Goal: Information Seeking & Learning: Learn about a topic

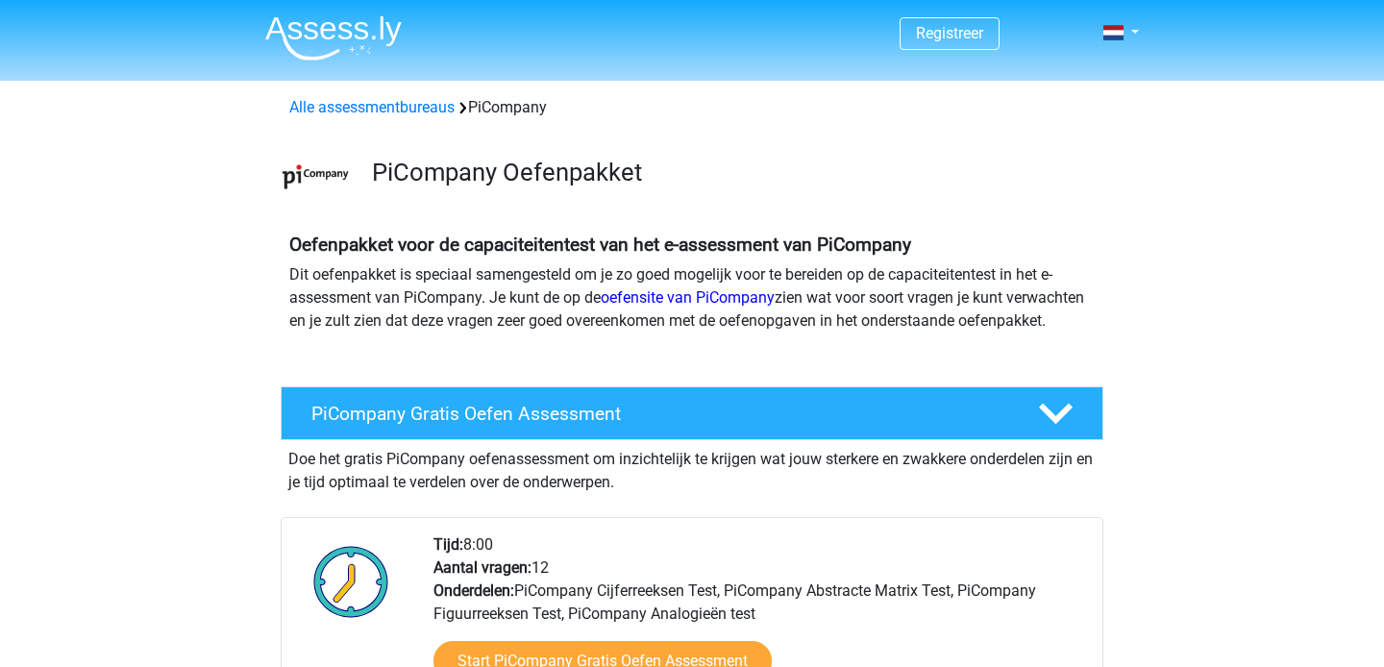
click at [342, 31] on img at bounding box center [333, 37] width 136 height 45
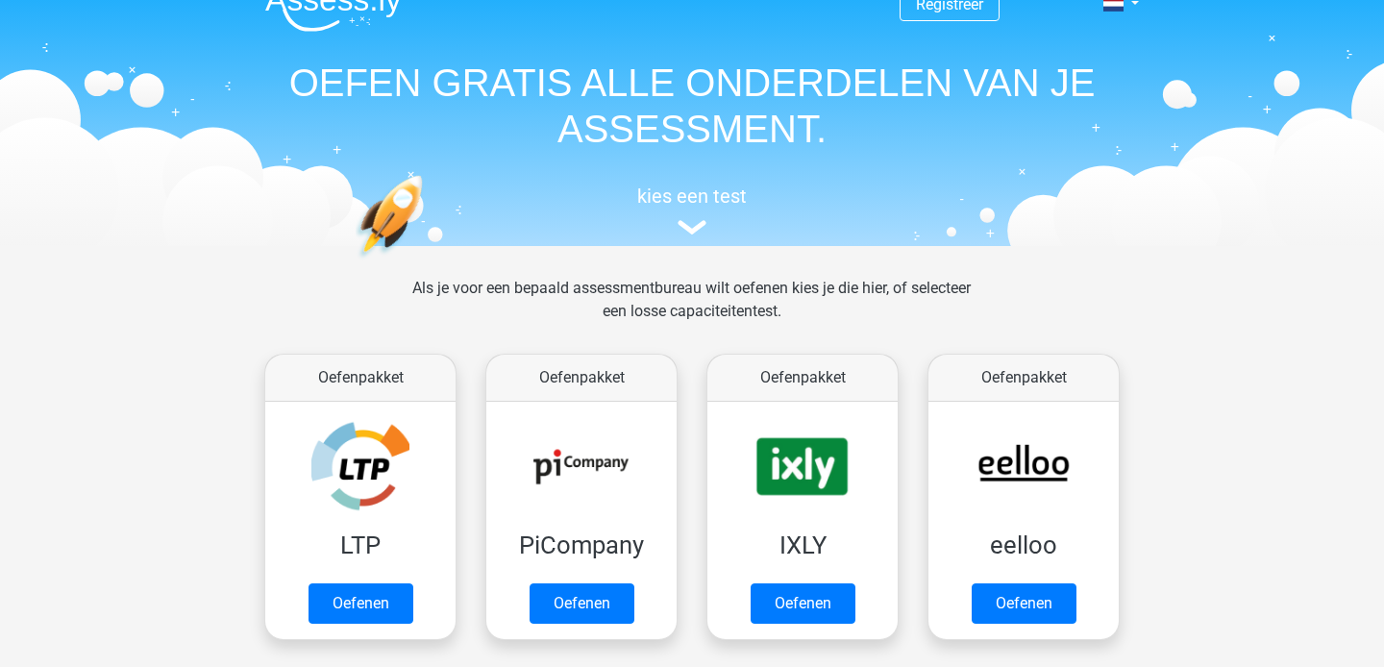
scroll to position [34, 0]
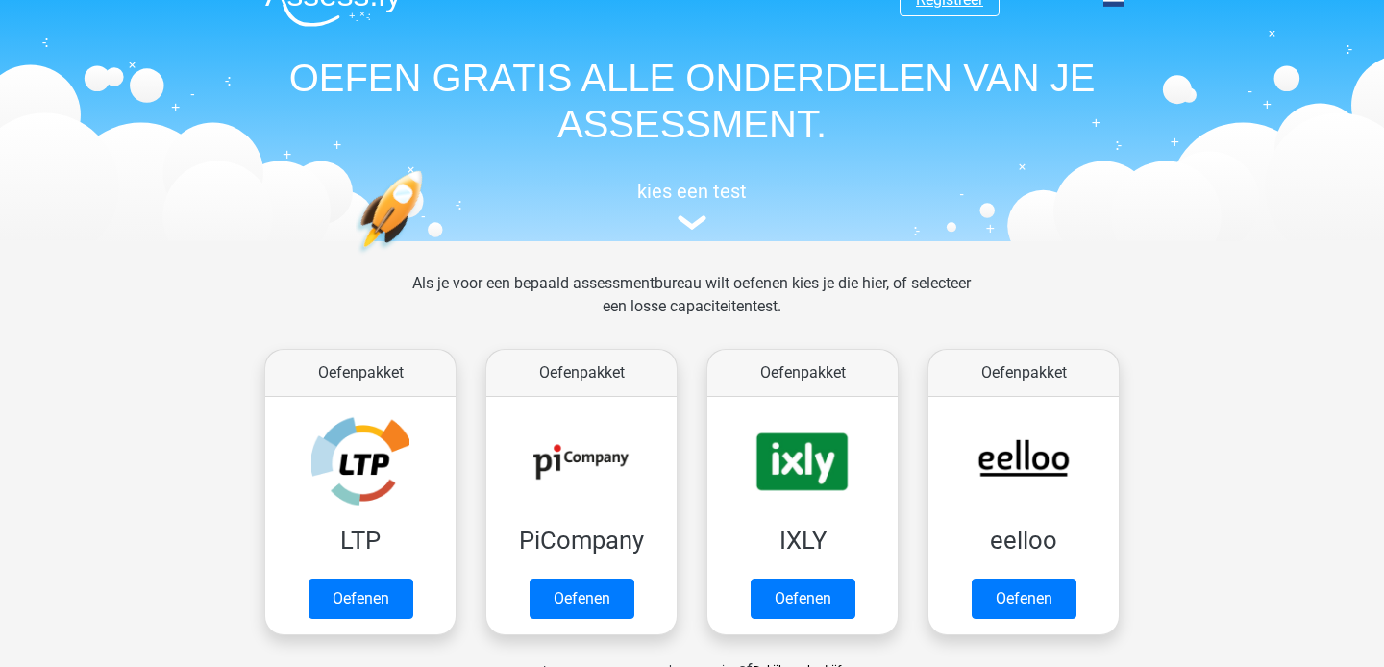
click at [955, 4] on link "Registreer" at bounding box center [949, -1] width 67 height 18
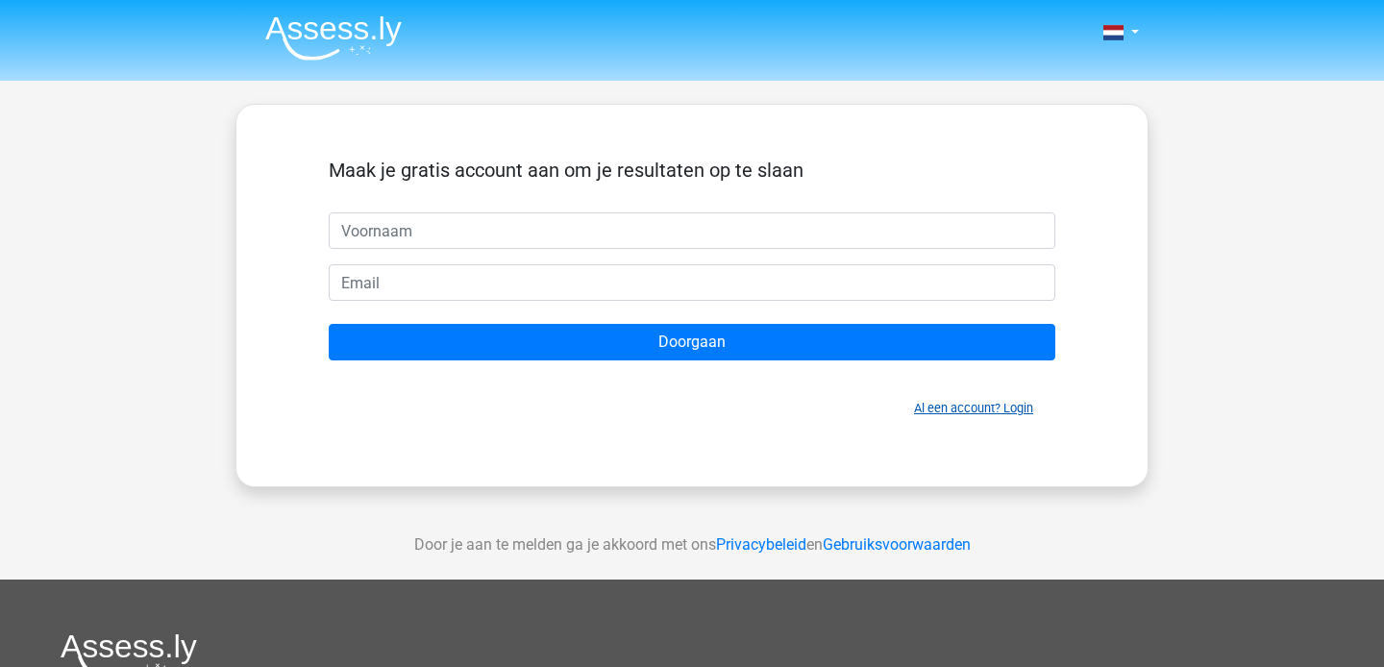
click at [967, 414] on link "Al een account? Login" at bounding box center [973, 408] width 119 height 14
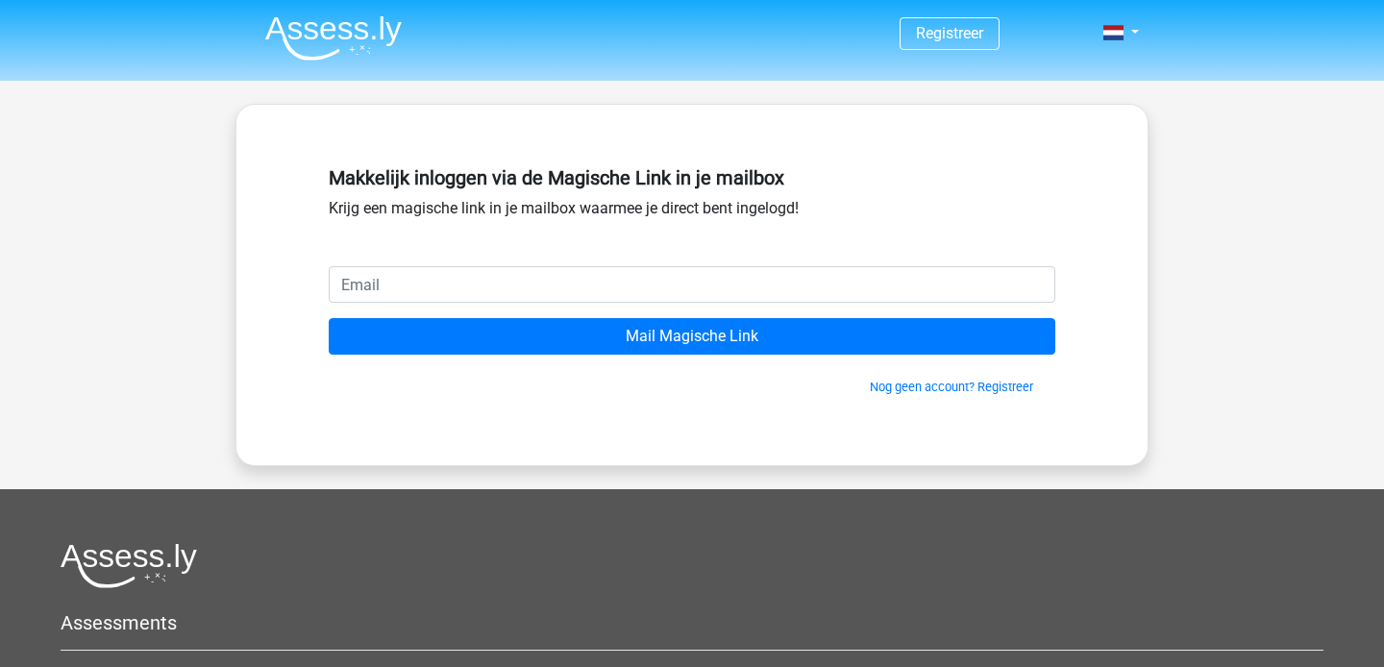
click at [374, 36] on img at bounding box center [333, 37] width 136 height 45
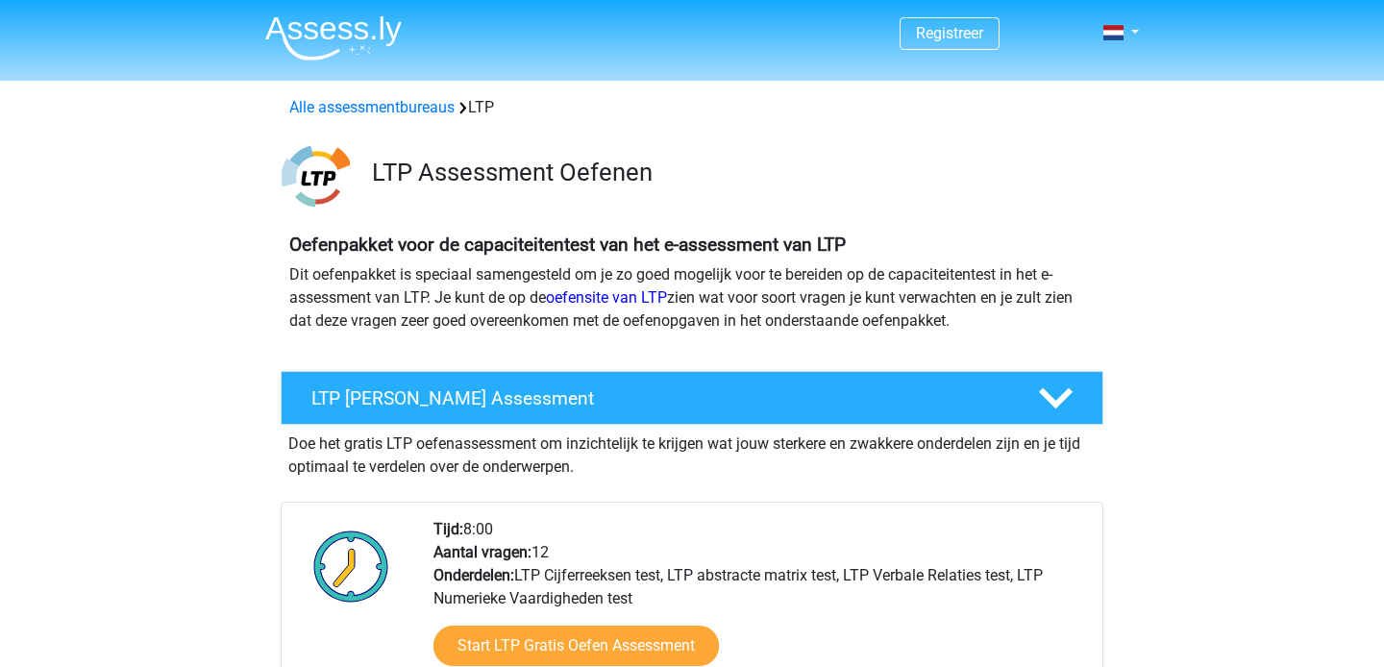
click at [334, 40] on img at bounding box center [333, 37] width 136 height 45
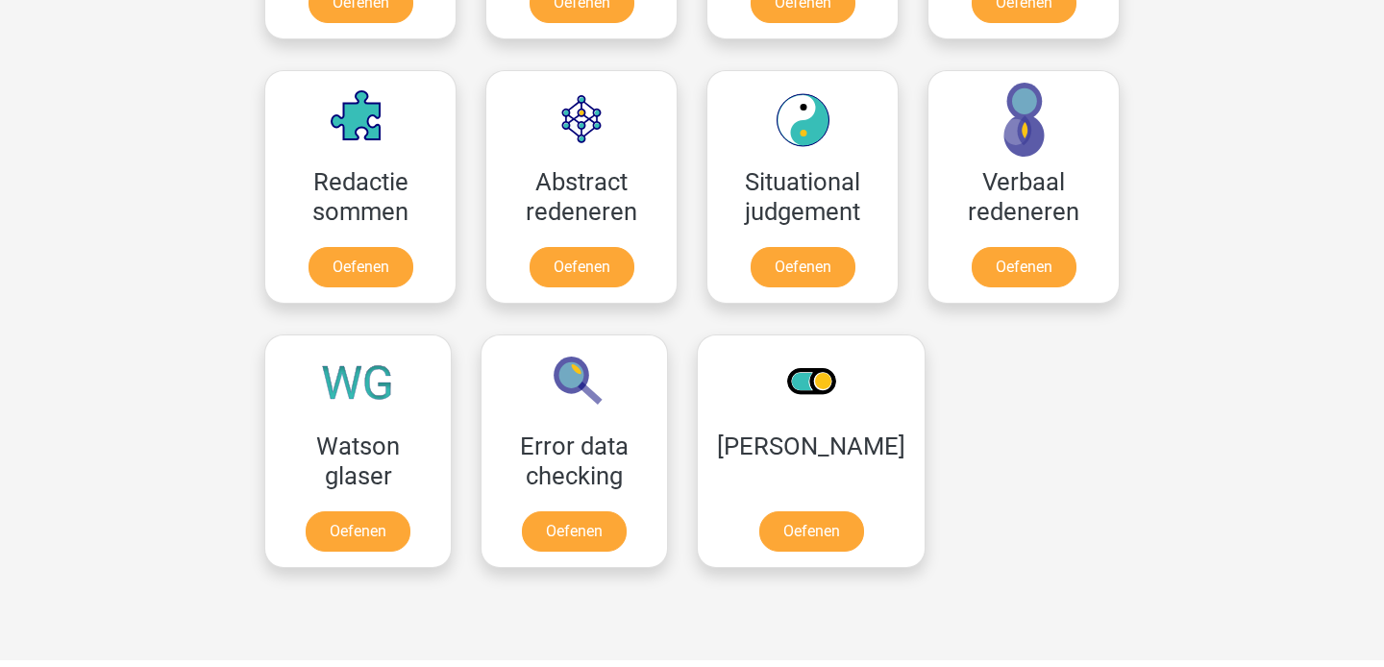
scroll to position [1370, 0]
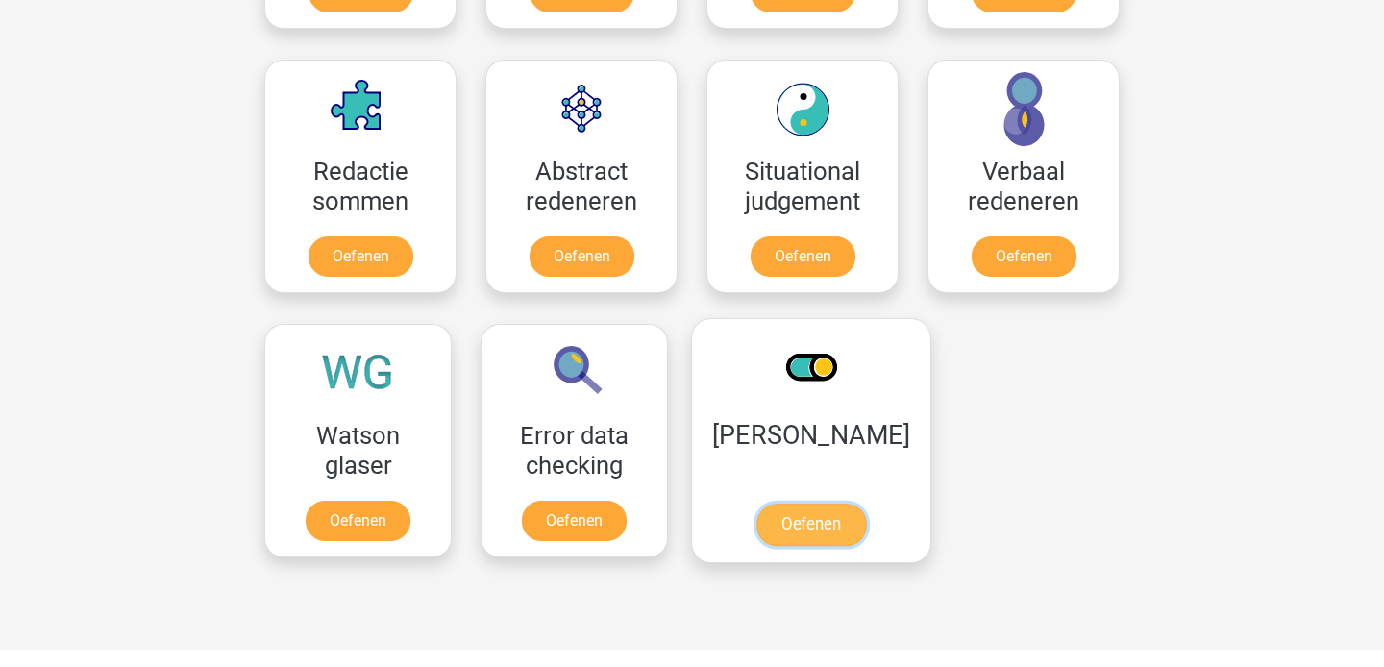
click at [811, 524] on link "Oefenen" at bounding box center [811, 525] width 110 height 42
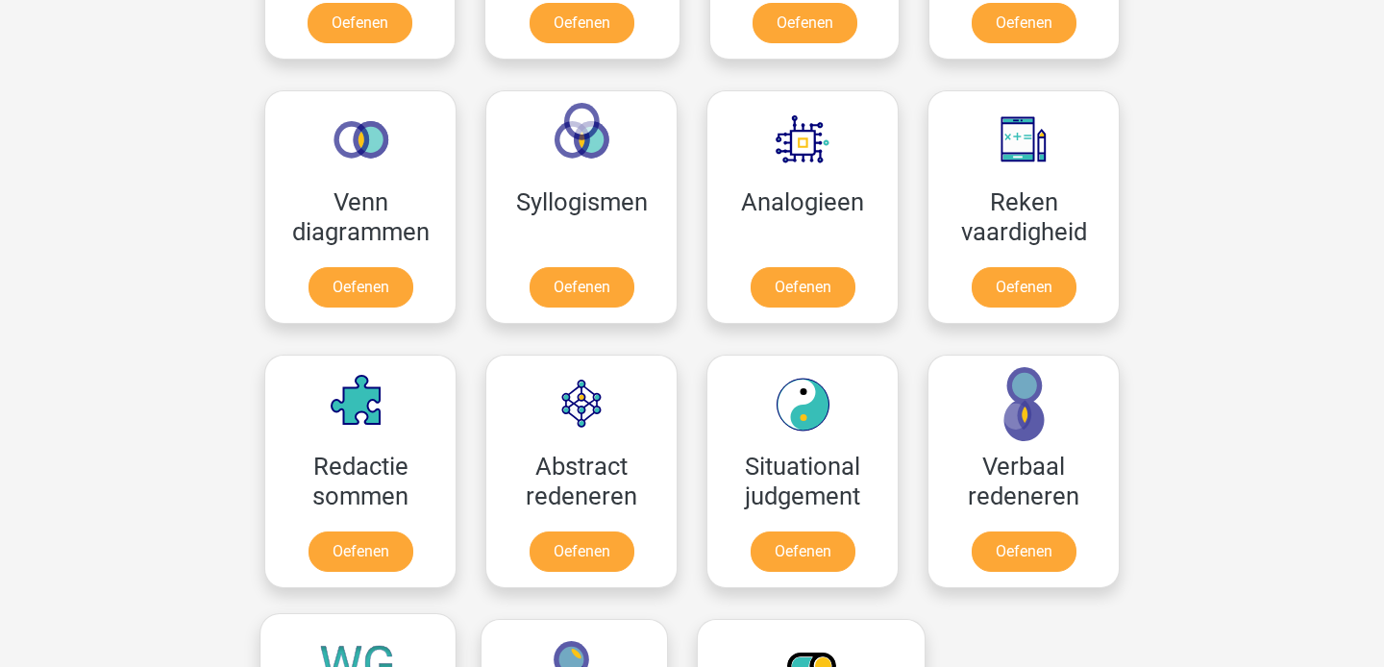
scroll to position [1077, 0]
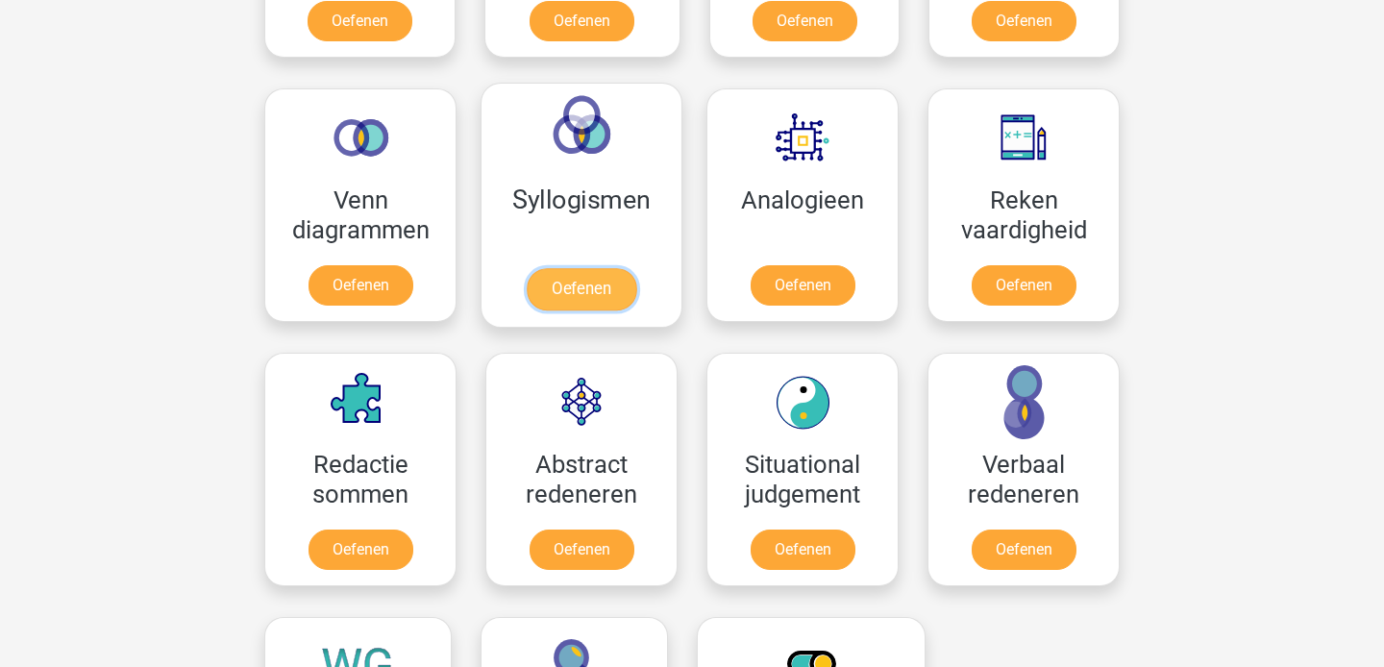
click at [569, 291] on link "Oefenen" at bounding box center [582, 289] width 110 height 42
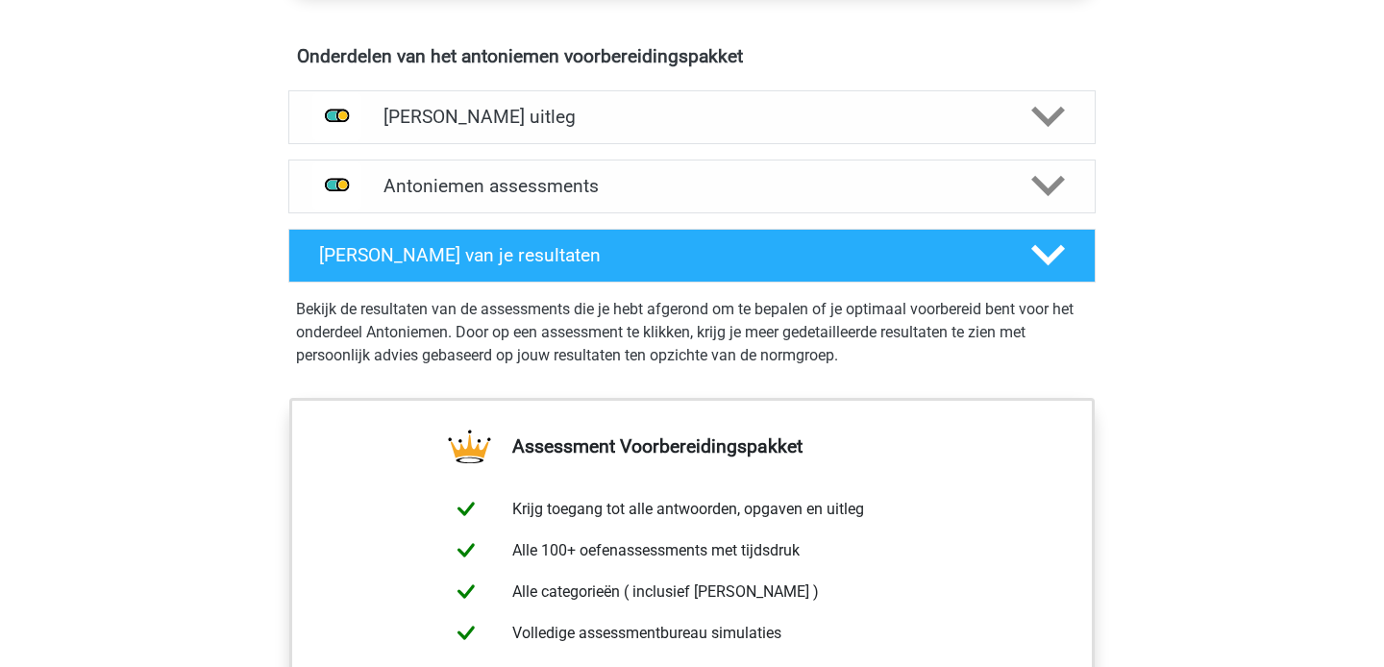
scroll to position [1109, 0]
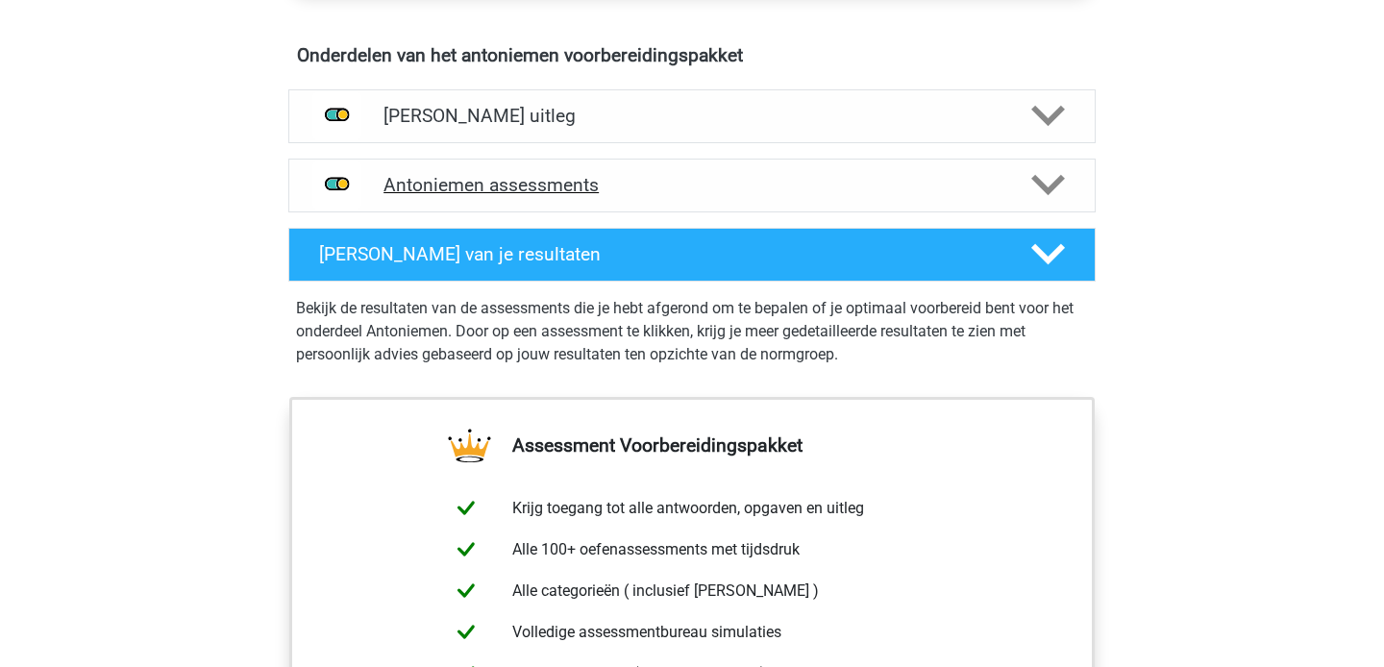
click at [1054, 185] on polygon at bounding box center [1048, 185] width 34 height 21
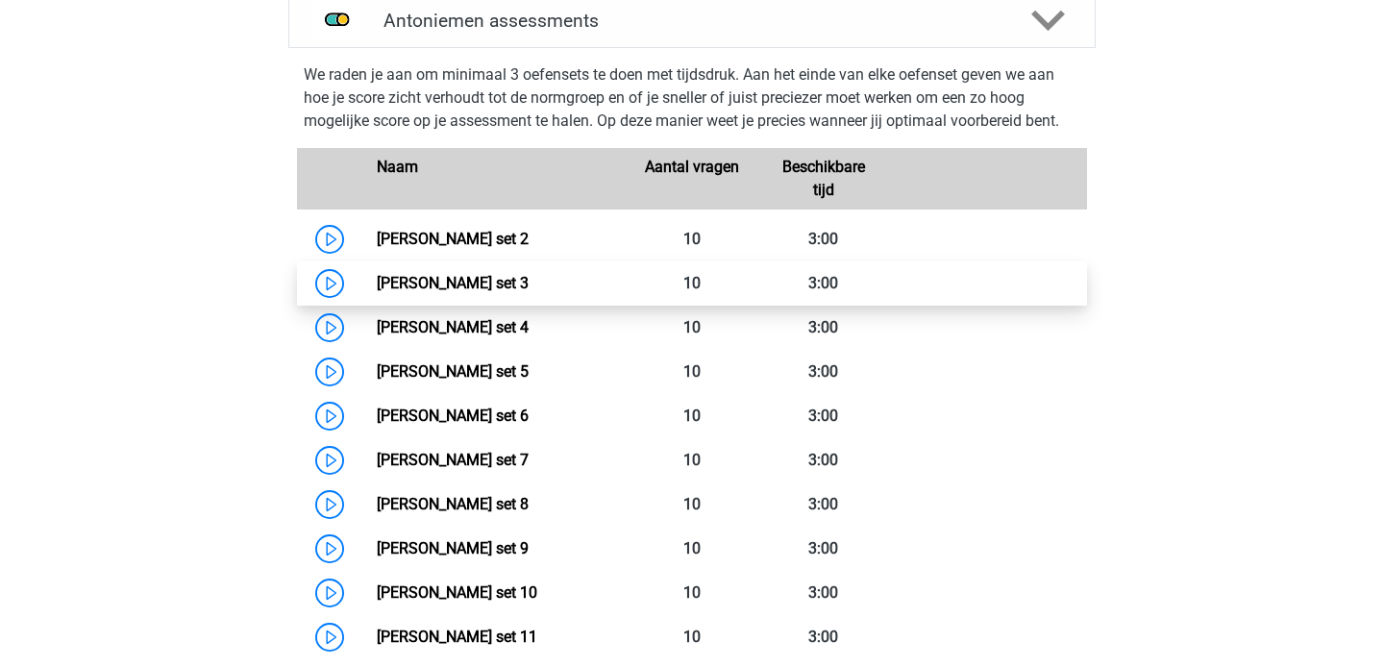
scroll to position [1274, 0]
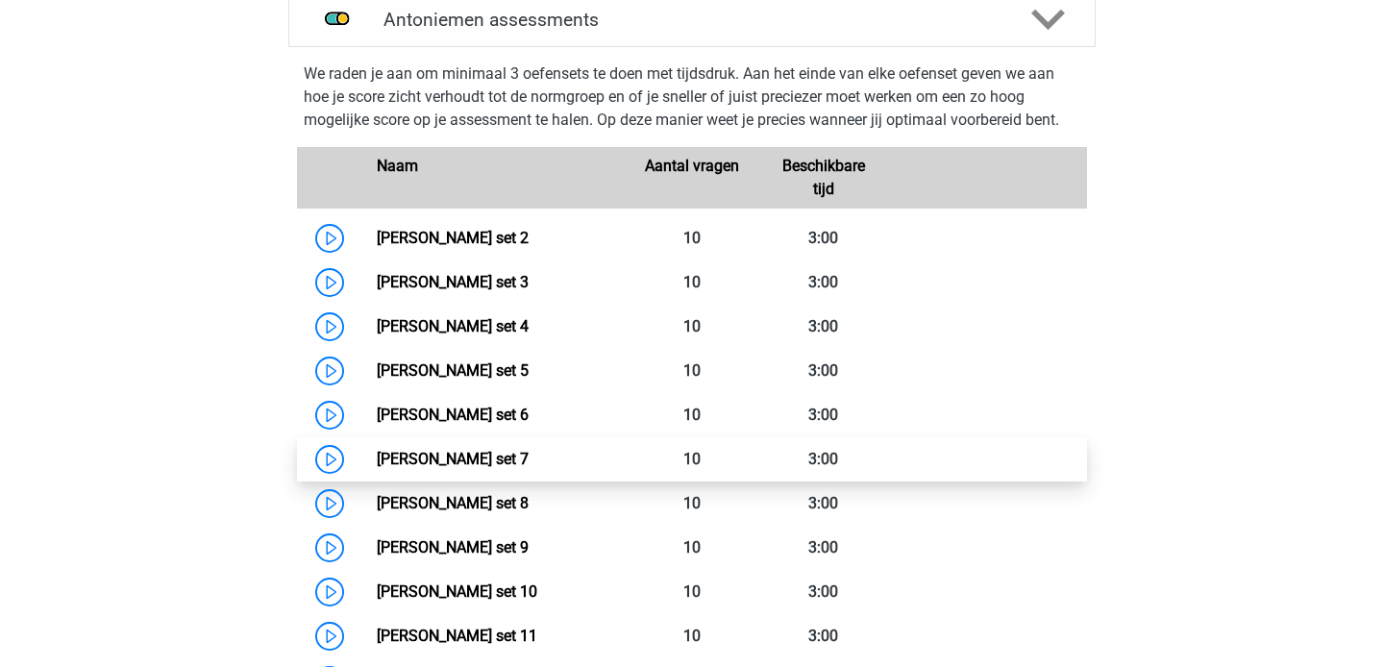
click at [377, 463] on link "[PERSON_NAME] set 7" at bounding box center [453, 459] width 152 height 18
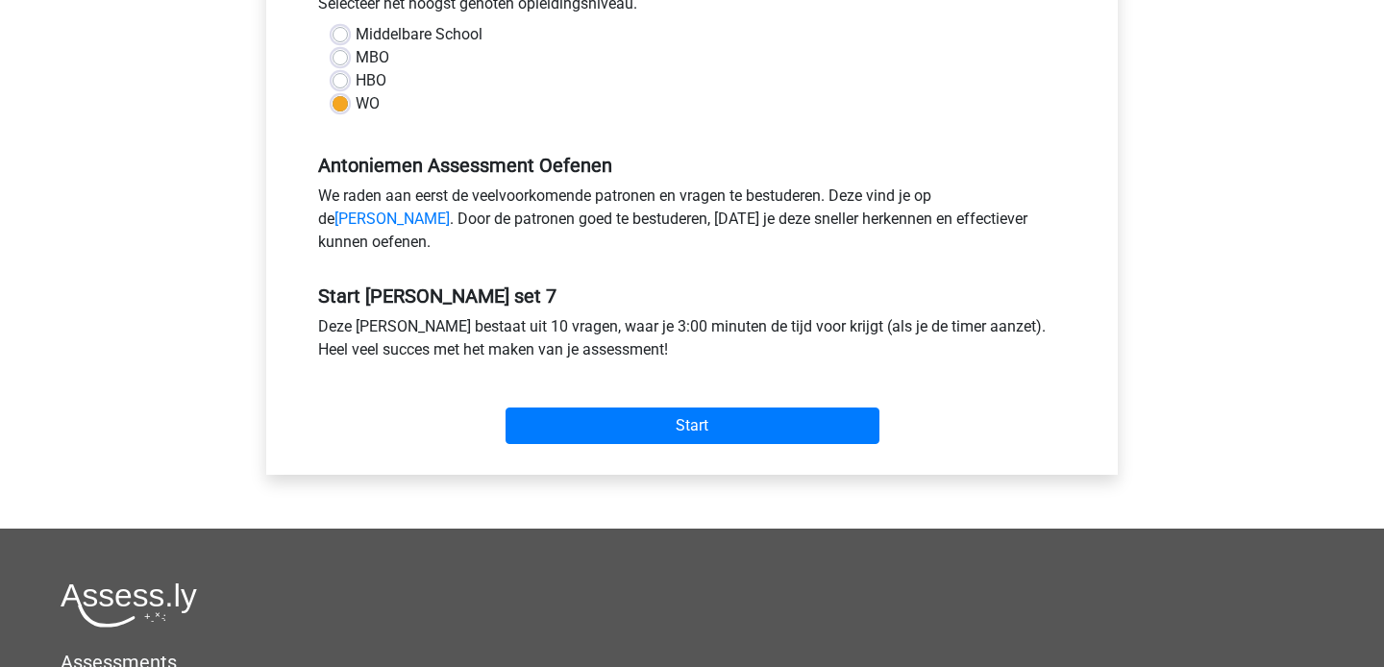
scroll to position [484, 0]
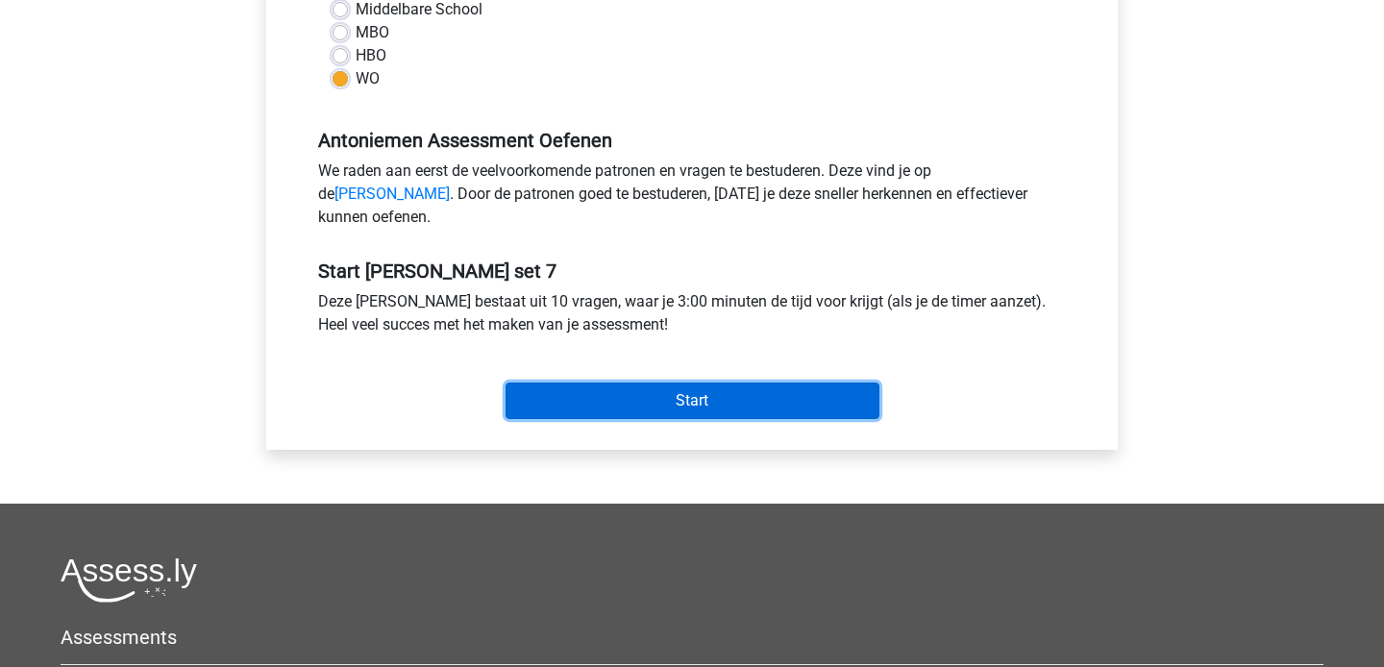
click at [699, 407] on input "Start" at bounding box center [693, 400] width 374 height 37
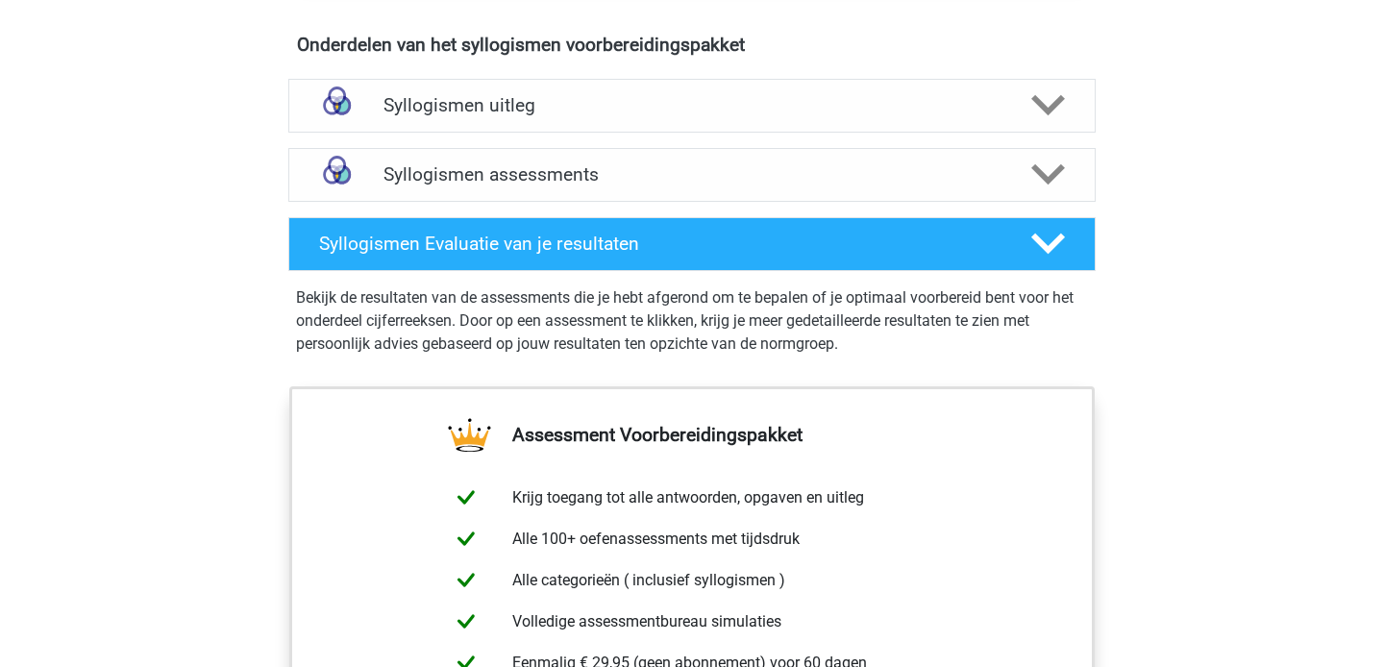
scroll to position [1099, 0]
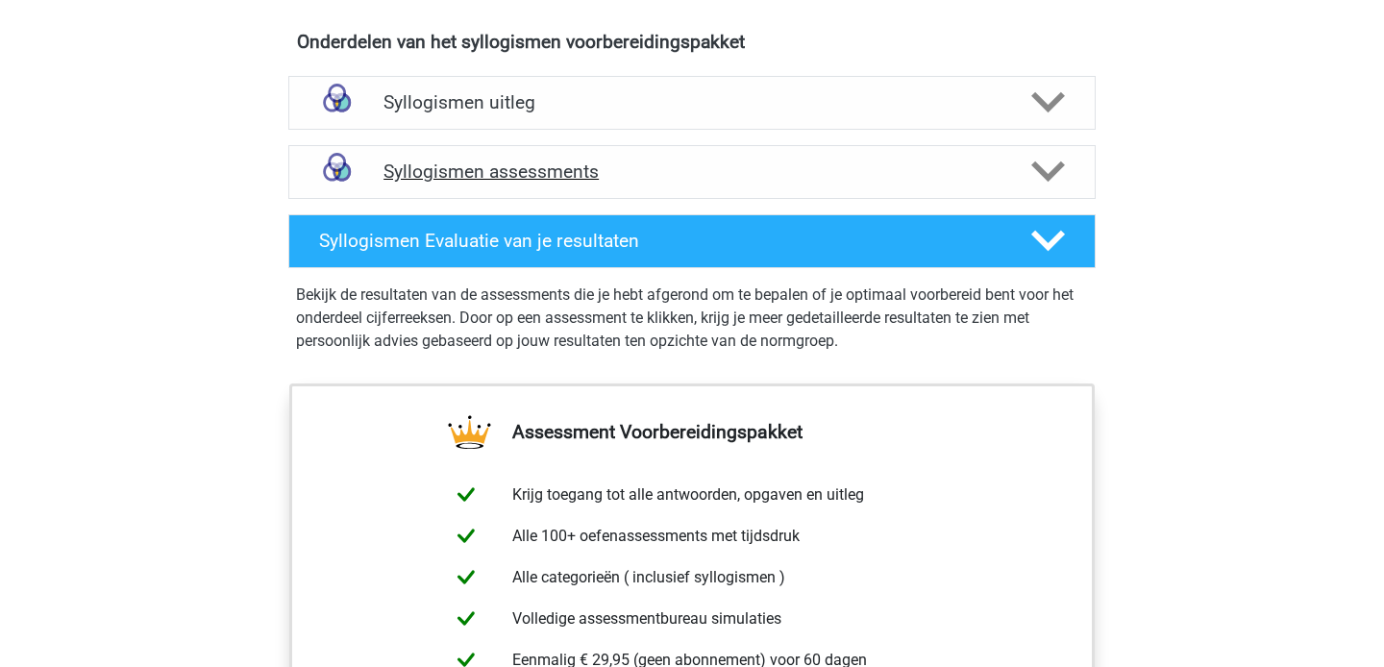
click at [972, 170] on h4 "Syllogismen assessments" at bounding box center [691, 171] width 617 height 22
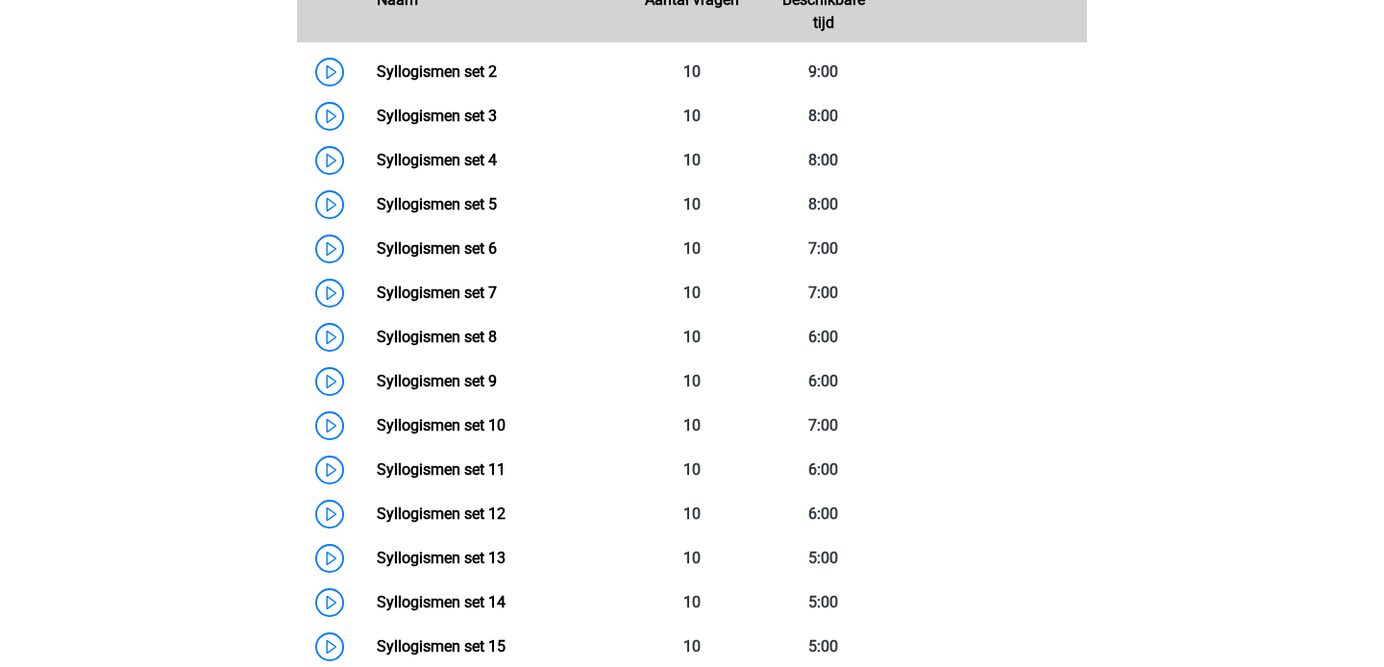
scroll to position [1421, 0]
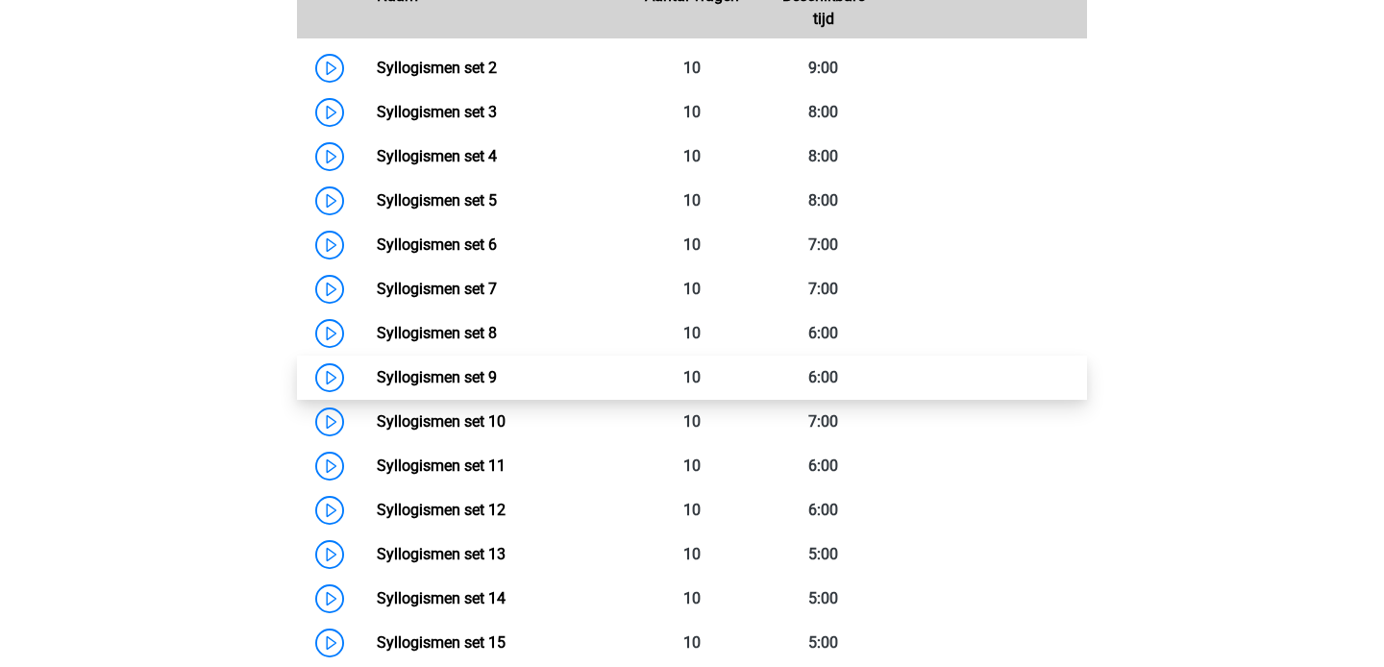
click at [377, 372] on link "Syllogismen set 9" at bounding box center [437, 377] width 120 height 18
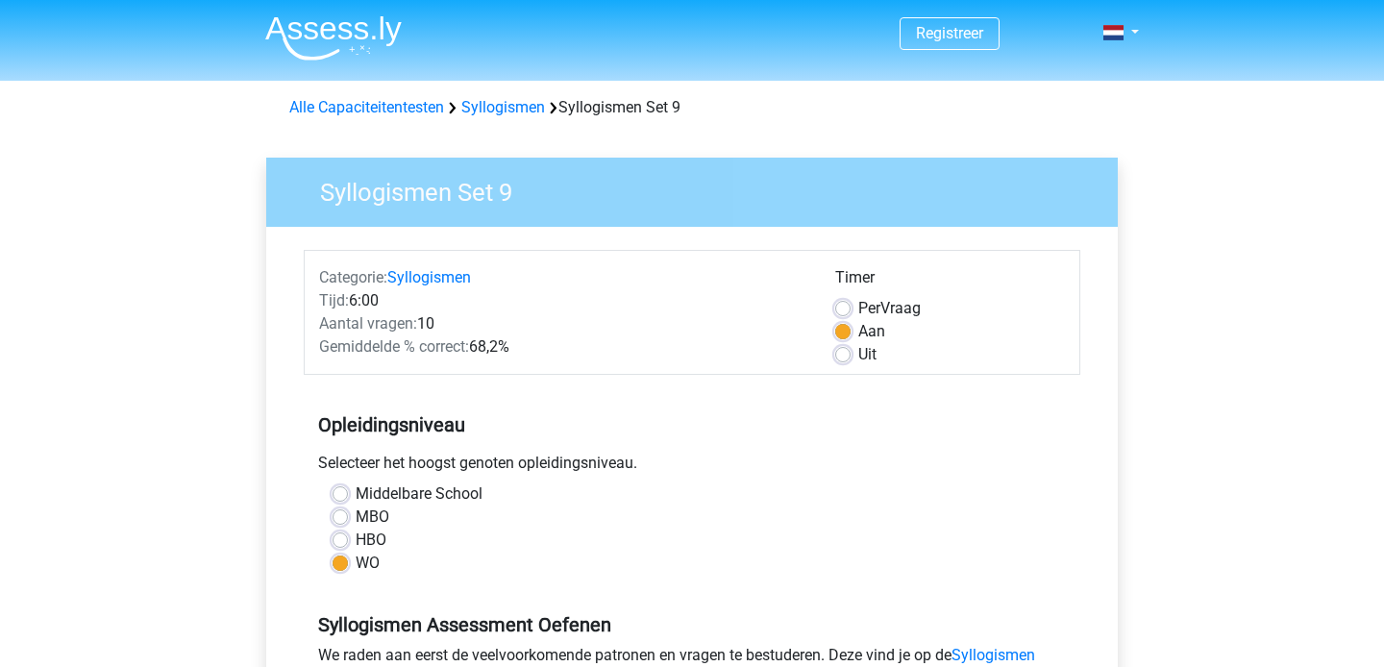
click at [832, 353] on div "Timer Per Vraag Aan Uit" at bounding box center [950, 316] width 259 height 100
click at [858, 352] on label "Uit" at bounding box center [867, 354] width 18 height 23
click at [837, 352] on input "Uit" at bounding box center [842, 352] width 15 height 19
radio input "true"
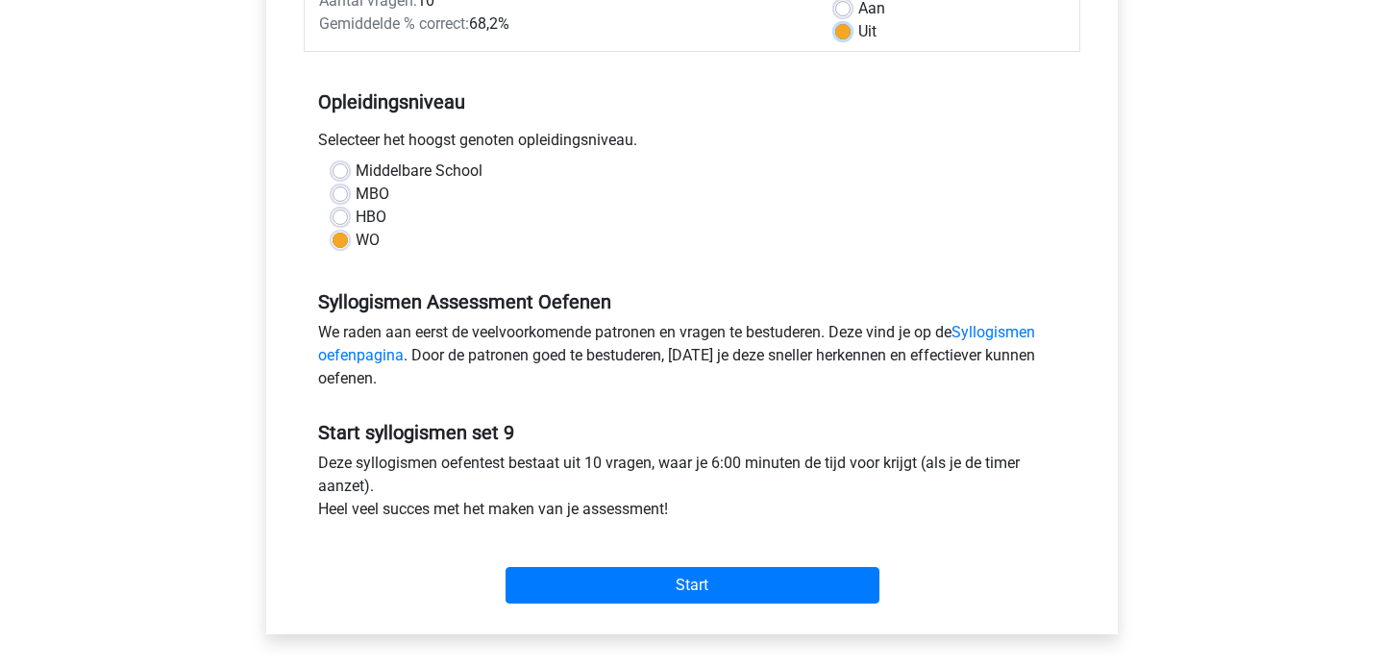
scroll to position [328, 0]
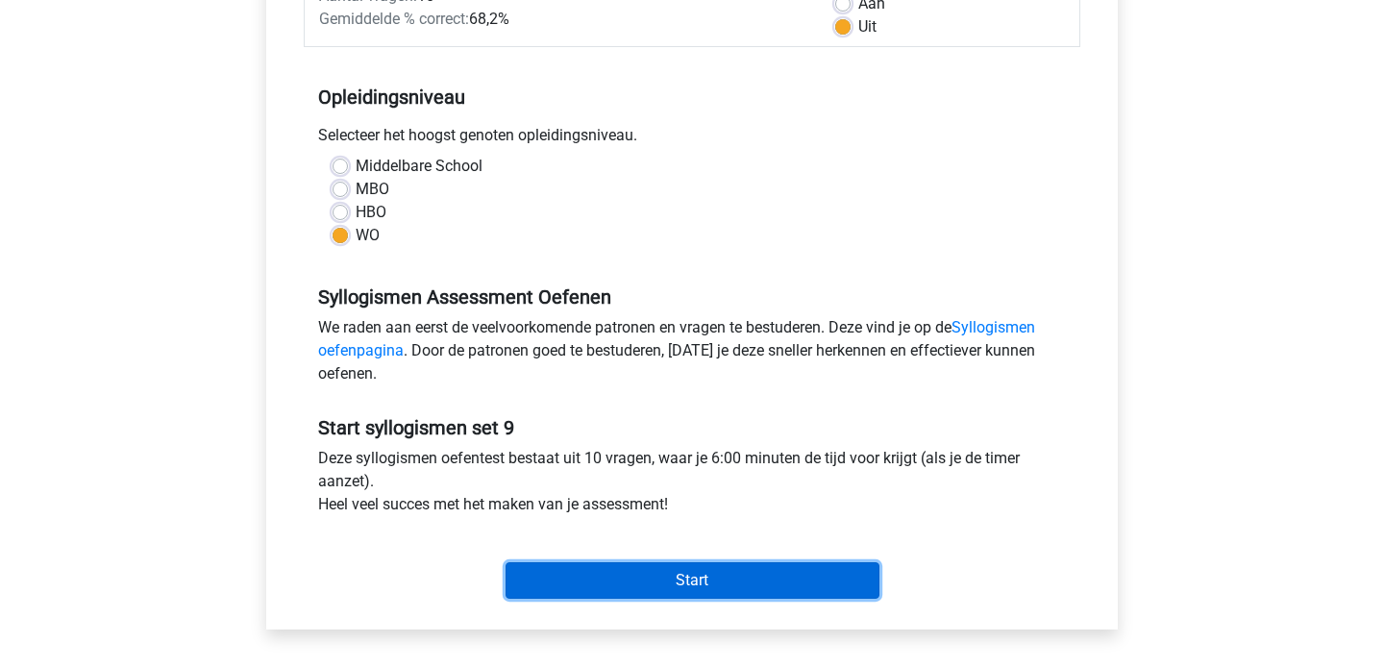
click at [694, 578] on input "Start" at bounding box center [693, 580] width 374 height 37
click at [716, 573] on input "Start" at bounding box center [693, 580] width 374 height 37
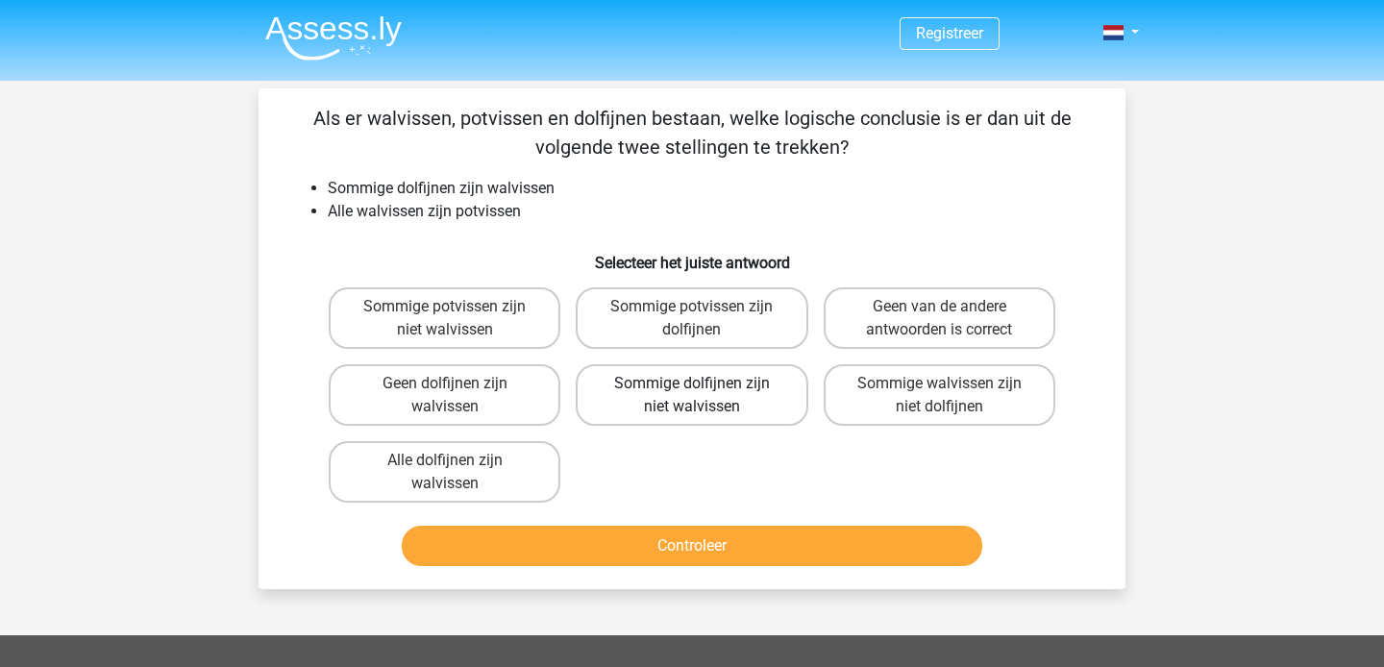
click at [760, 376] on label "Sommige dolfijnen zijn niet walvissen" at bounding box center [692, 395] width 232 height 62
click at [704, 383] on input "Sommige dolfijnen zijn niet walvissen" at bounding box center [698, 389] width 12 height 12
radio input "true"
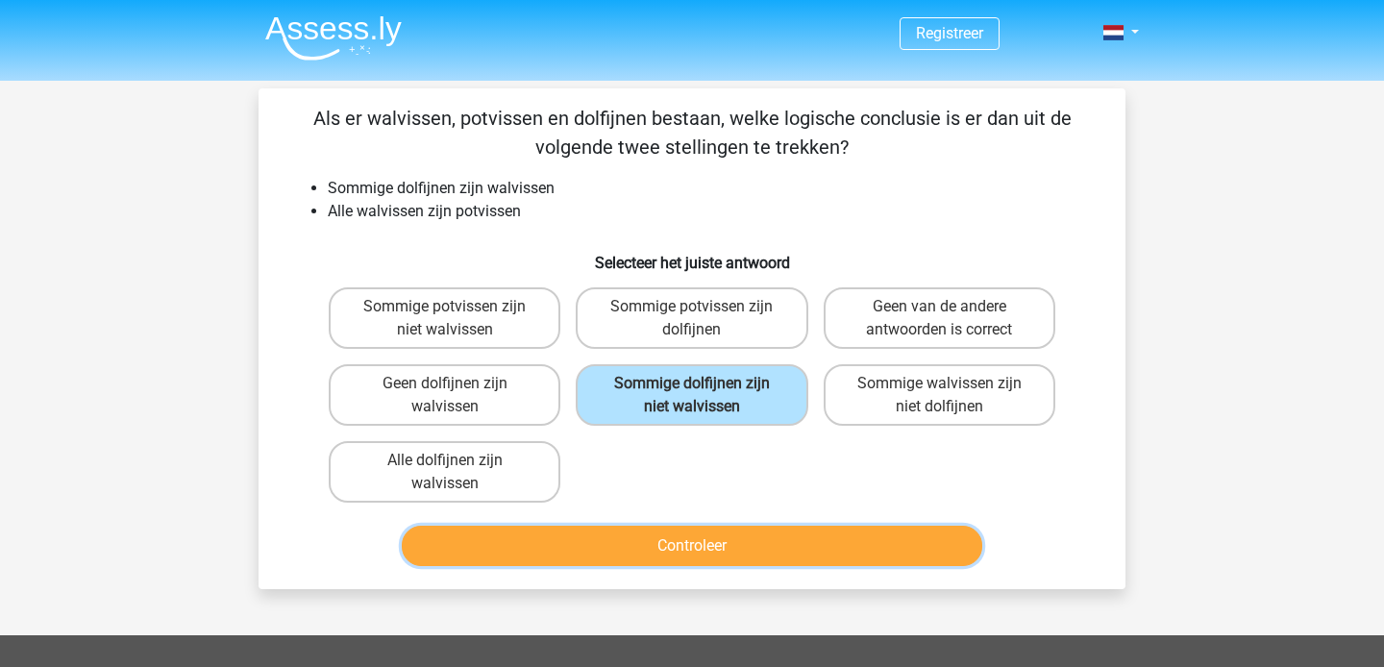
click at [734, 544] on button "Controleer" at bounding box center [692, 546] width 581 height 40
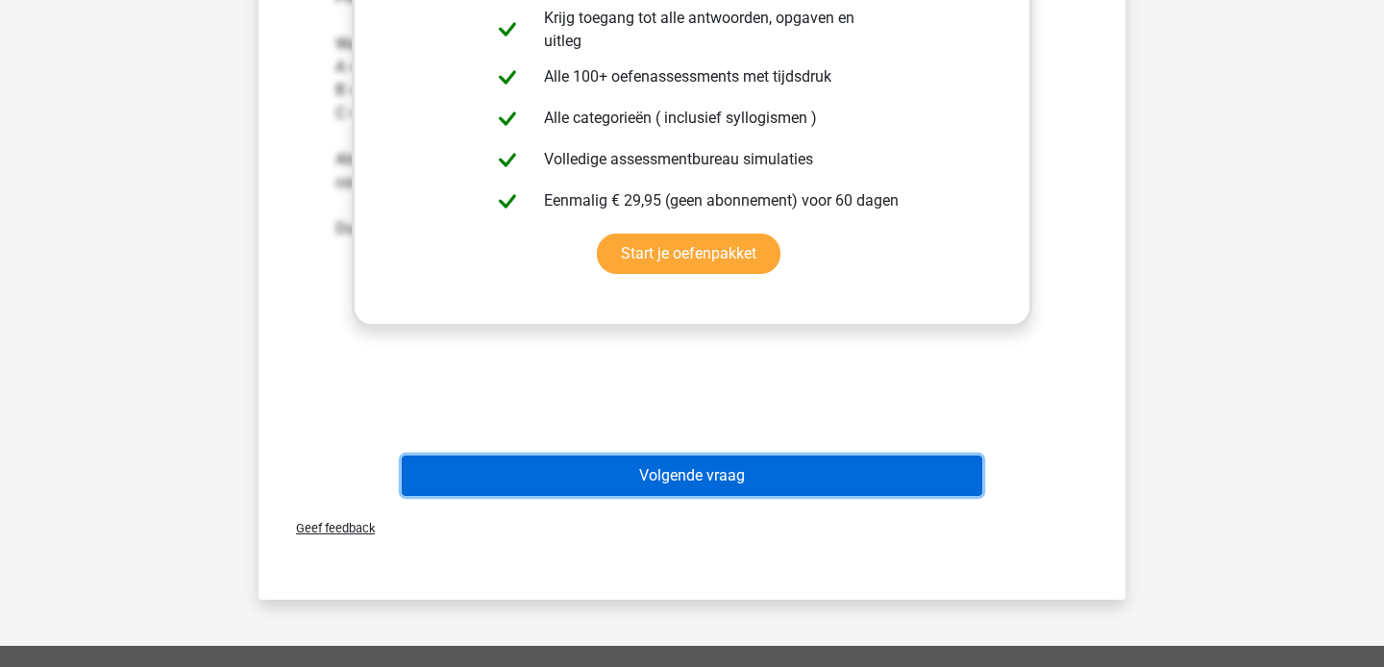
click at [699, 479] on button "Volgende vraag" at bounding box center [692, 476] width 581 height 40
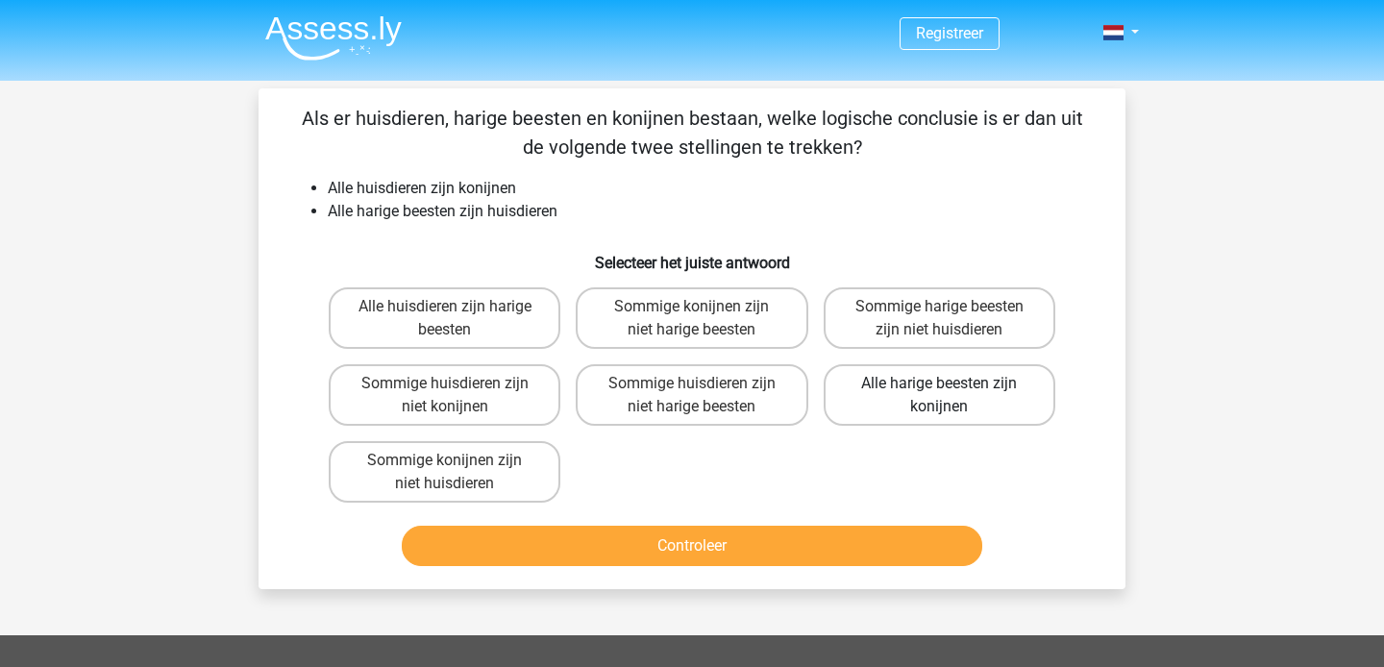
click at [982, 398] on label "Alle harige beesten zijn konijnen" at bounding box center [940, 395] width 232 height 62
click at [951, 396] on input "Alle harige beesten zijn konijnen" at bounding box center [945, 389] width 12 height 12
radio input "true"
click at [967, 386] on label "Alle harige beesten zijn konijnen" at bounding box center [940, 395] width 232 height 62
click at [951, 386] on input "Alle harige beesten zijn konijnen" at bounding box center [945, 389] width 12 height 12
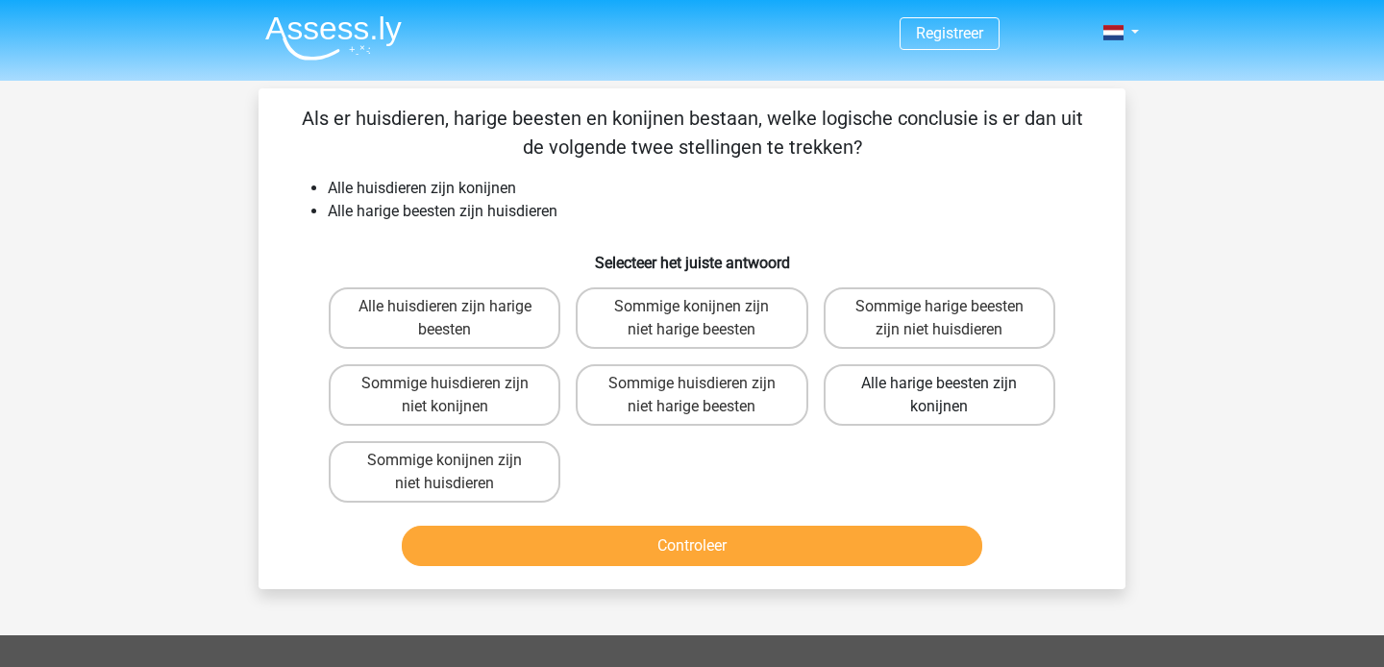
radio input "true"
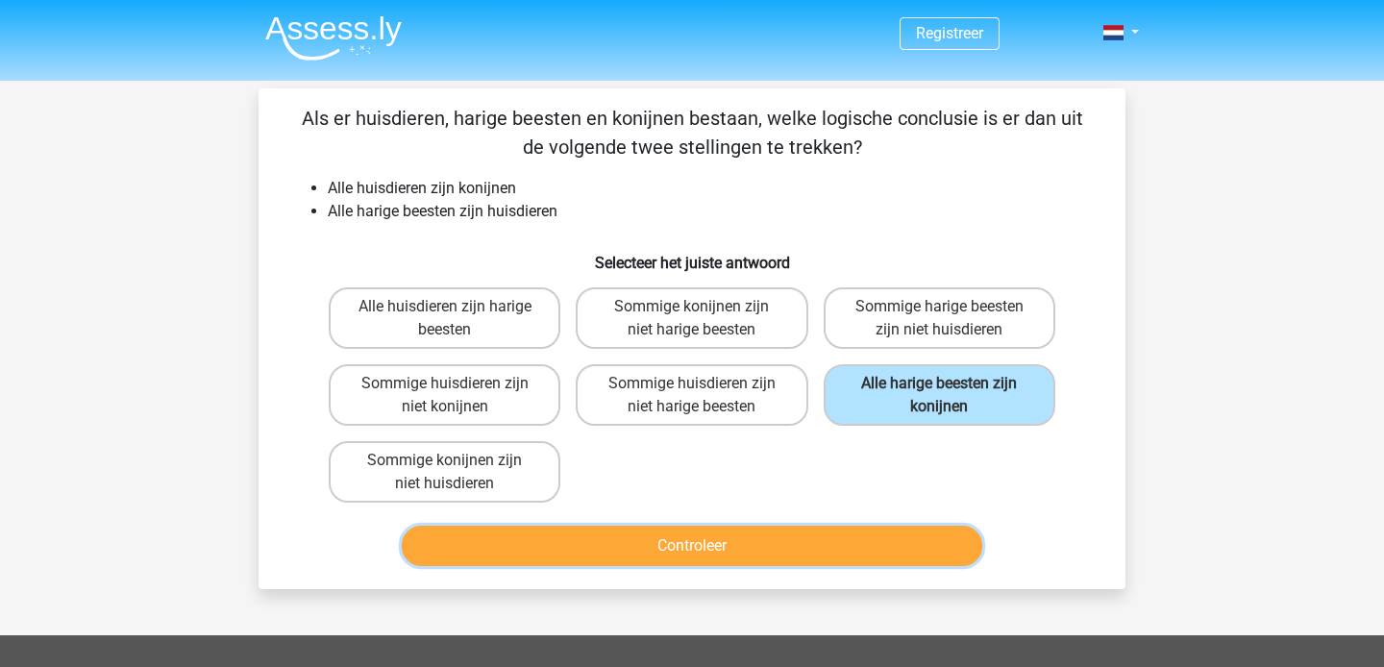
click at [703, 553] on button "Controleer" at bounding box center [692, 546] width 581 height 40
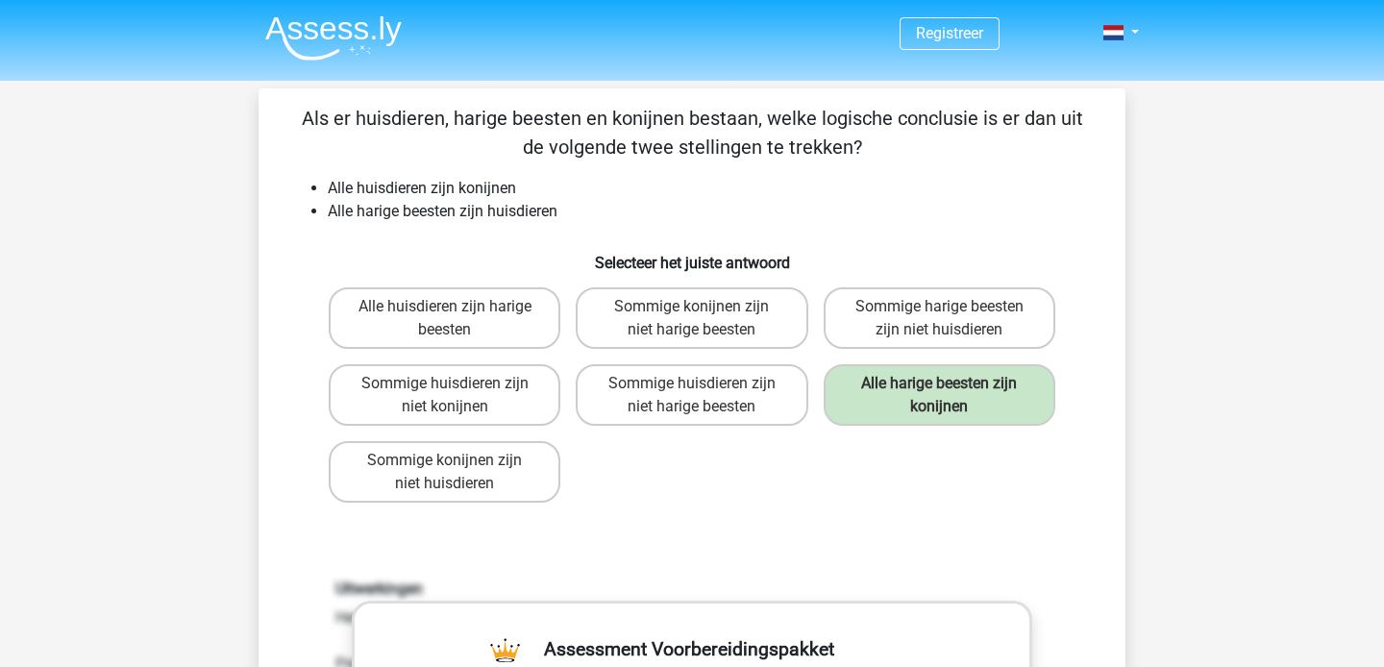
click at [315, 31] on img at bounding box center [333, 37] width 136 height 45
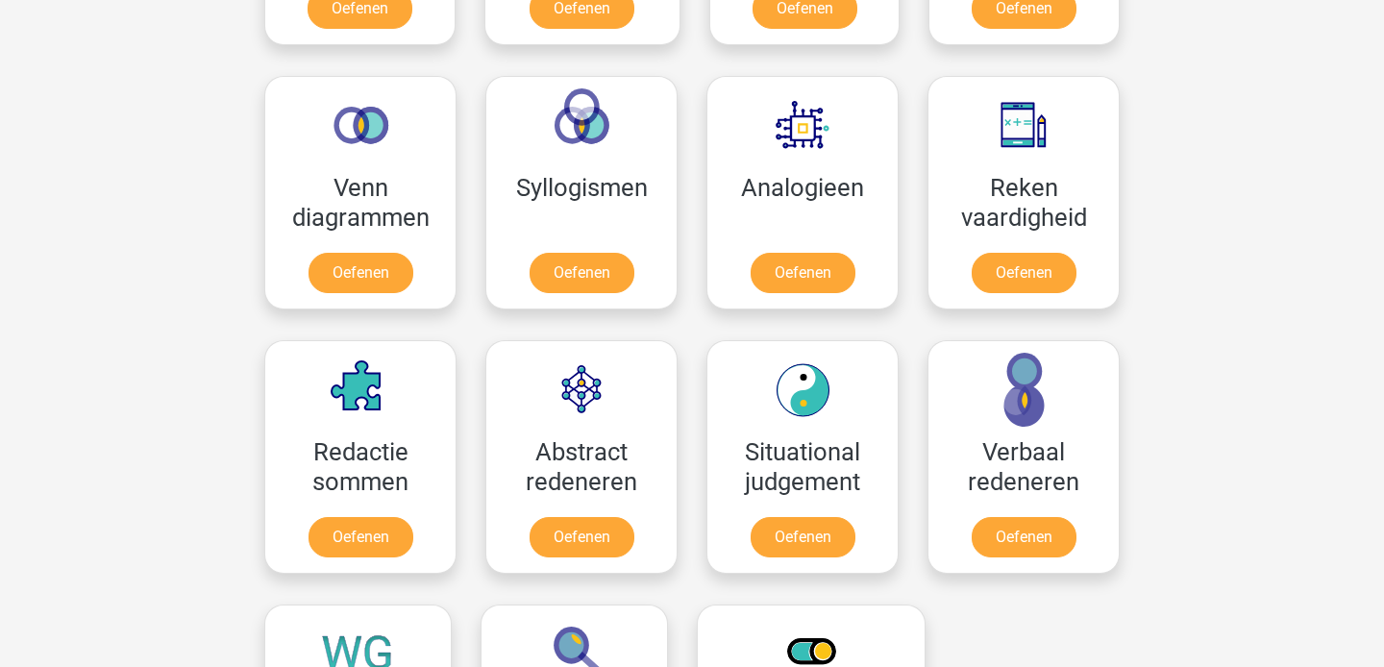
scroll to position [1082, 0]
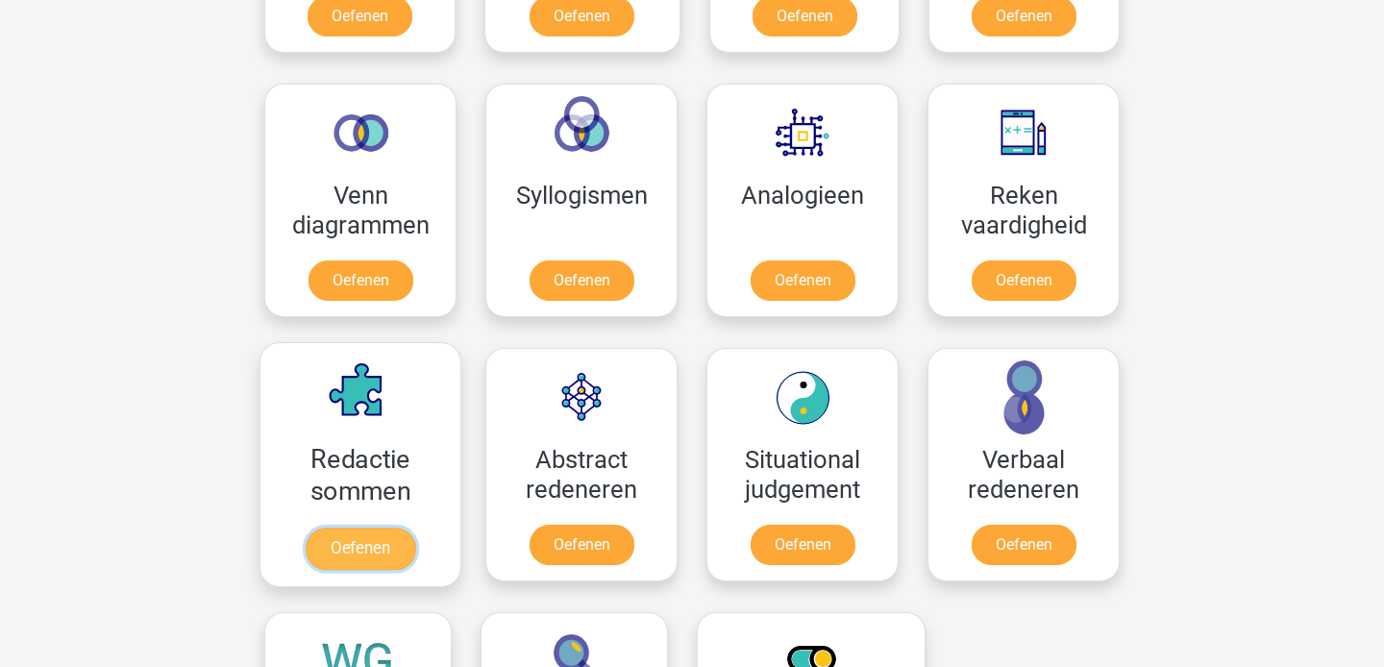
click at [361, 533] on link "Oefenen" at bounding box center [361, 549] width 110 height 42
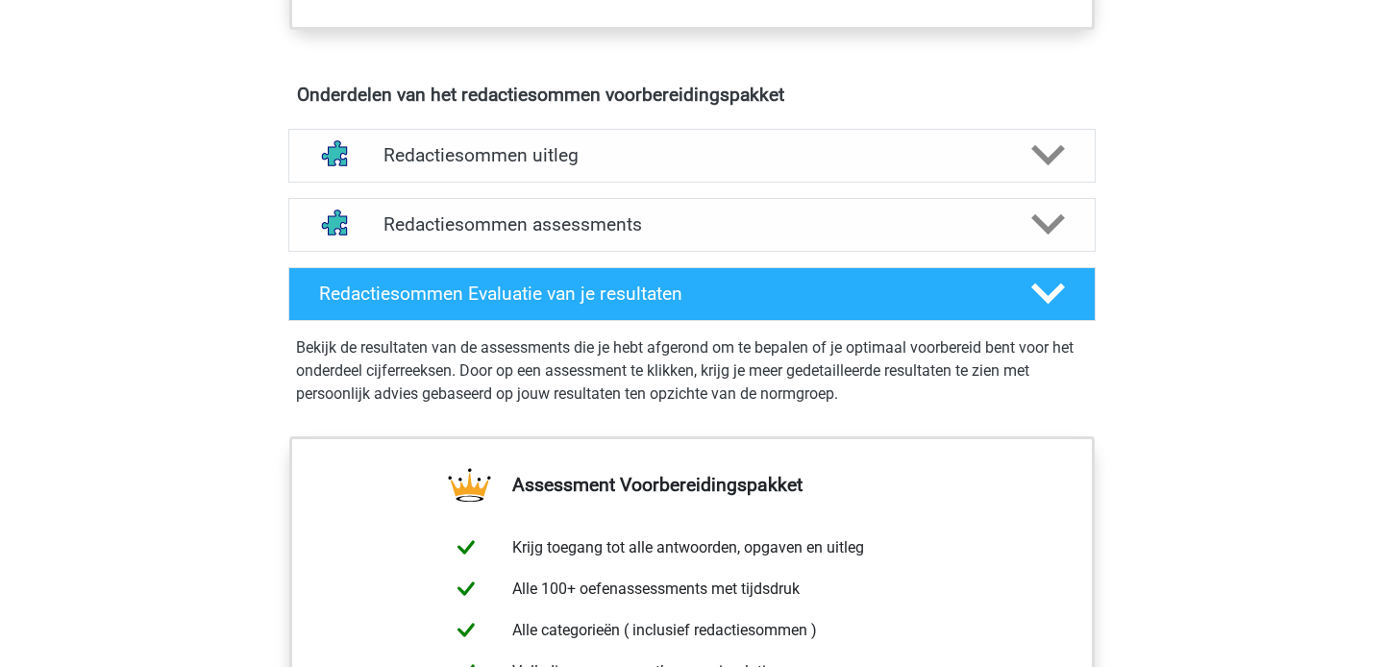
scroll to position [1048, 0]
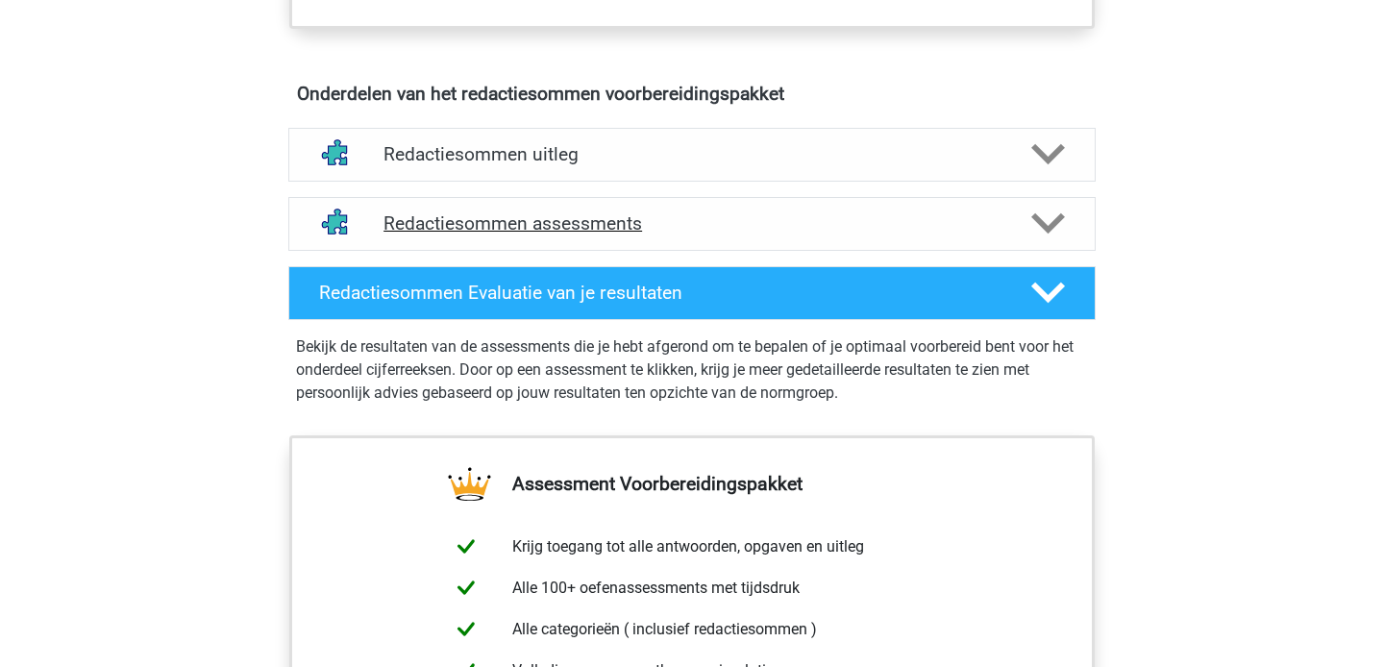
click at [873, 234] on h4 "Redactiesommen assessments" at bounding box center [691, 223] width 617 height 22
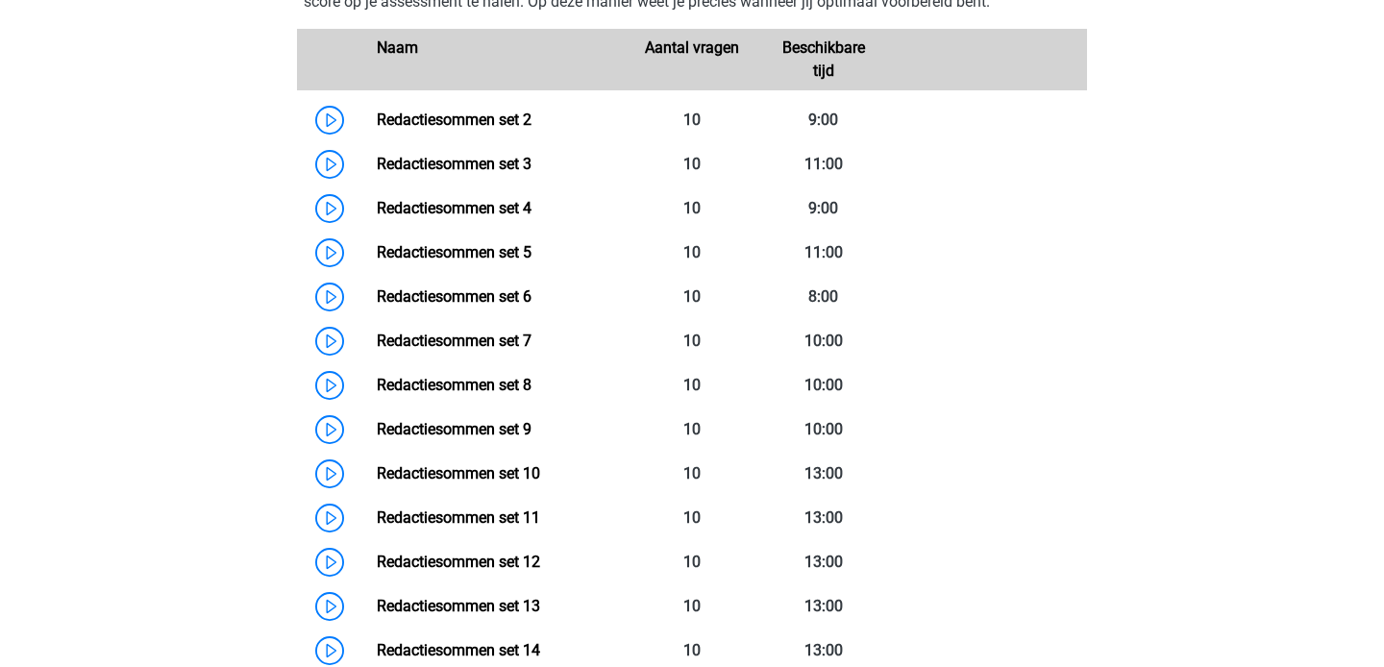
scroll to position [1460, 0]
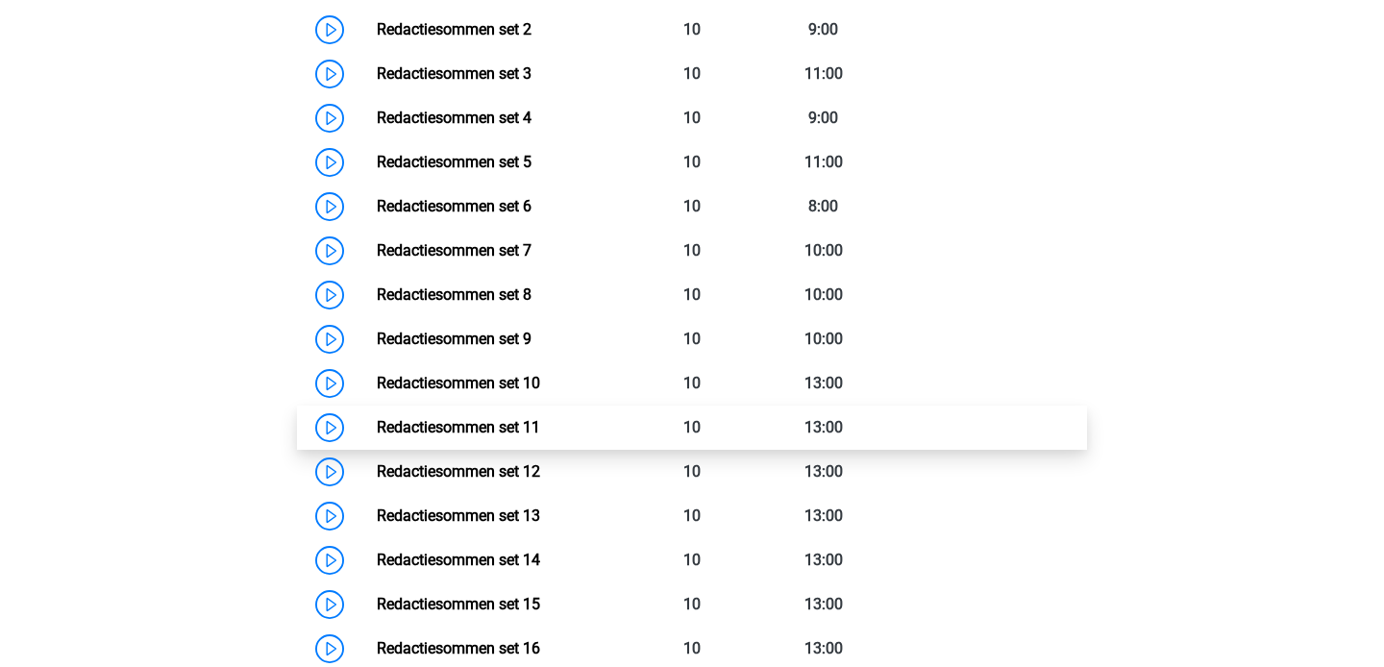
click at [377, 436] on link "Redactiesommen set 11" at bounding box center [458, 427] width 163 height 18
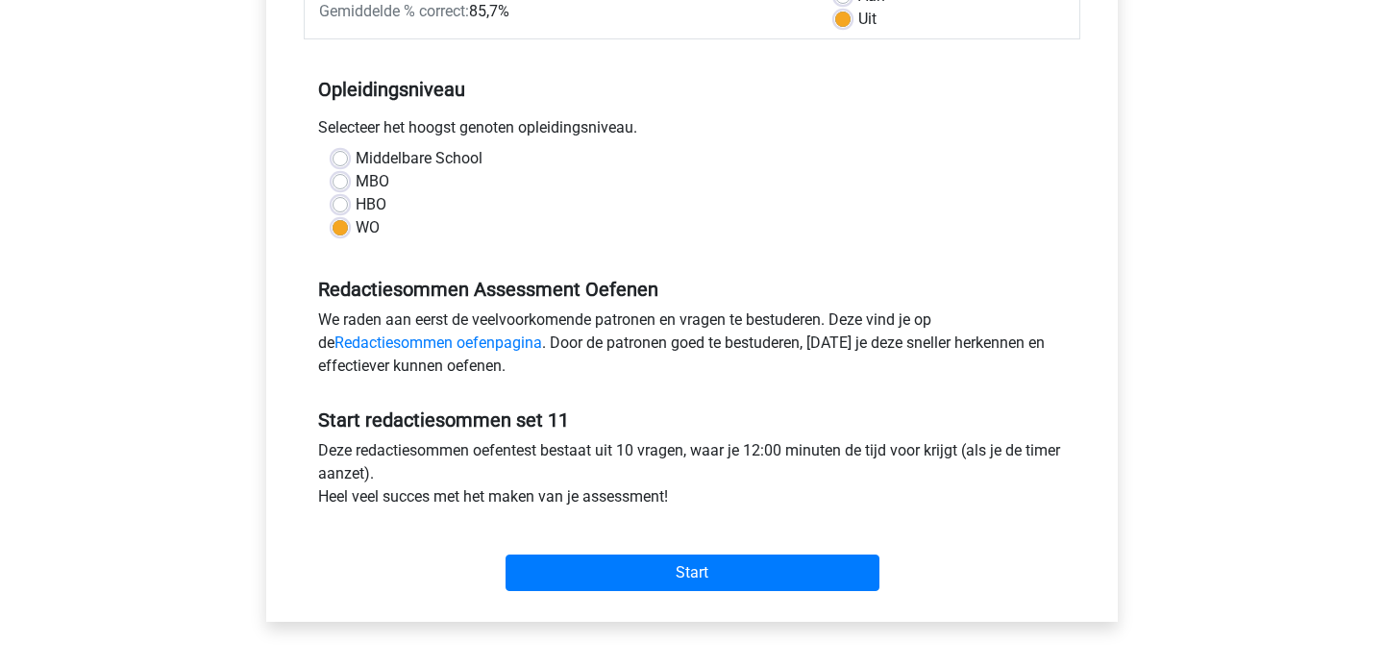
scroll to position [351, 0]
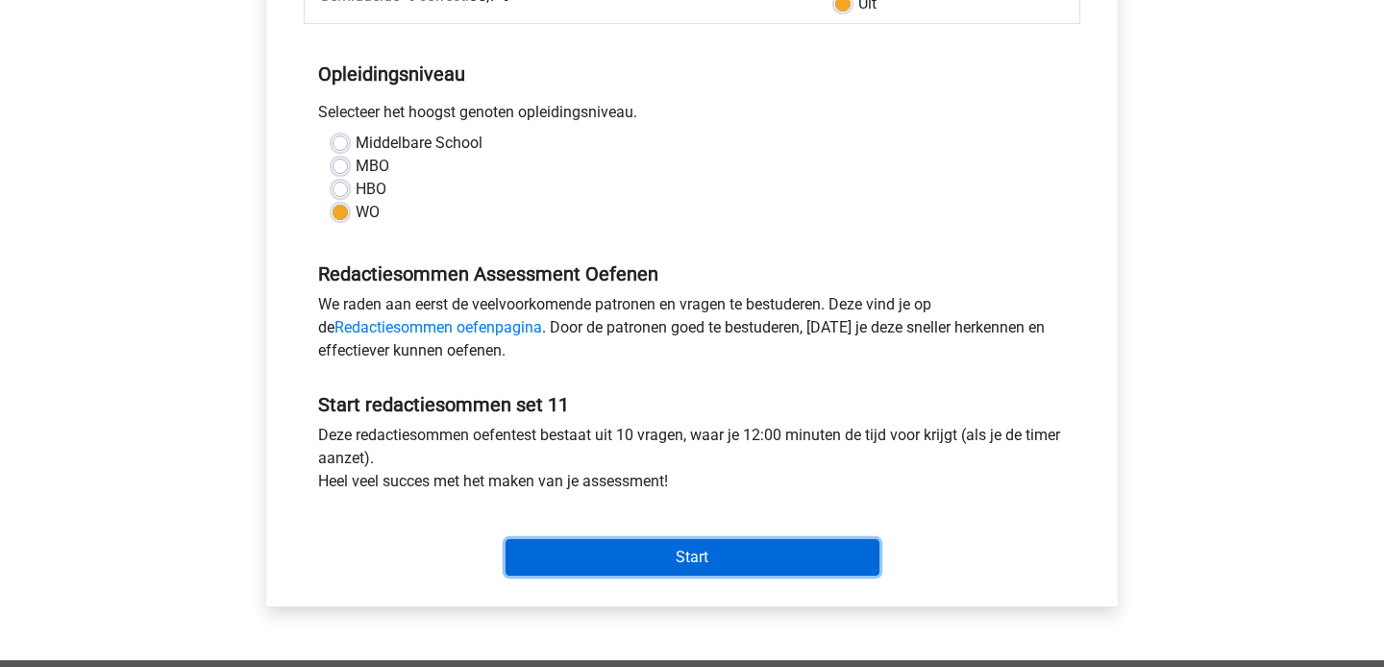
click at [707, 558] on input "Start" at bounding box center [693, 557] width 374 height 37
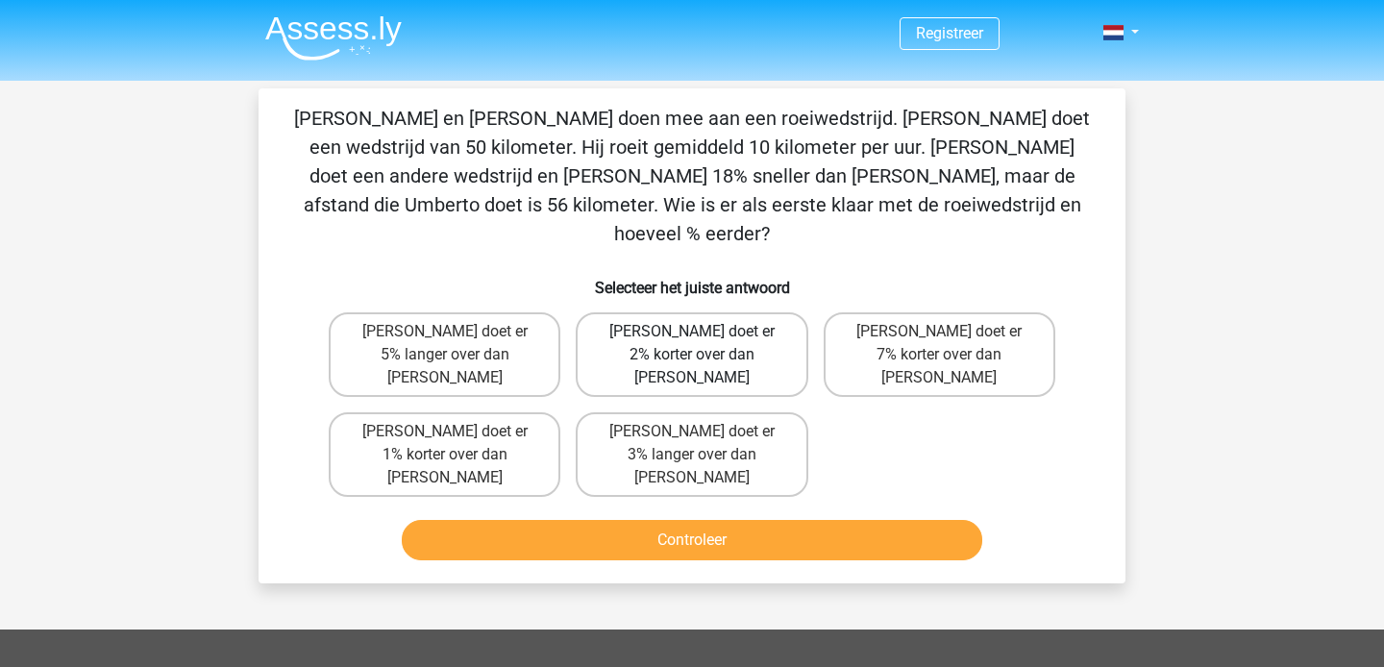
click at [702, 319] on label "[PERSON_NAME] doet er 2% korter over dan [PERSON_NAME]" at bounding box center [692, 354] width 232 height 85
click at [702, 332] on input "[PERSON_NAME] doet er 2% korter over dan [PERSON_NAME]" at bounding box center [698, 338] width 12 height 12
radio input "true"
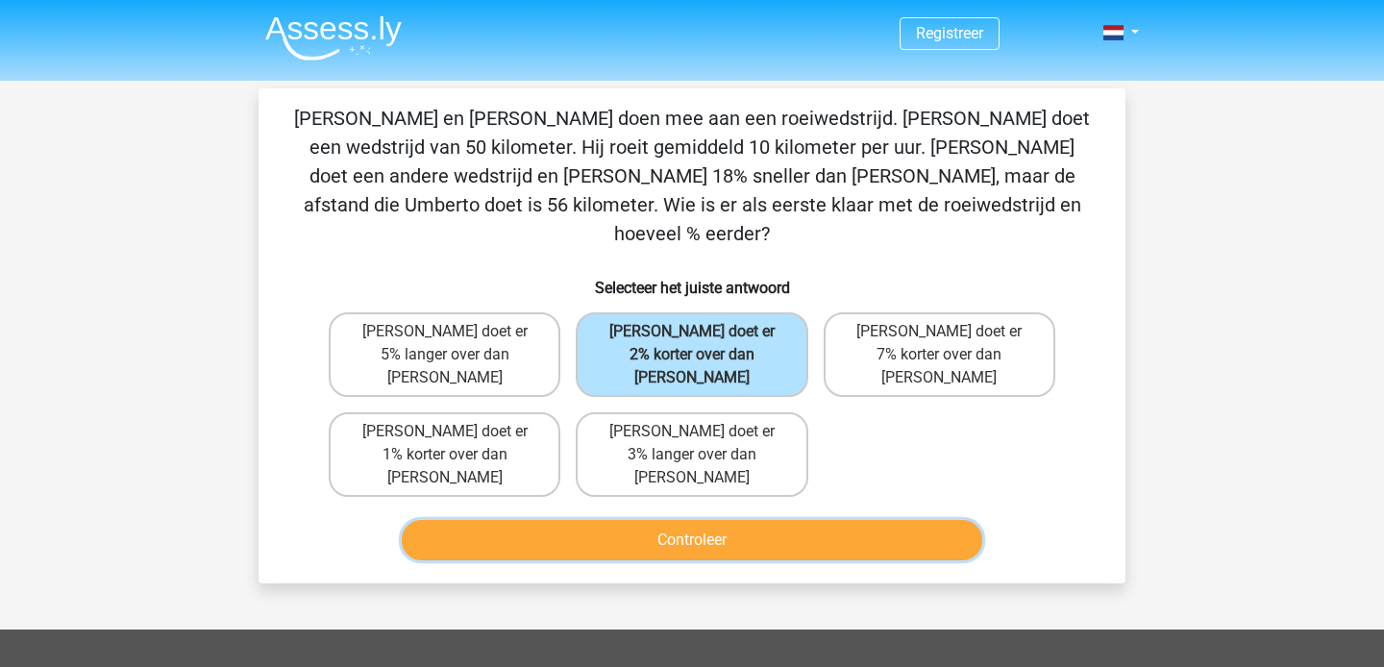
click at [741, 520] on button "Controleer" at bounding box center [692, 540] width 581 height 40
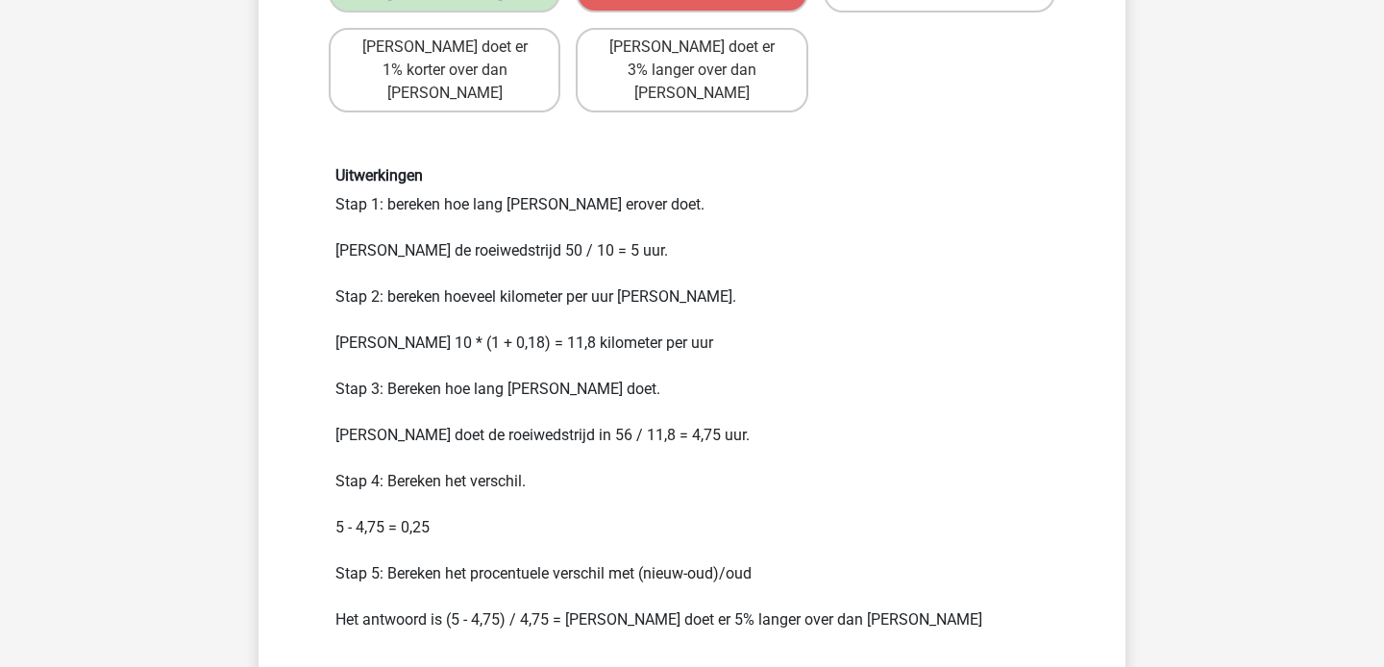
scroll to position [381, 0]
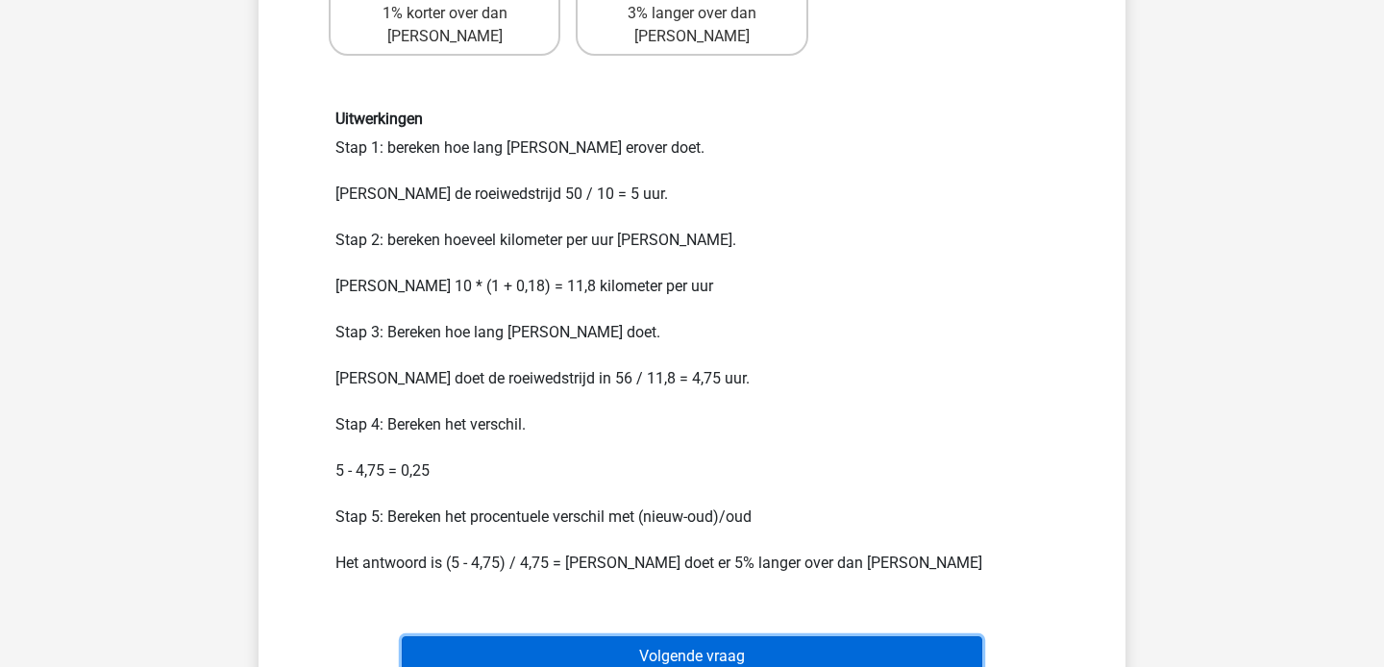
click at [695, 636] on button "Volgende vraag" at bounding box center [692, 656] width 581 height 40
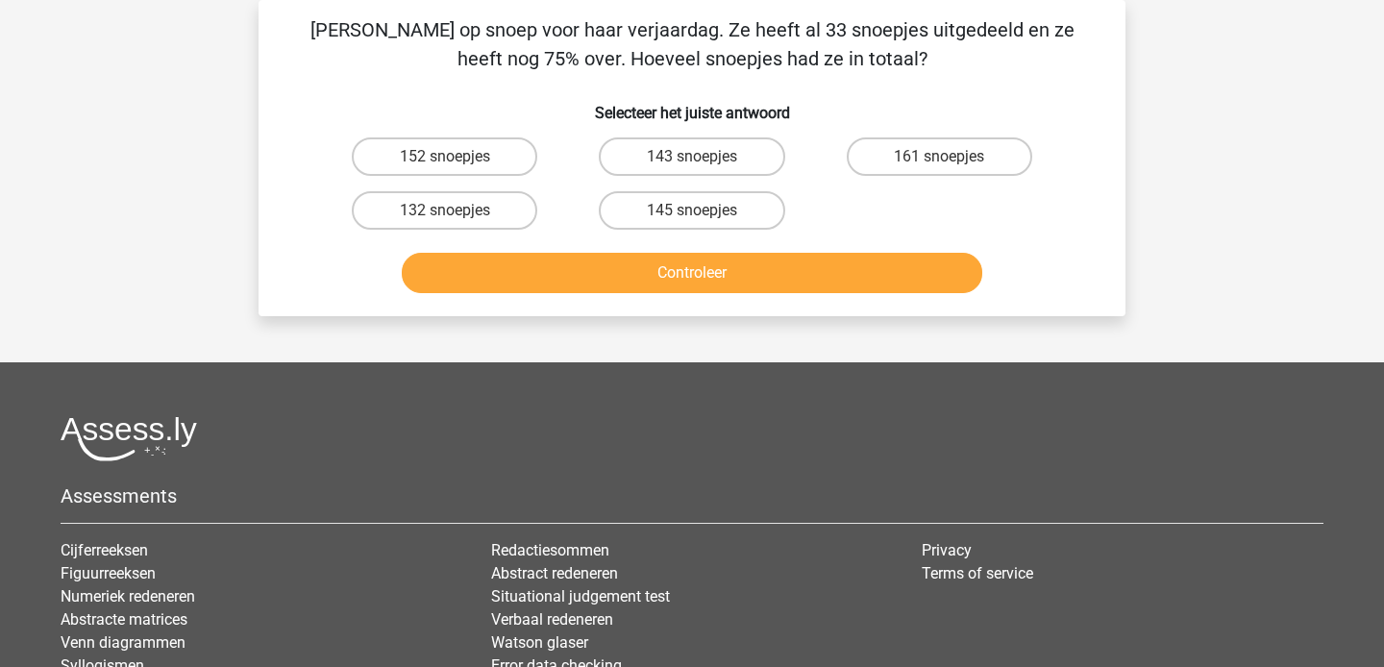
scroll to position [0, 0]
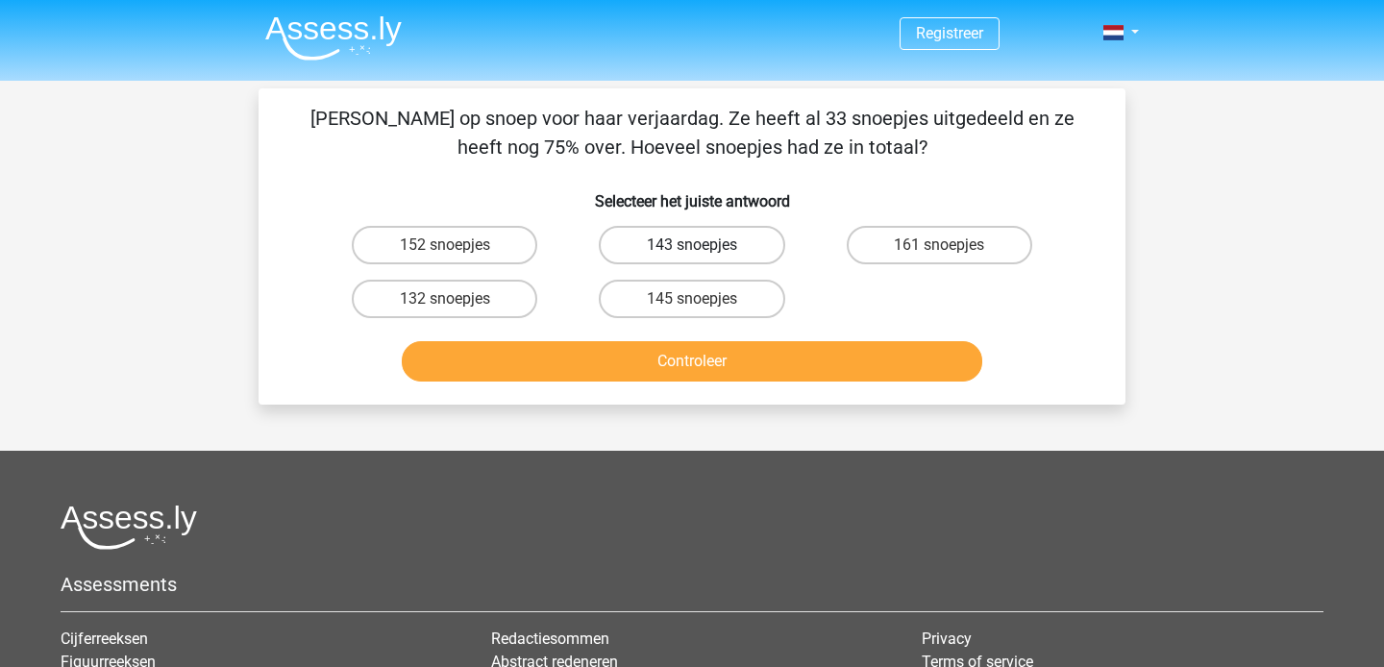
click at [748, 244] on label "143 snoepjes" at bounding box center [691, 245] width 185 height 38
click at [704, 245] on input "143 snoepjes" at bounding box center [698, 251] width 12 height 12
radio input "true"
click at [474, 228] on label "152 snoepjes" at bounding box center [444, 245] width 185 height 38
click at [457, 245] on input "152 snoepjes" at bounding box center [451, 251] width 12 height 12
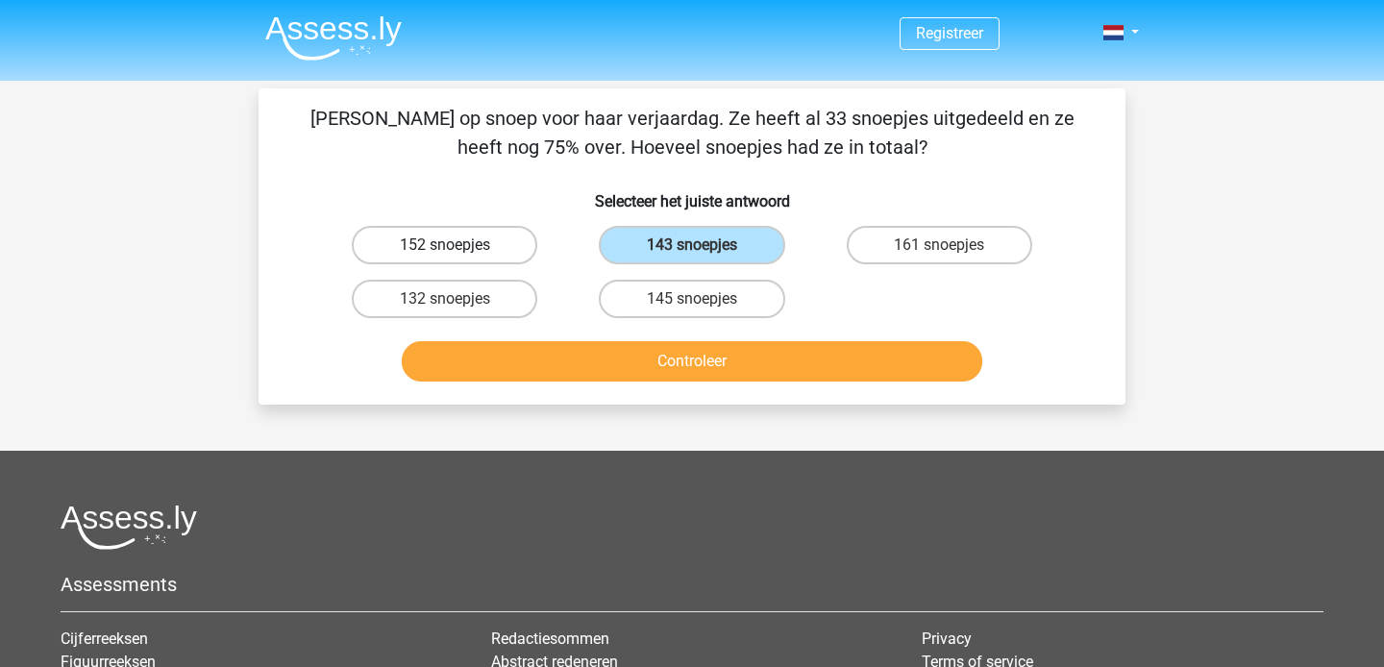
radio input "true"
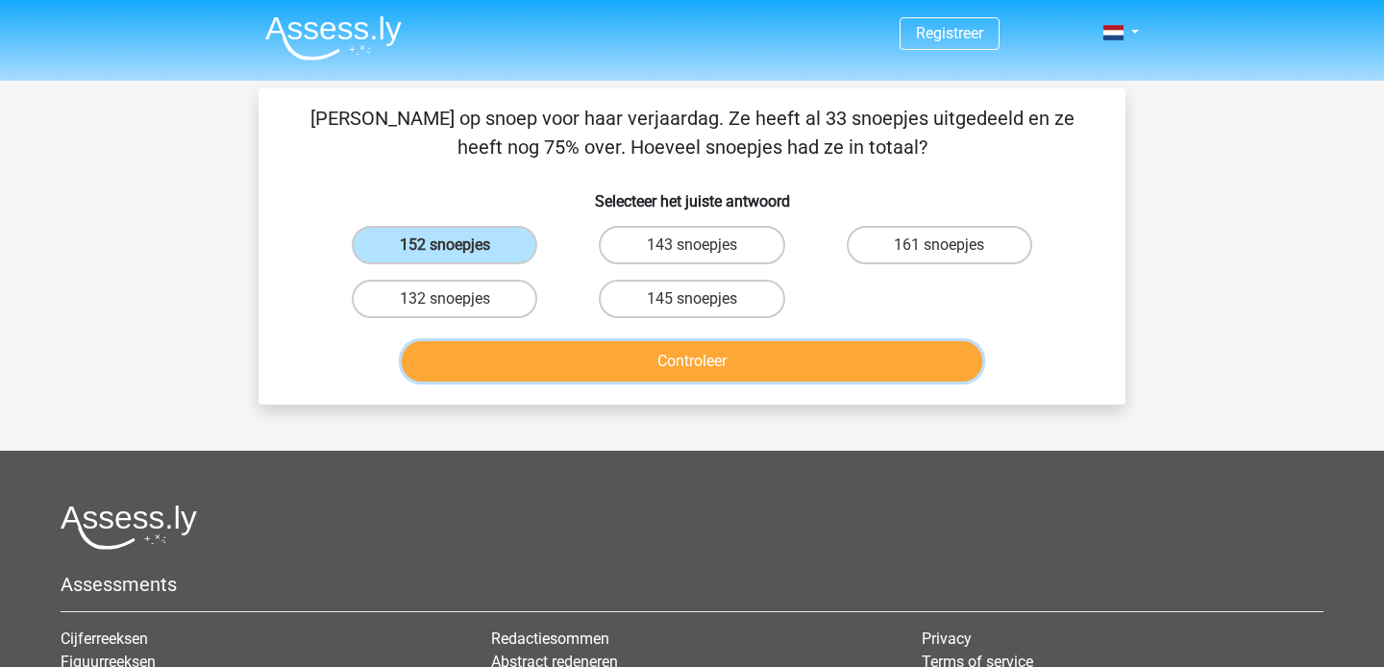
click at [730, 358] on button "Controleer" at bounding box center [692, 361] width 581 height 40
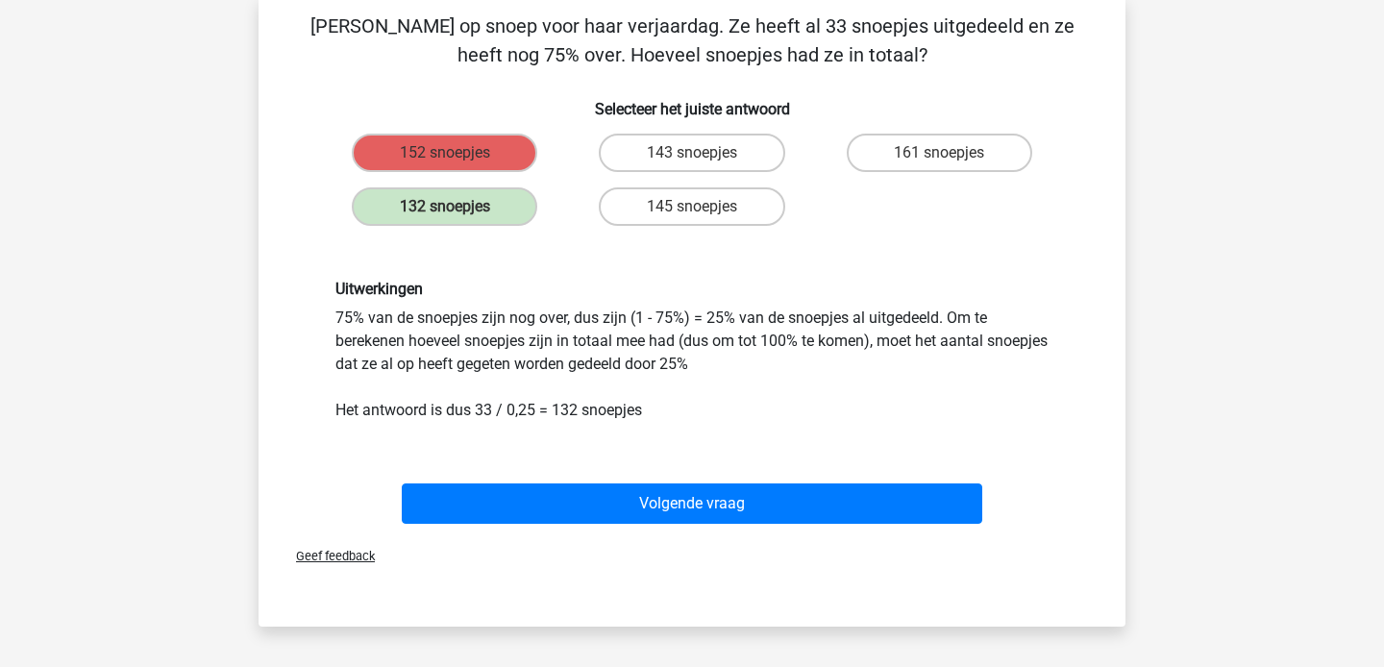
scroll to position [93, 0]
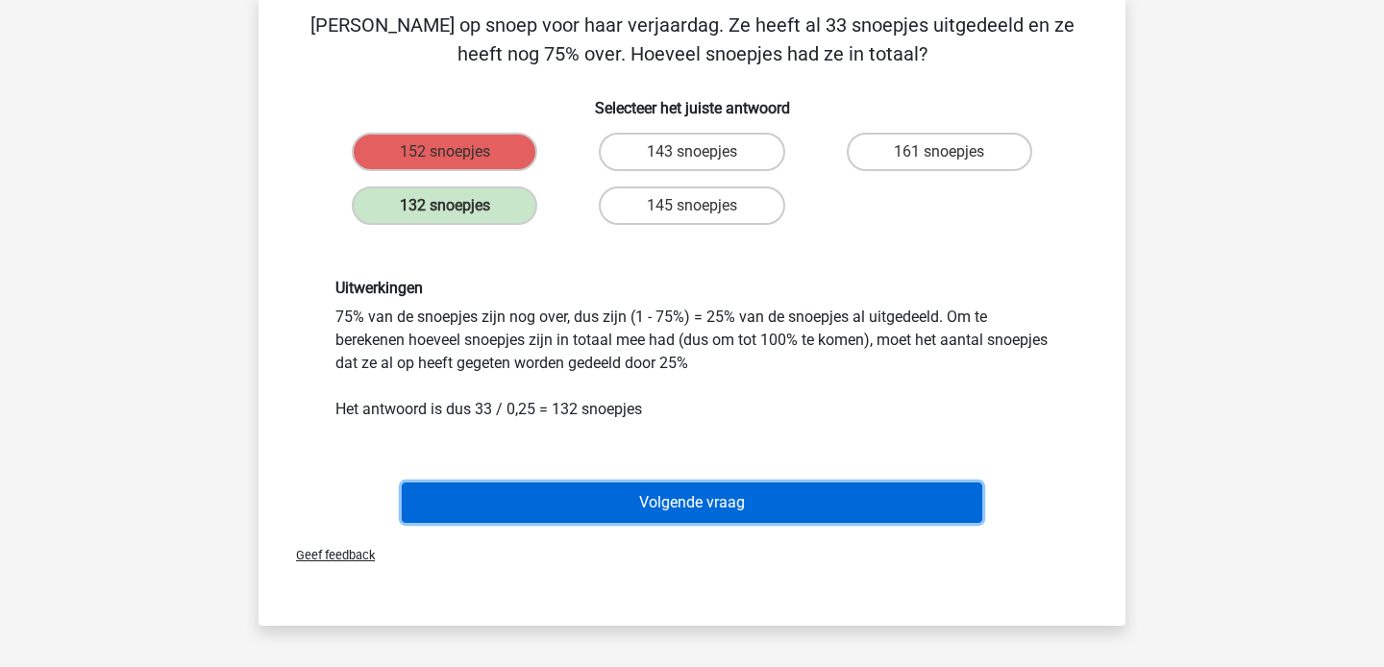
click at [720, 496] on button "Volgende vraag" at bounding box center [692, 502] width 581 height 40
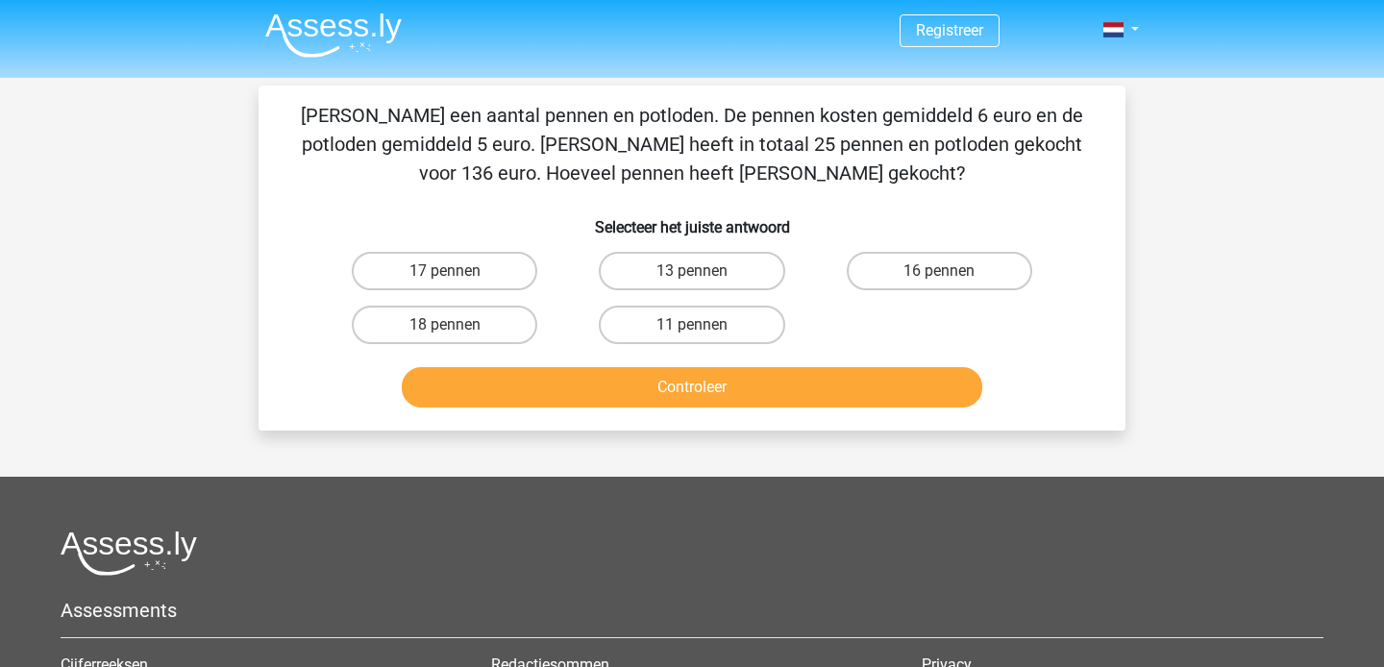
scroll to position [0, 0]
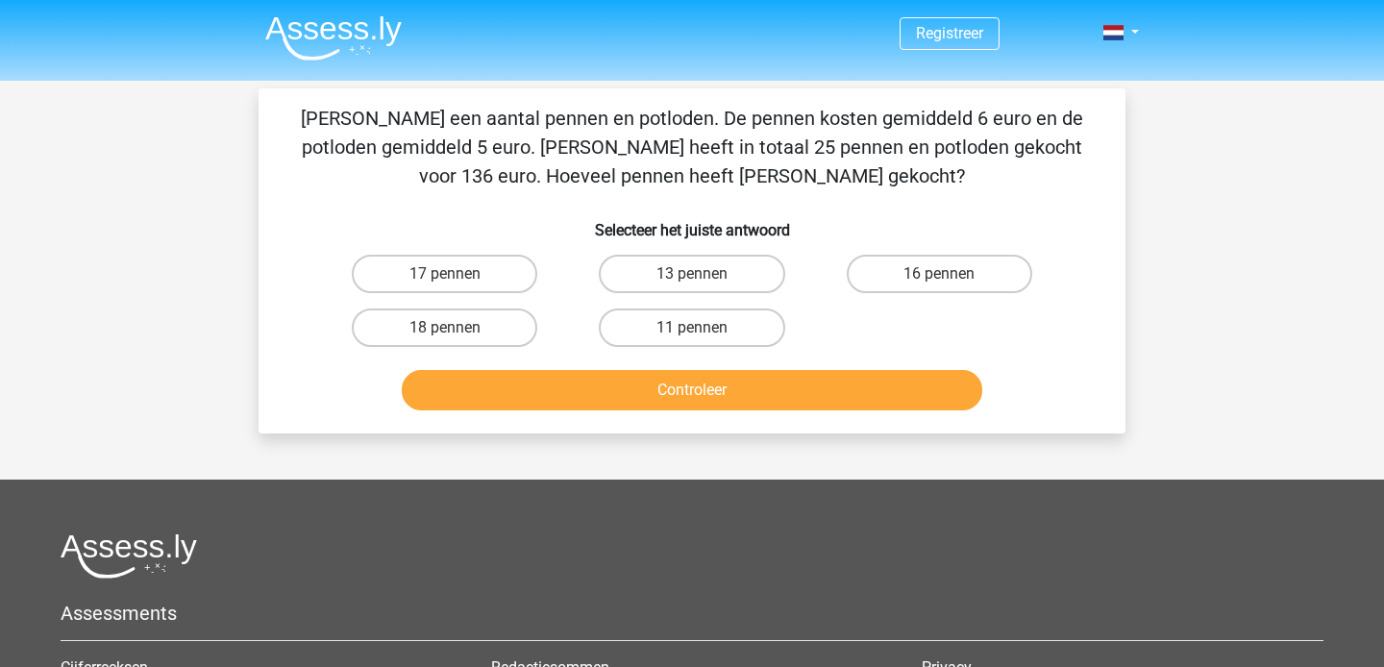
click at [320, 28] on img at bounding box center [333, 37] width 136 height 45
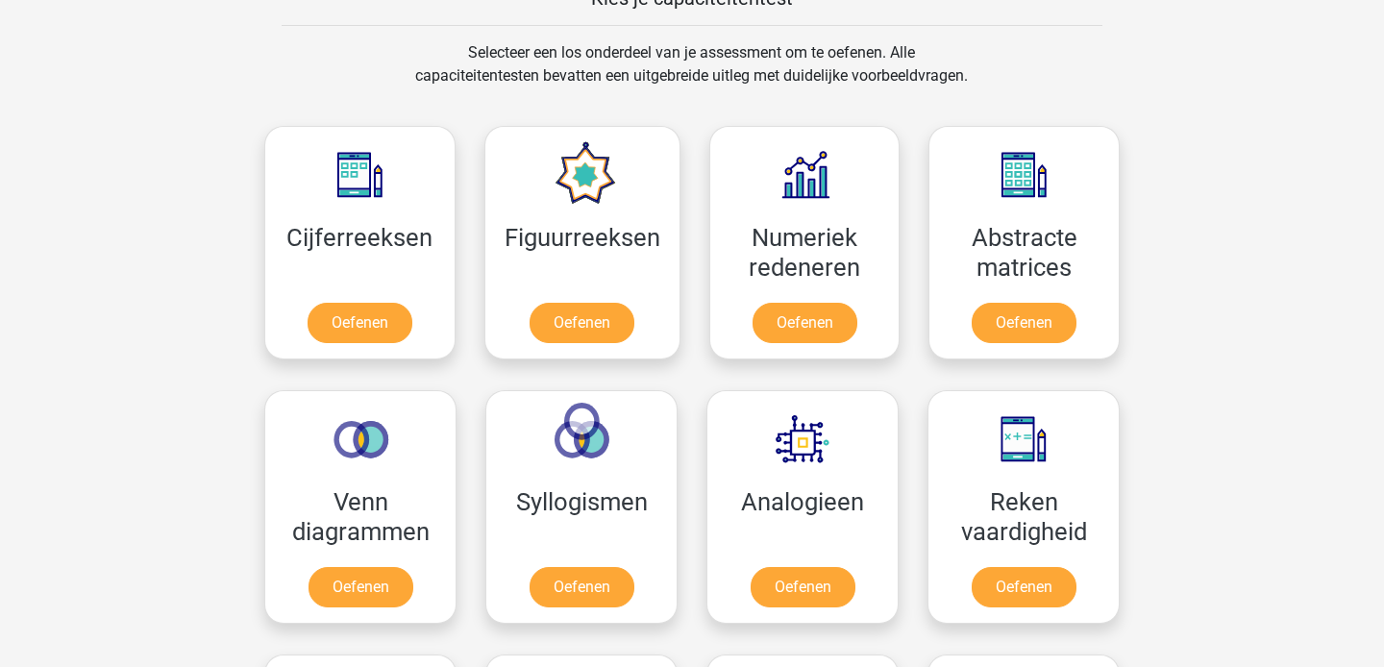
scroll to position [775, 0]
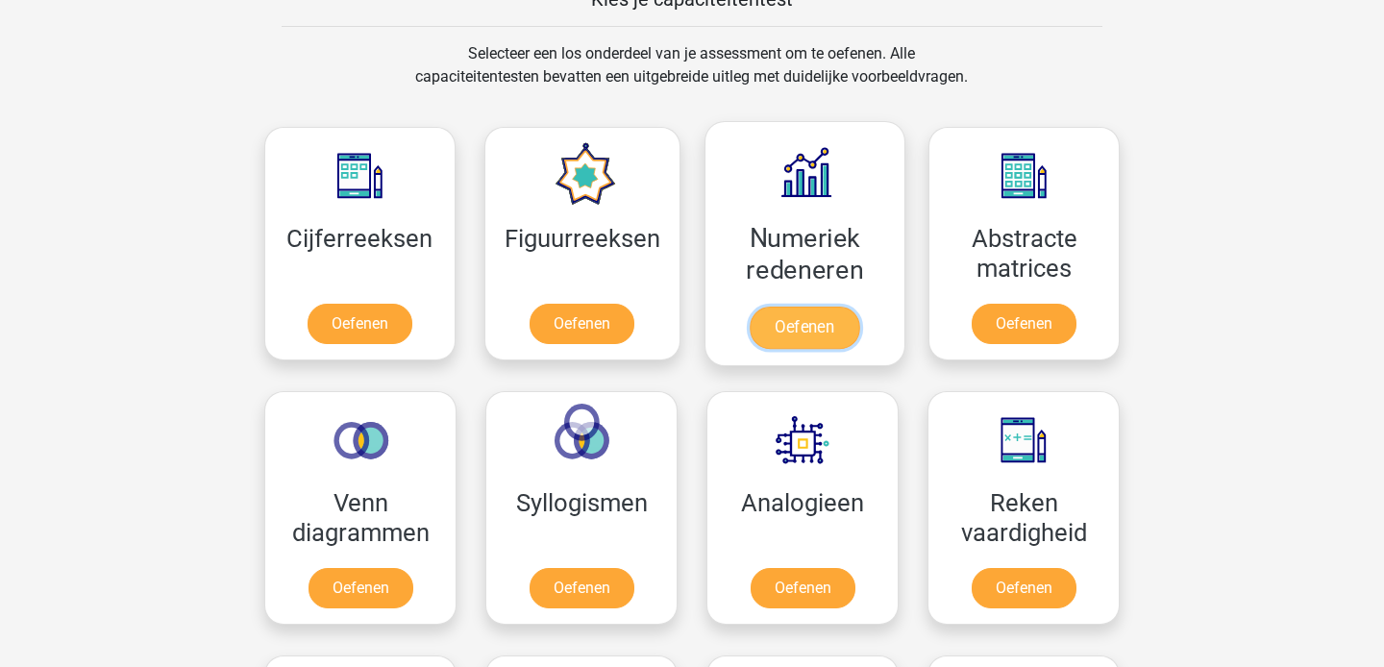
click at [792, 312] on link "Oefenen" at bounding box center [805, 328] width 110 height 42
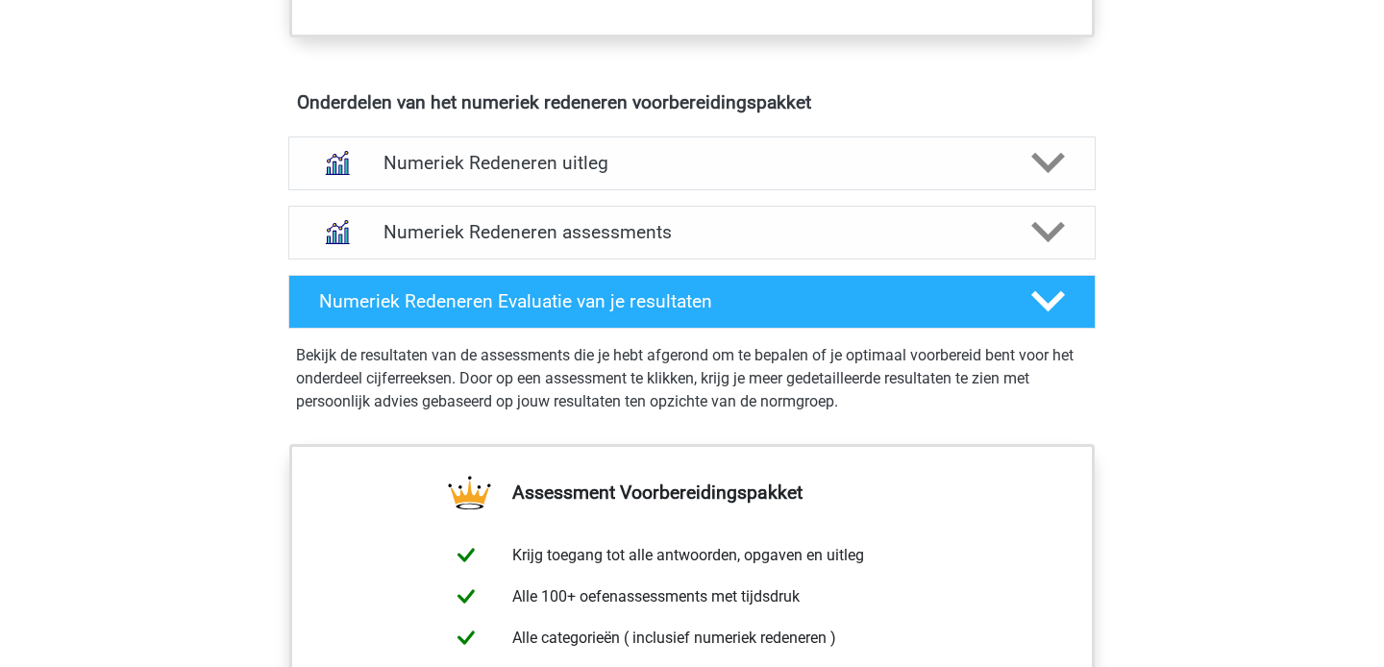
scroll to position [1161, 0]
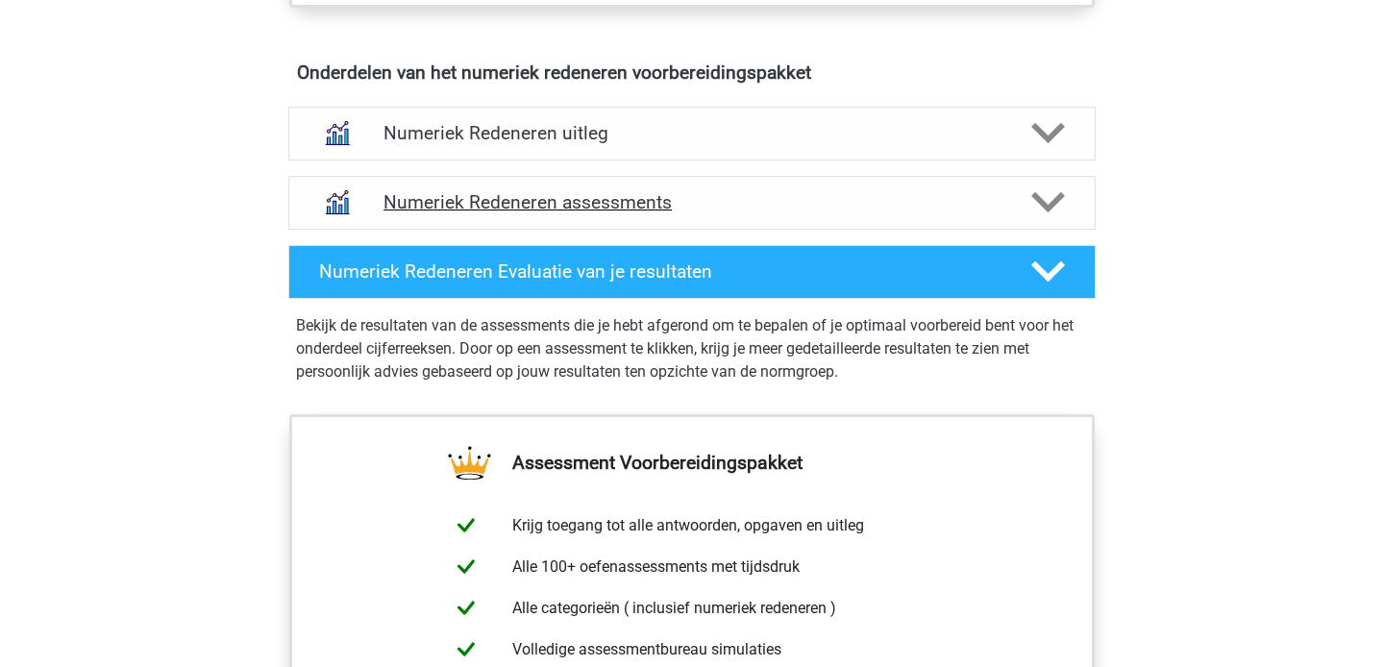
click at [868, 181] on div "Numeriek Redeneren assessments" at bounding box center [691, 203] width 807 height 54
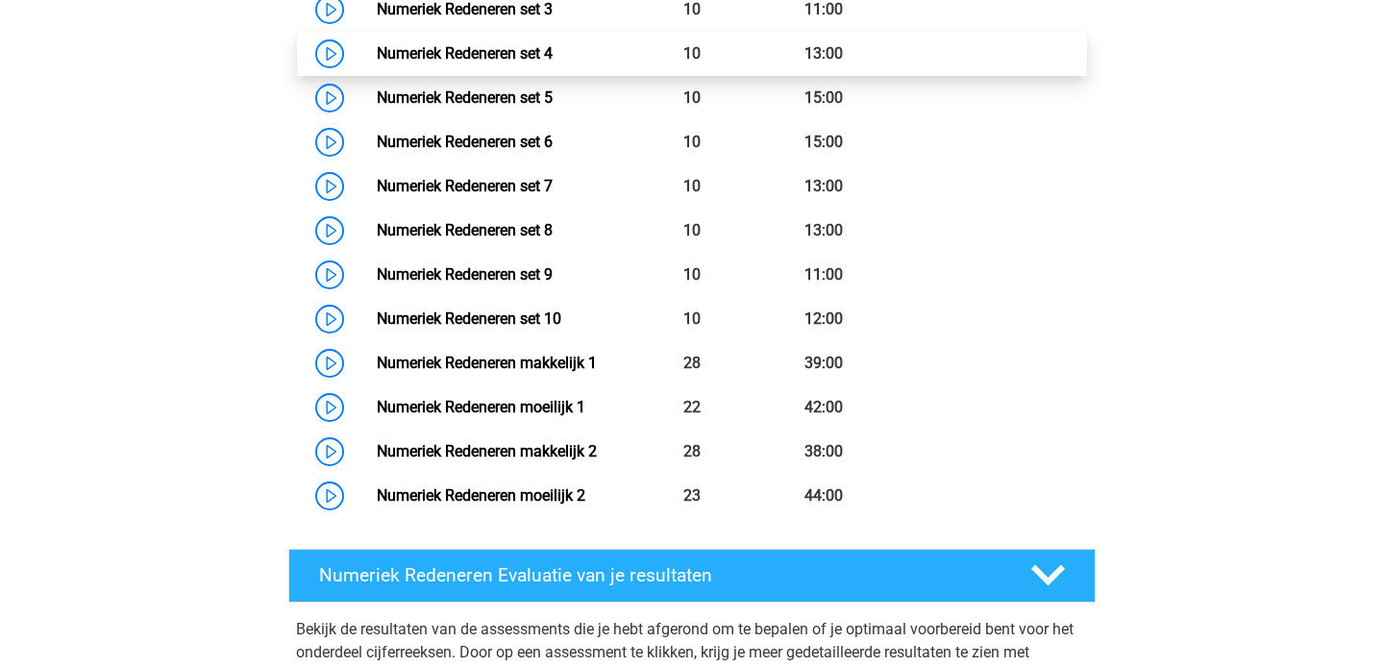
scroll to position [1645, 0]
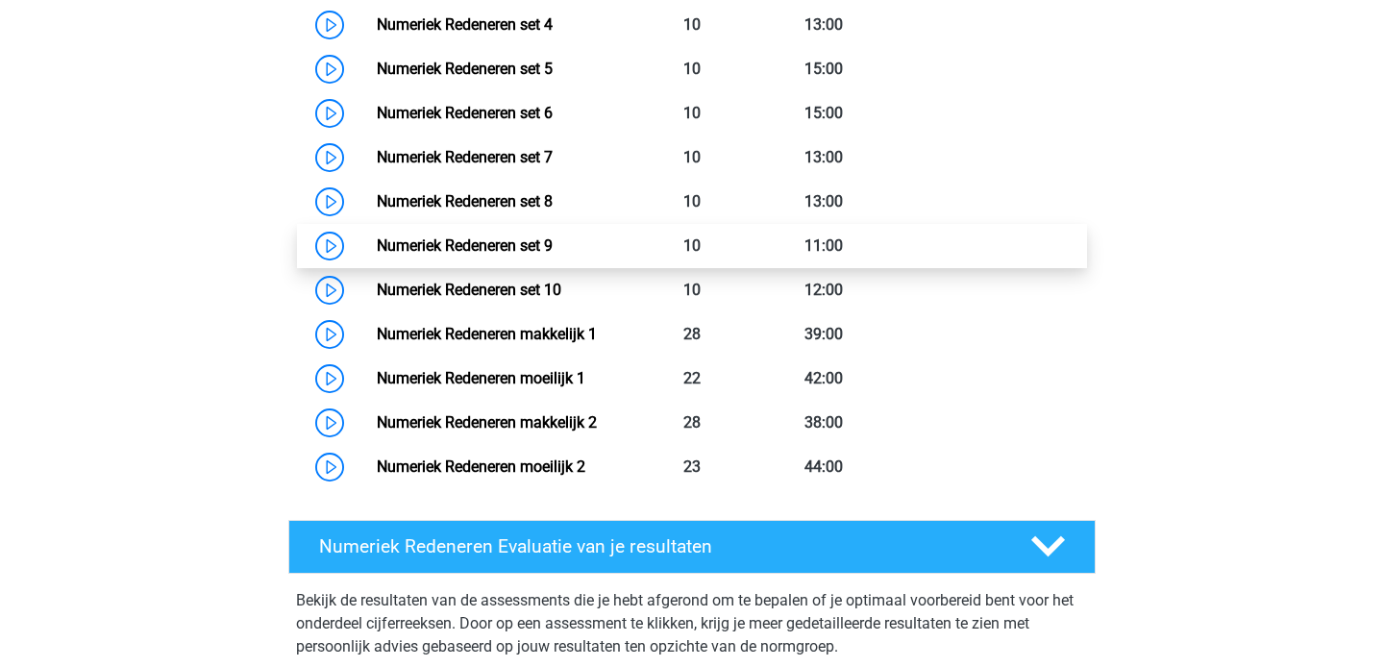
click at [377, 242] on link "Numeriek Redeneren set 9" at bounding box center [465, 245] width 176 height 18
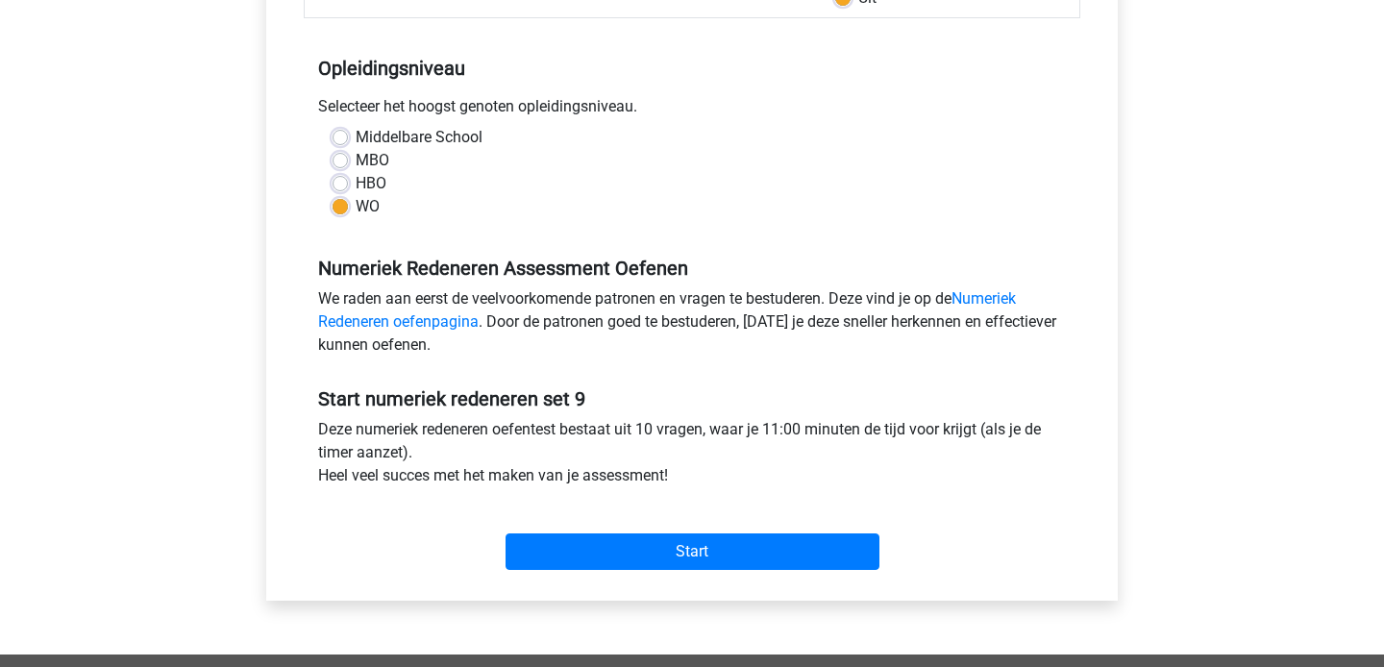
scroll to position [366, 0]
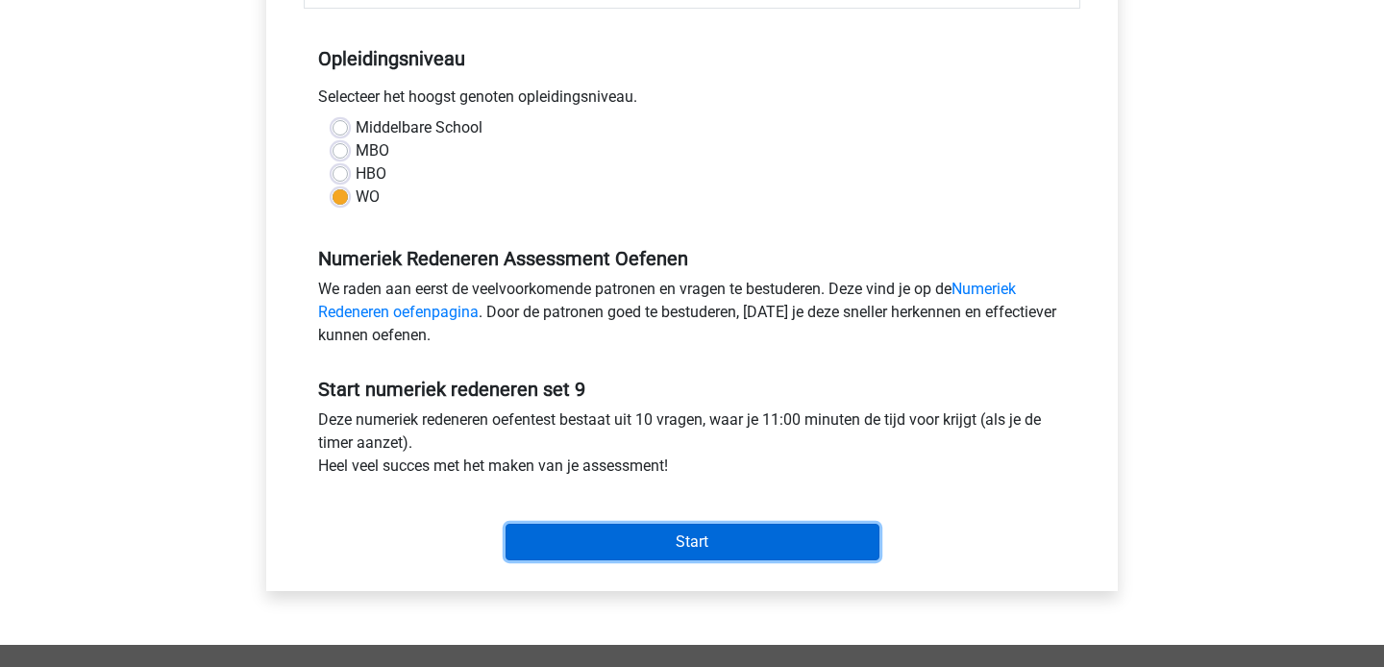
click at [708, 535] on input "Start" at bounding box center [693, 542] width 374 height 37
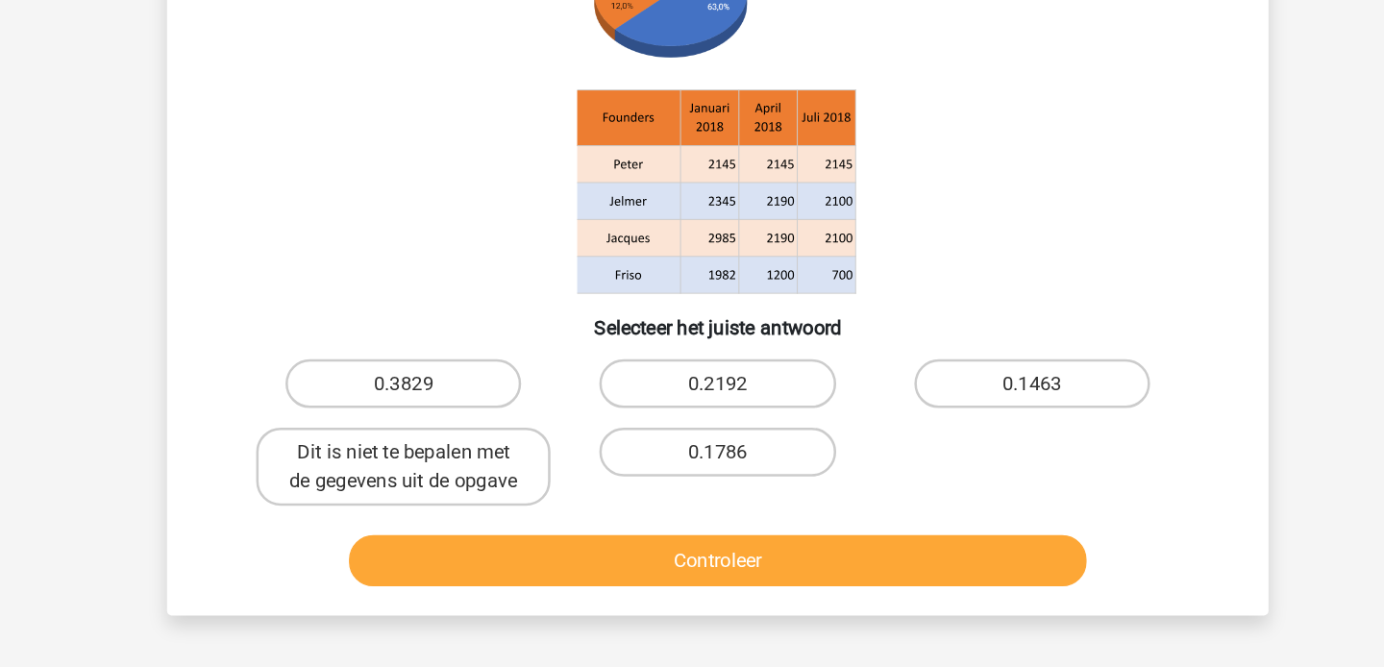
scroll to position [105, 0]
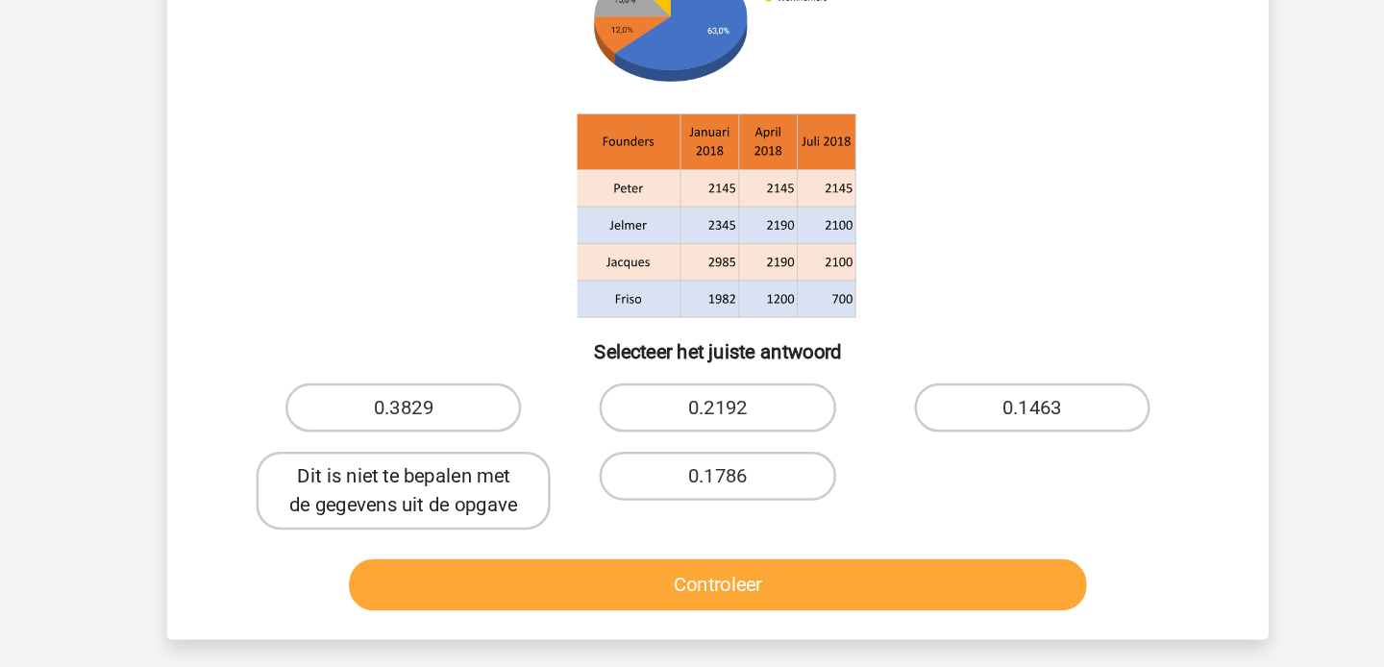
click at [483, 506] on label "Dit is niet te bepalen met de gegevens uit de opgave" at bounding box center [445, 494] width 232 height 62
click at [457, 495] on input "Dit is niet te bepalen met de gegevens uit de opgave" at bounding box center [451, 488] width 12 height 12
radio input "true"
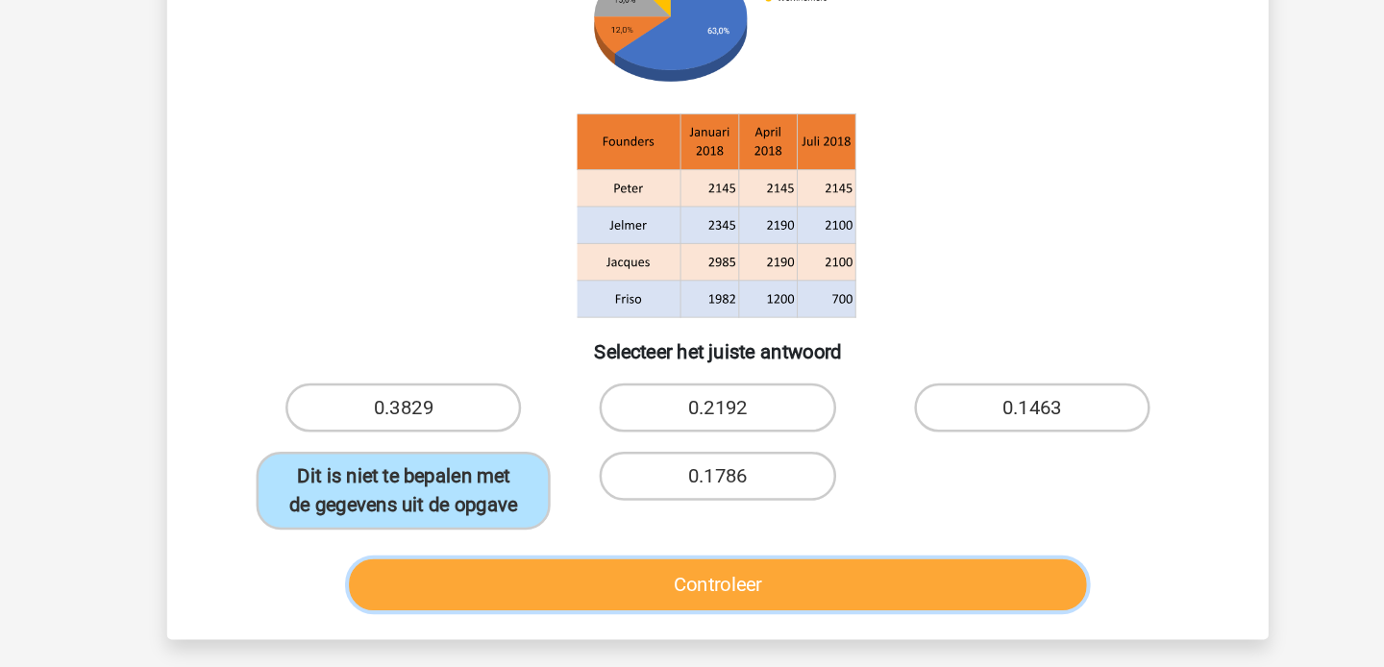
click at [679, 573] on button "Controleer" at bounding box center [692, 568] width 581 height 40
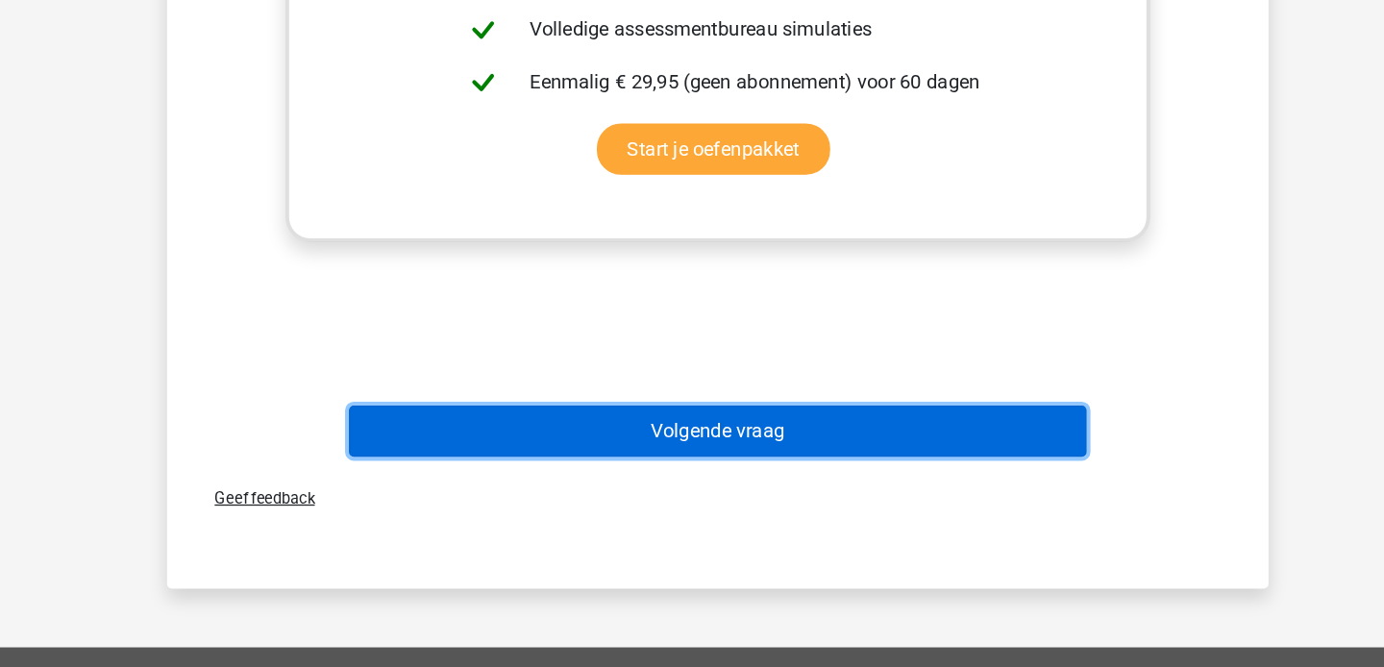
click at [693, 485] on button "Volgende vraag" at bounding box center [692, 480] width 581 height 40
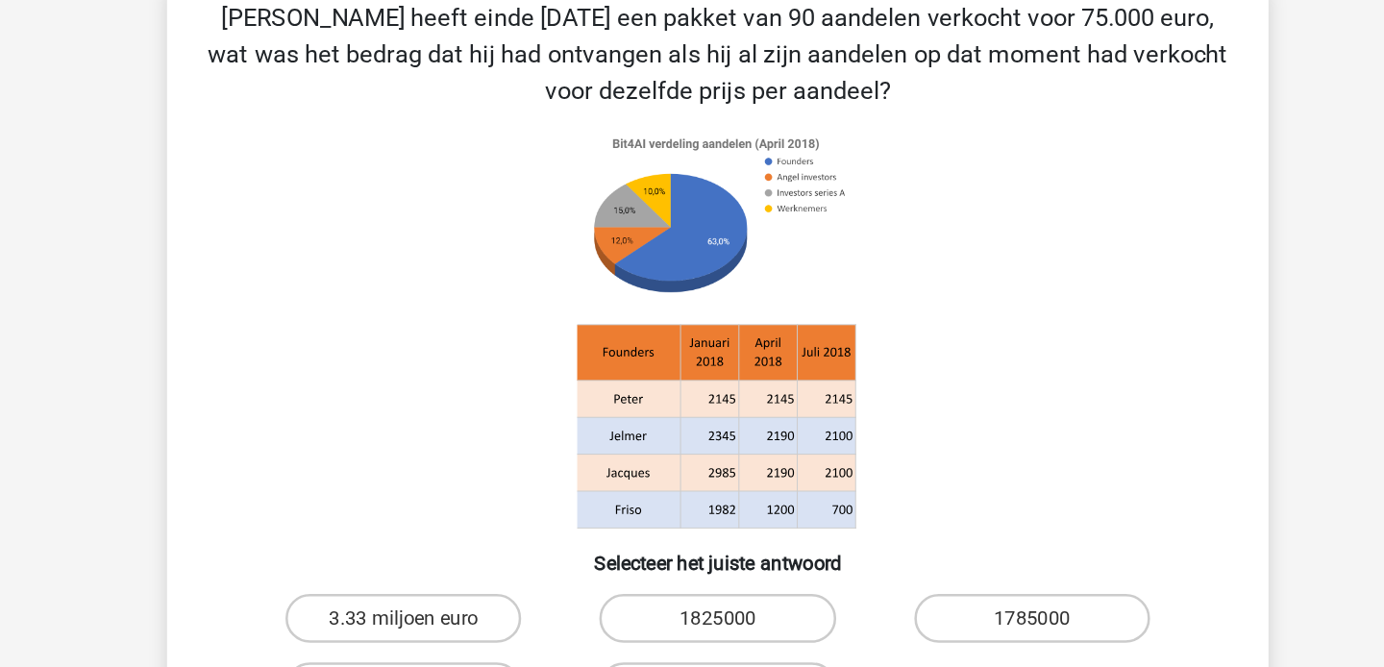
scroll to position [88, 0]
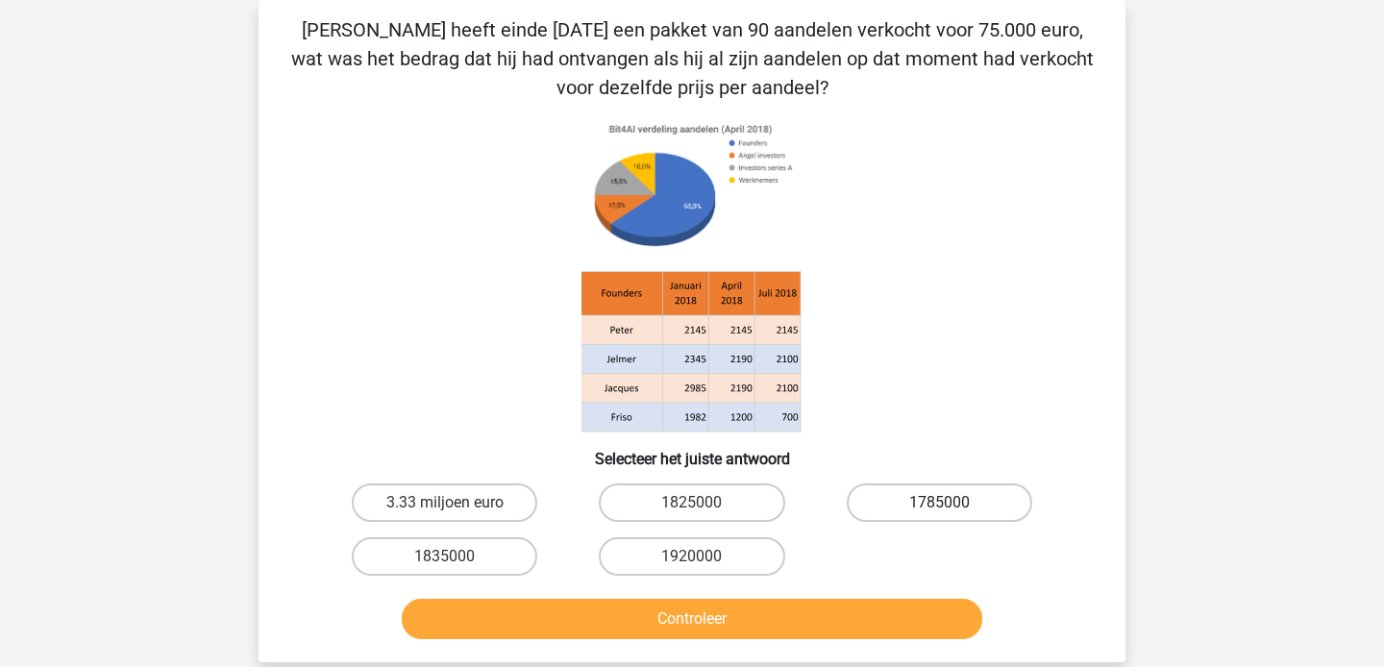
click at [907, 508] on label "1785000" at bounding box center [939, 502] width 185 height 38
click at [939, 508] on input "1785000" at bounding box center [945, 509] width 12 height 12
radio input "true"
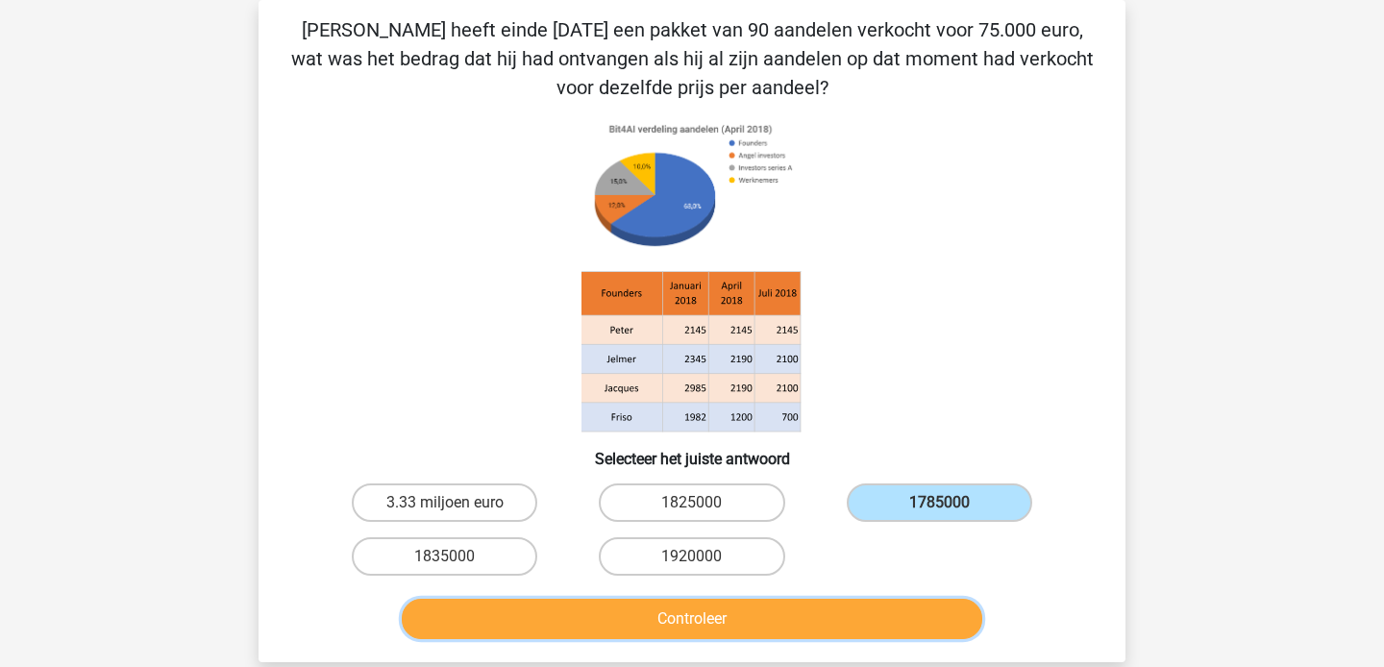
click at [694, 615] on button "Controleer" at bounding box center [692, 619] width 581 height 40
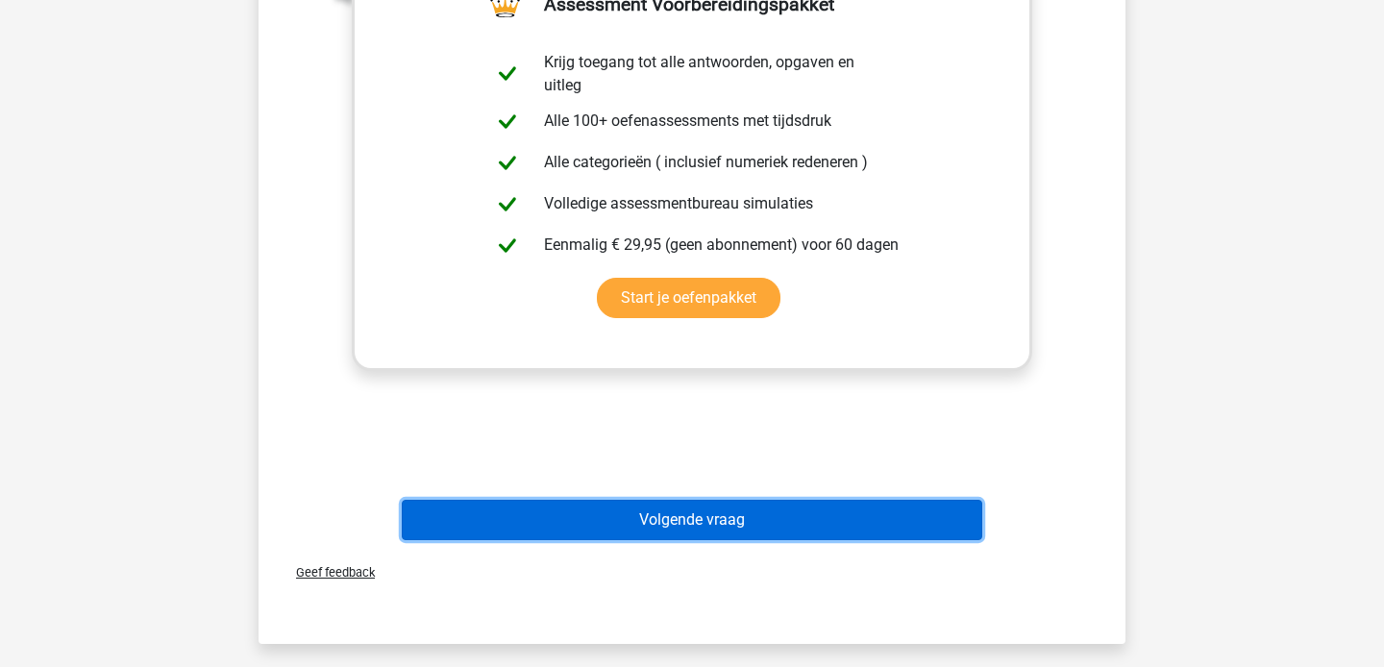
click at [682, 503] on button "Volgende vraag" at bounding box center [692, 520] width 581 height 40
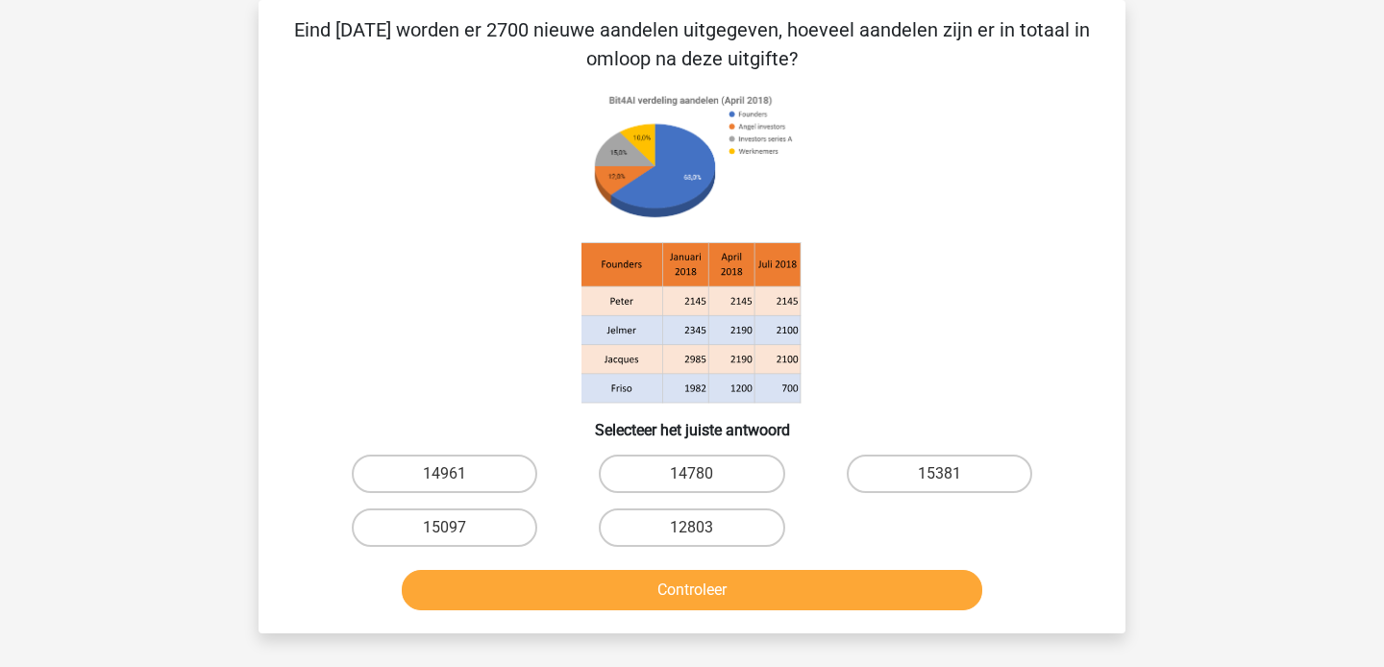
scroll to position [0, 0]
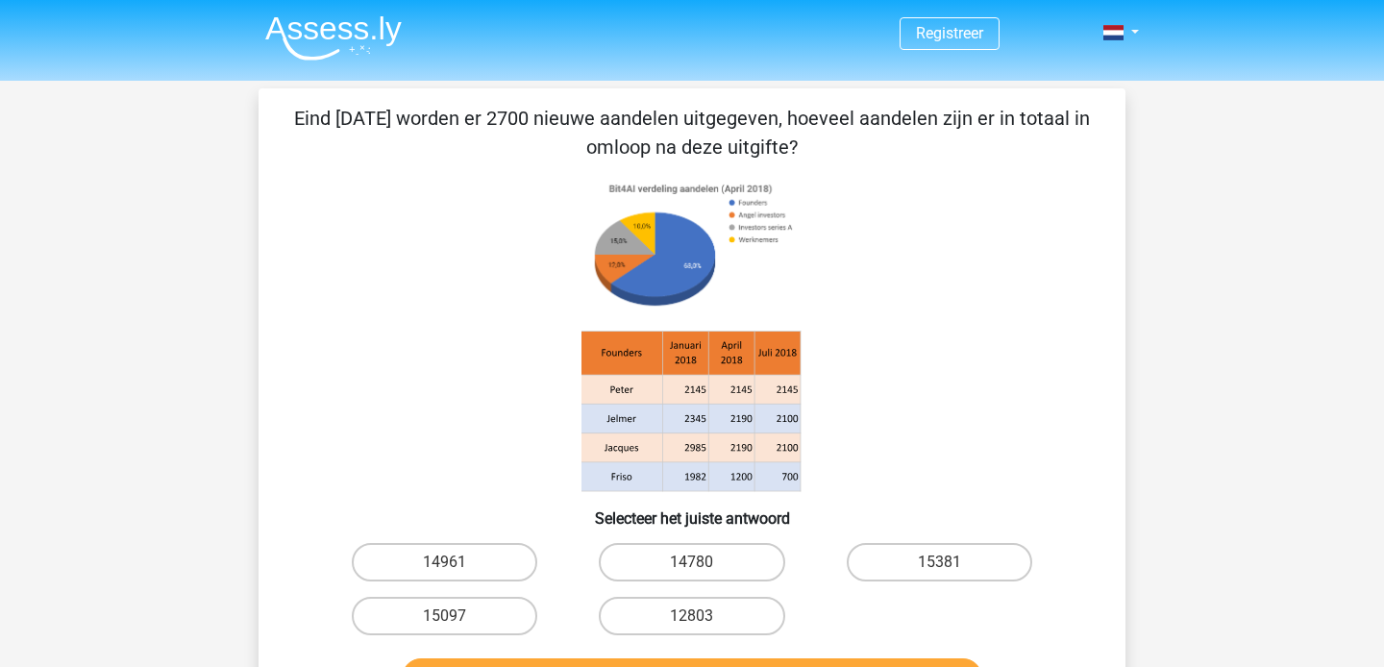
click at [326, 38] on img at bounding box center [333, 37] width 136 height 45
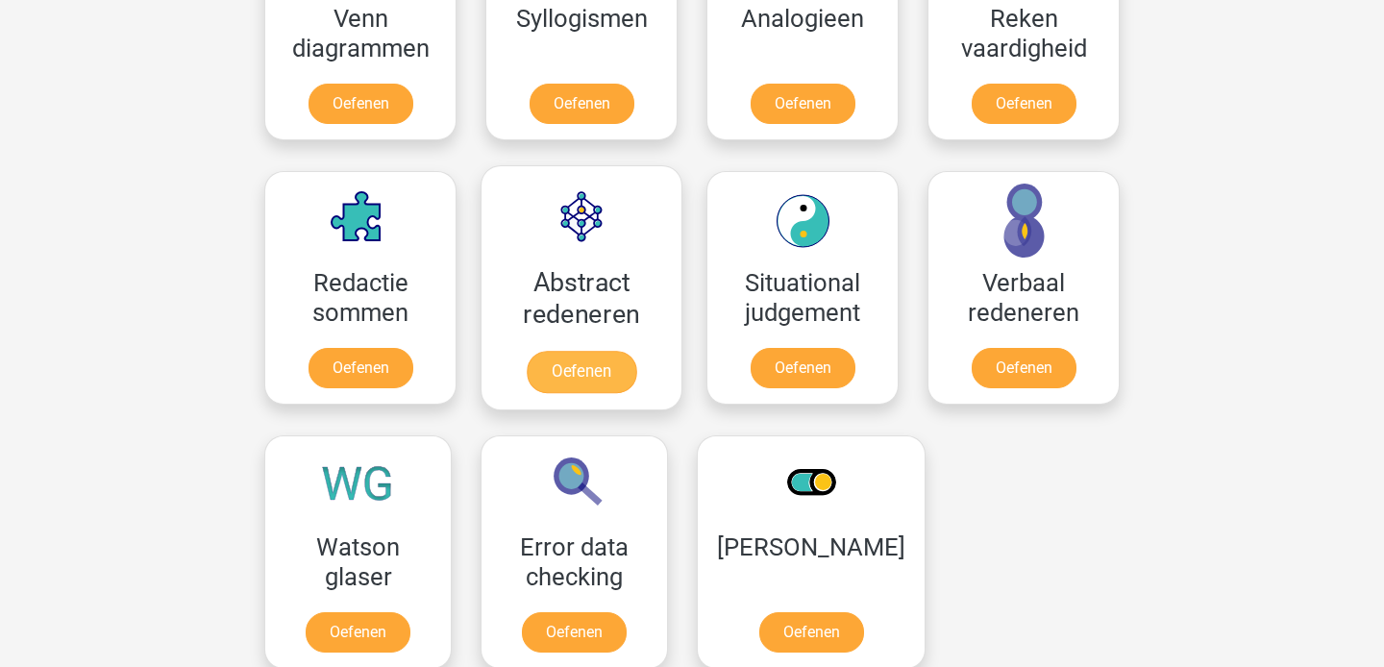
scroll to position [1258, 0]
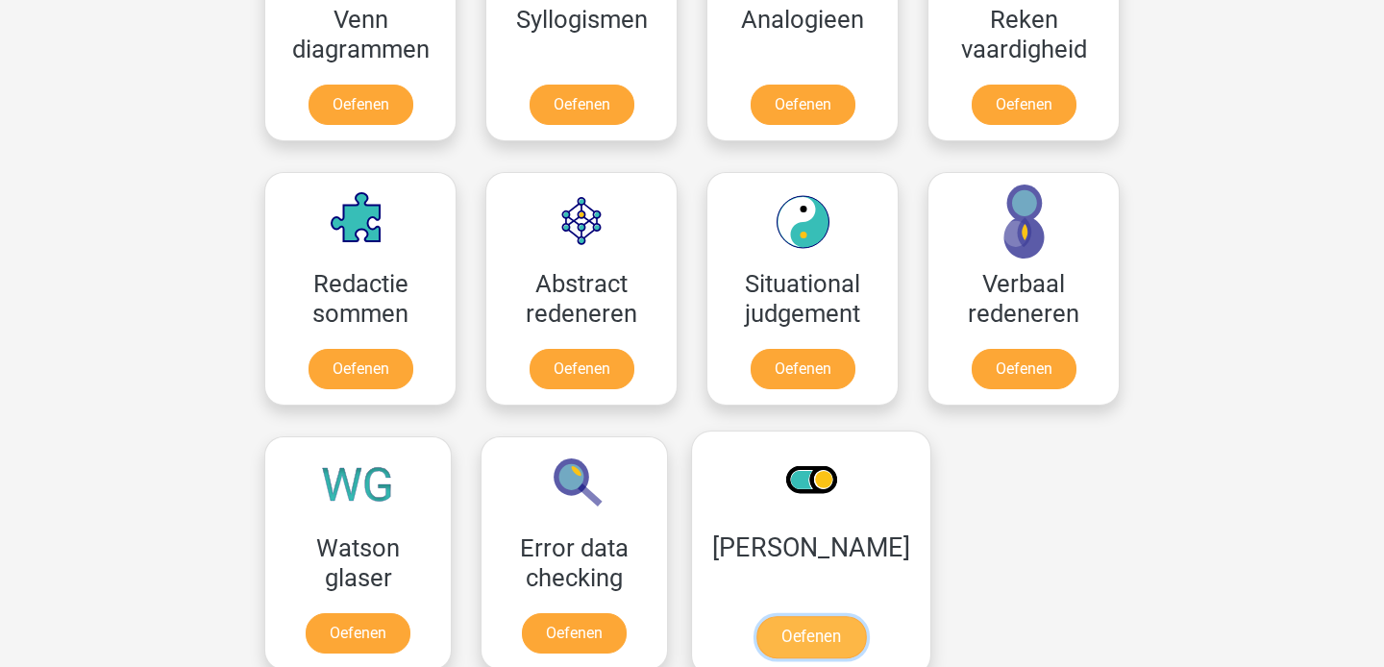
click at [816, 616] on link "Oefenen" at bounding box center [811, 637] width 110 height 42
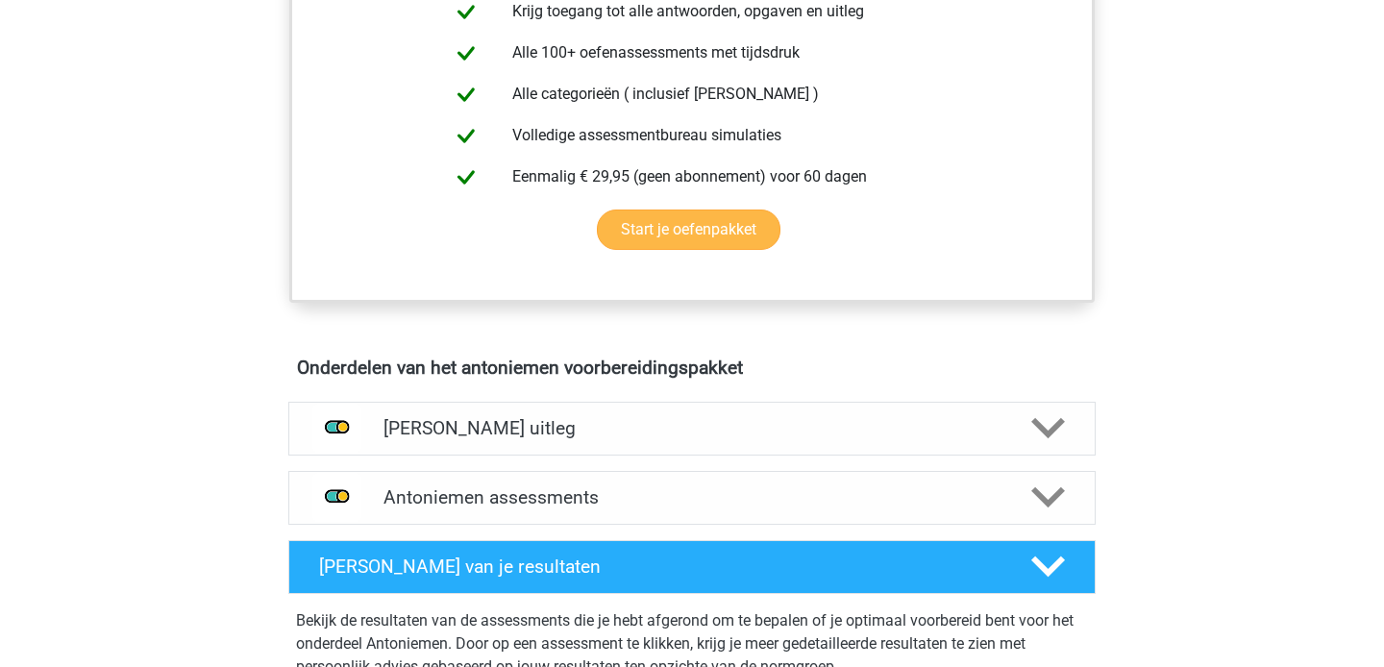
scroll to position [798, 0]
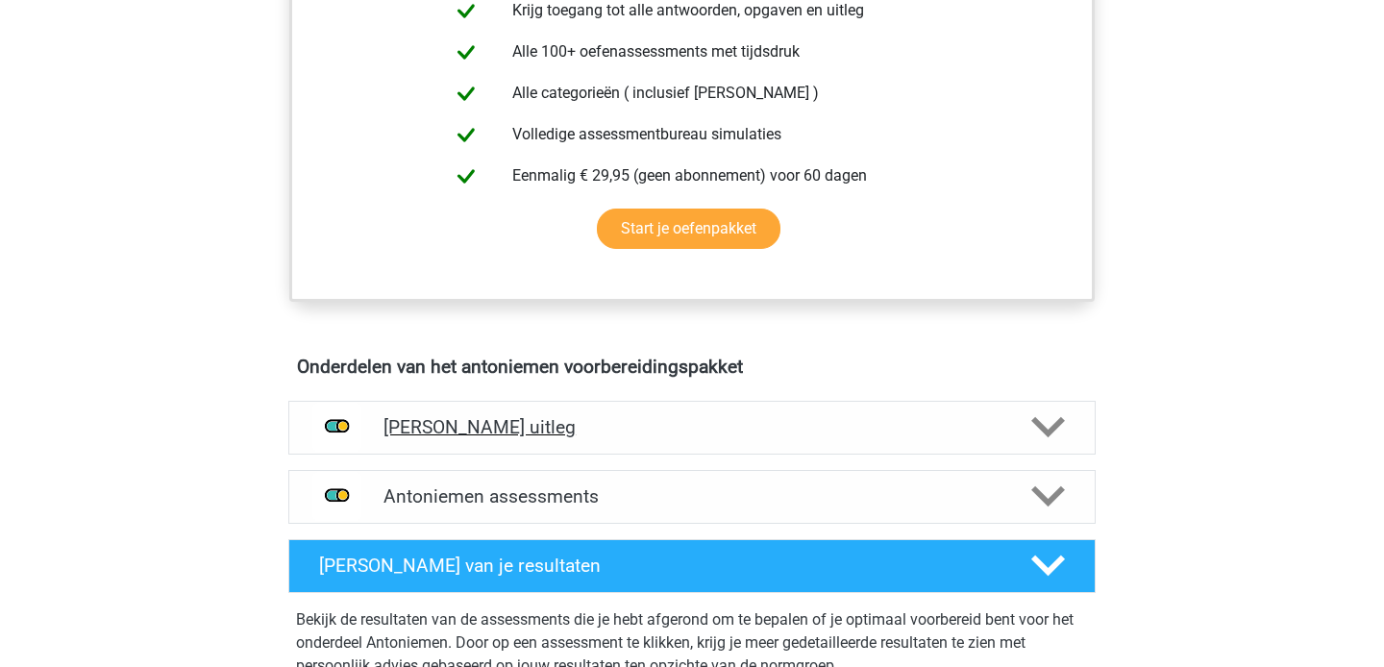
click at [689, 416] on h4 "Antoniemen uitleg" at bounding box center [691, 427] width 617 height 22
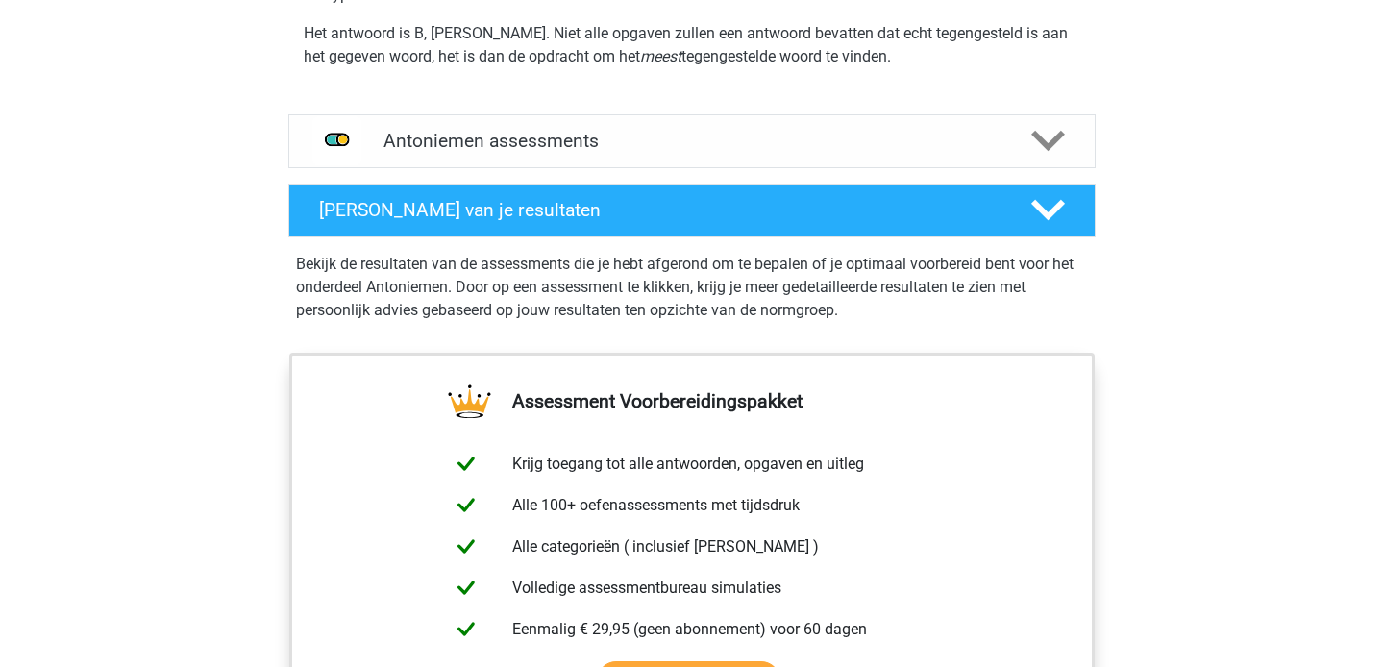
scroll to position [1478, 0]
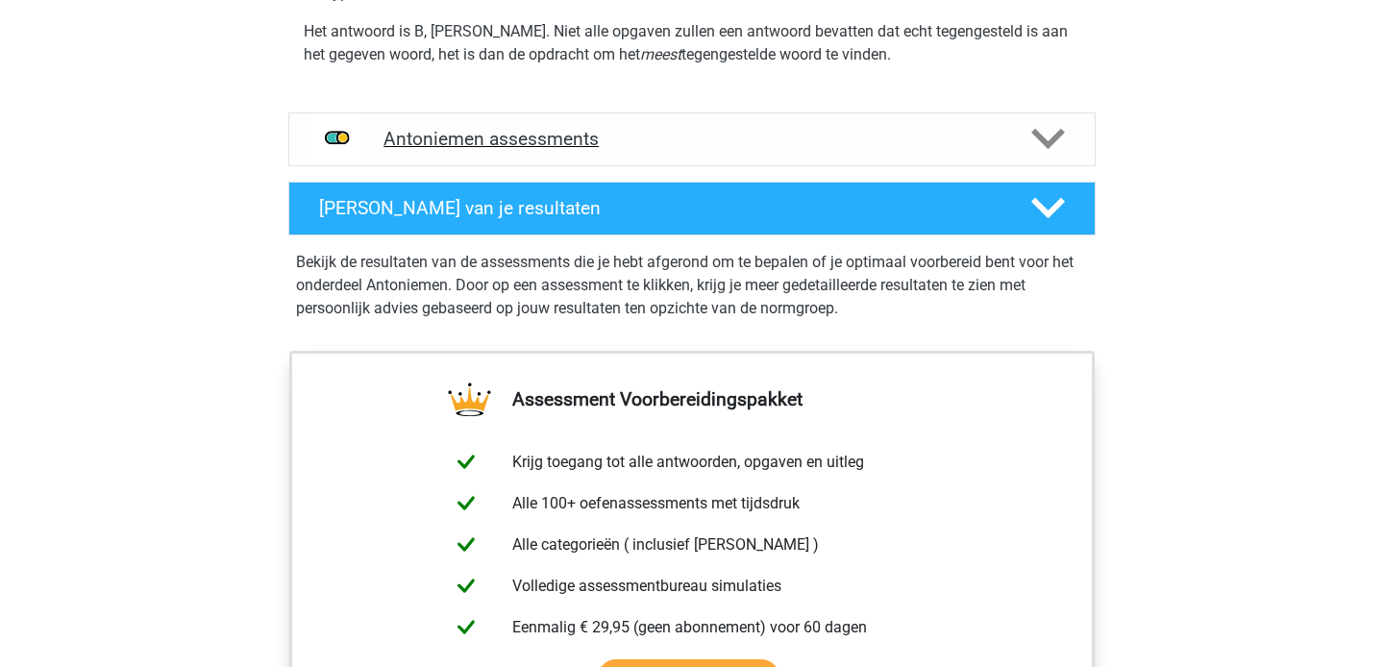
click at [754, 134] on h4 "Antoniemen assessments" at bounding box center [691, 139] width 617 height 22
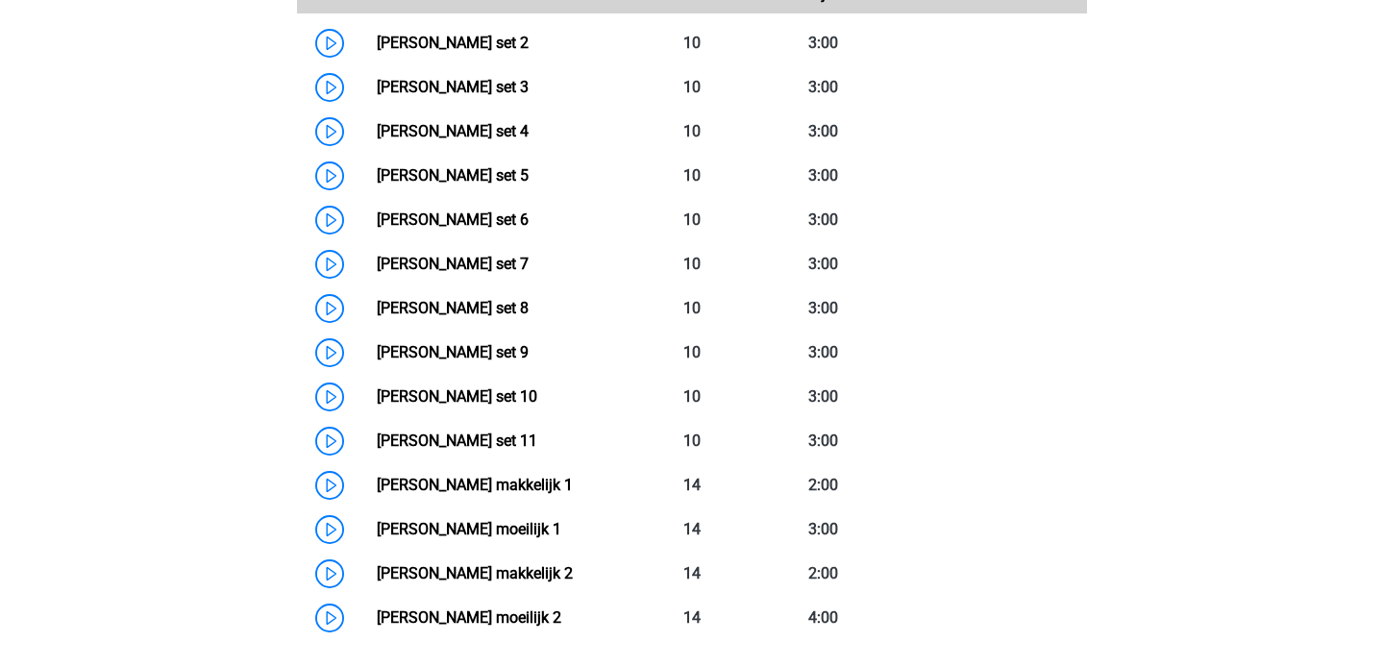
scroll to position [1786, 0]
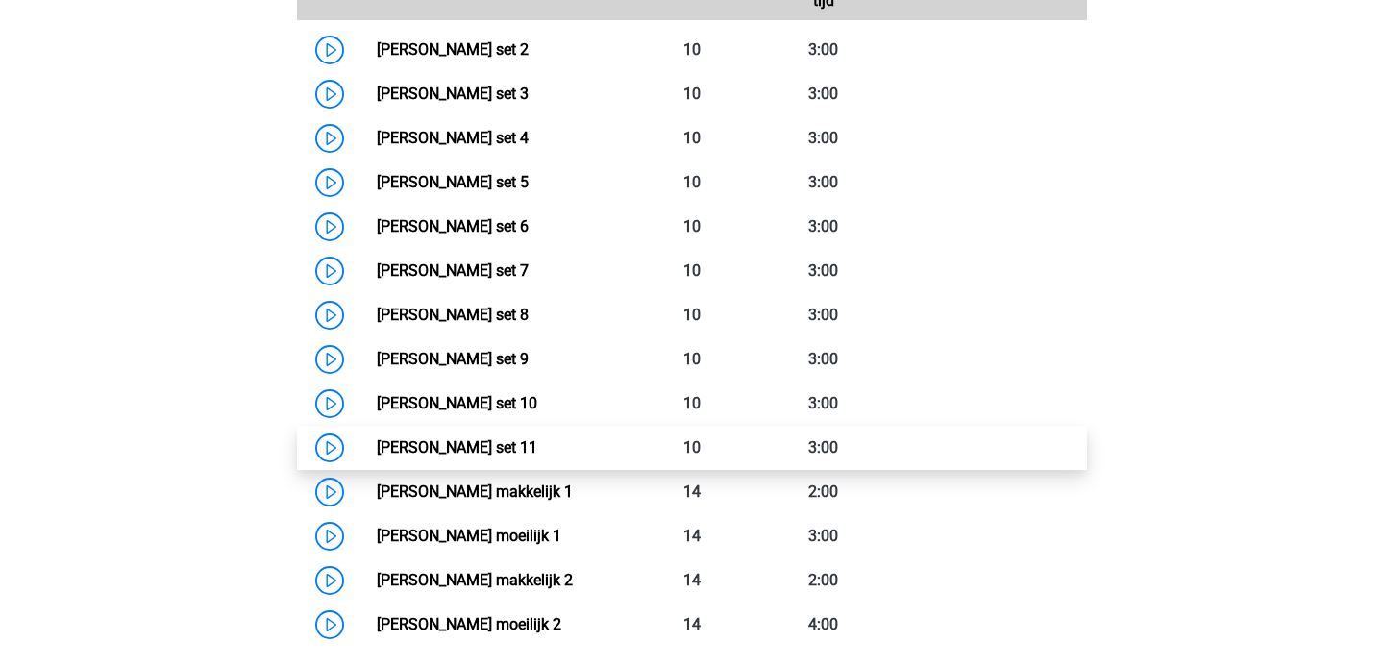
click at [377, 445] on link "Antoniemen set 11" at bounding box center [457, 447] width 160 height 18
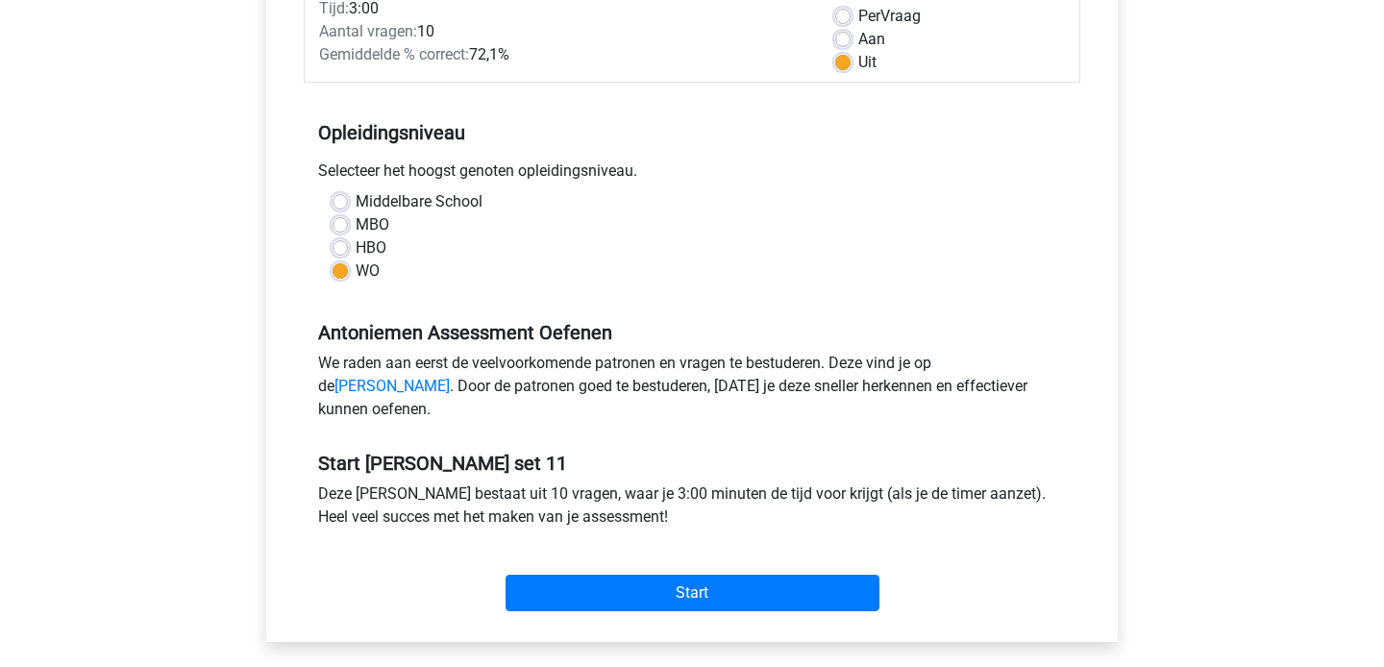
scroll to position [294, 0]
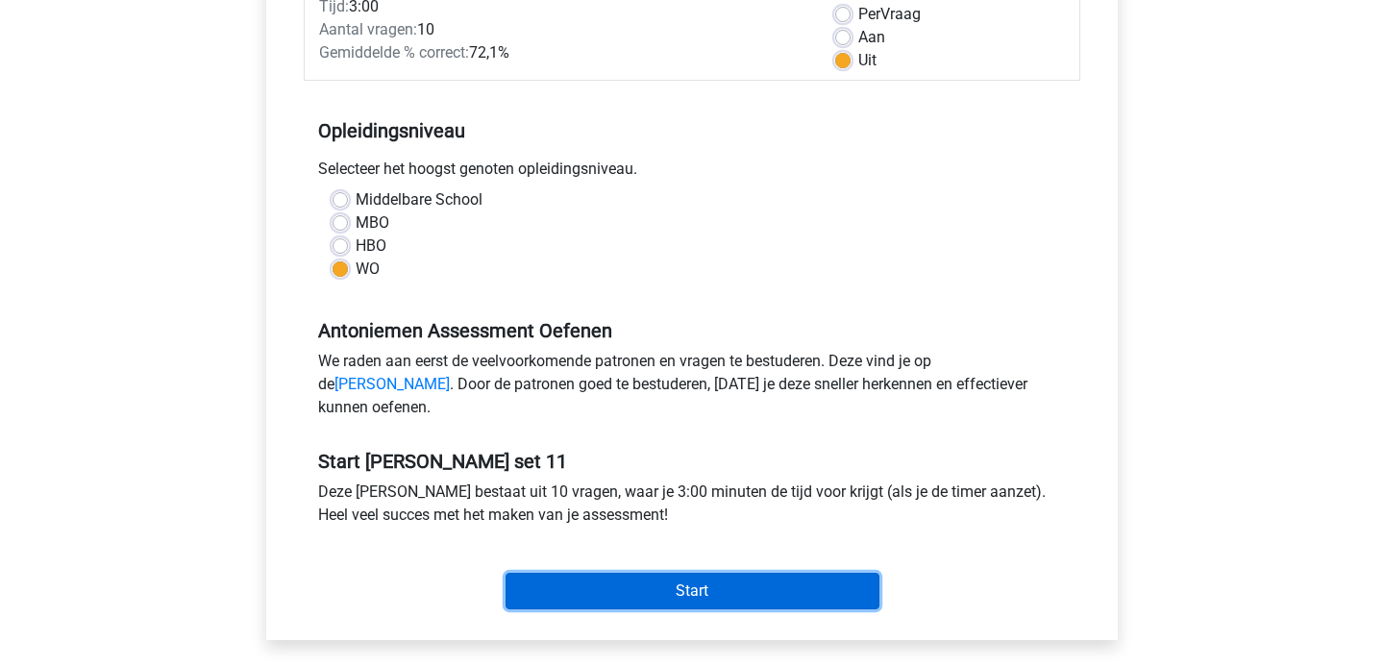
click at [696, 609] on input "Start" at bounding box center [693, 591] width 374 height 37
